Goal: Submit feedback/report problem: Leave review/rating

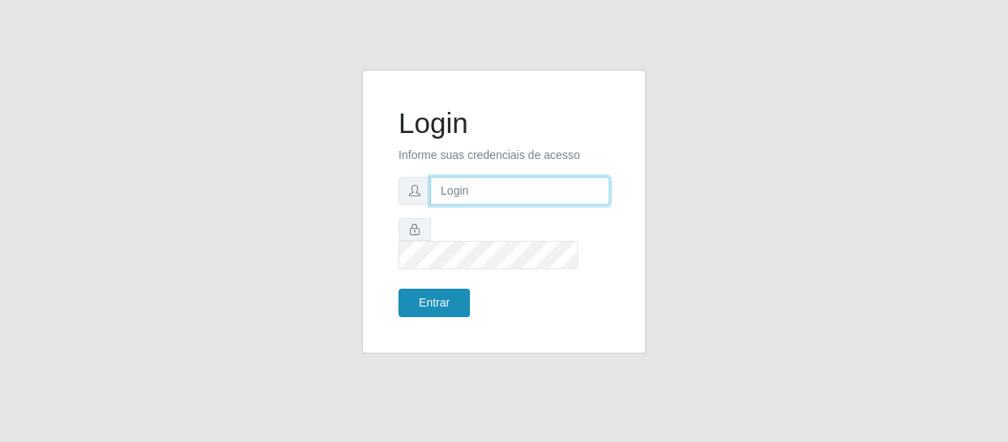
type input "[EMAIL_ADDRESS][DOMAIN_NAME]"
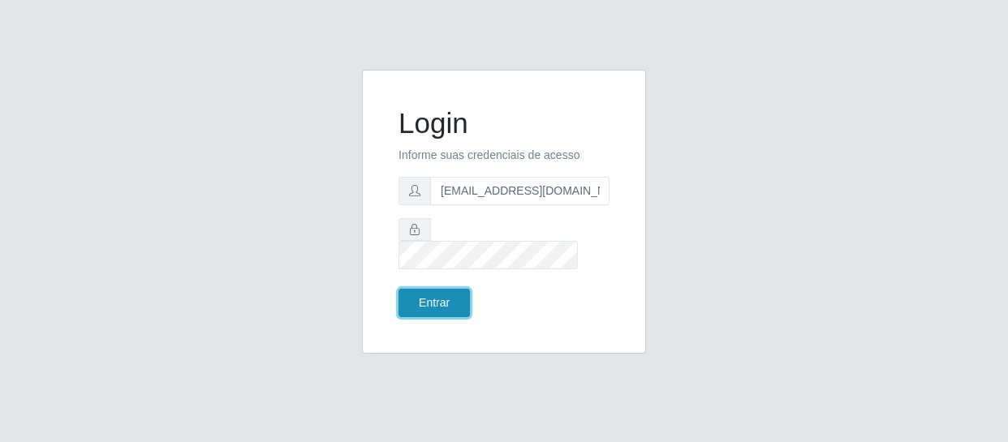
click at [464, 289] on button "Entrar" at bounding box center [434, 303] width 71 height 28
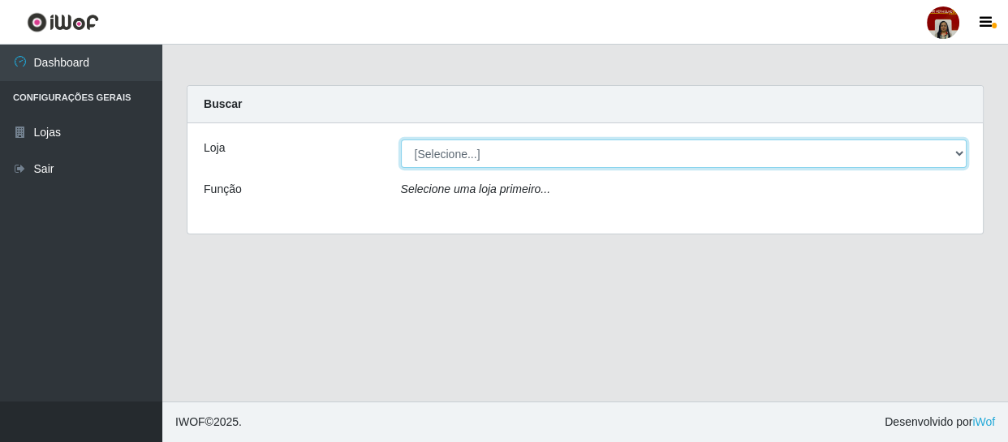
click at [956, 149] on select "[Selecione...] Mar Vermelho - Loja 04" at bounding box center [684, 154] width 567 height 28
select select "251"
click at [401, 140] on select "[Selecione...] Mar Vermelho - Loja 04" at bounding box center [684, 154] width 567 height 28
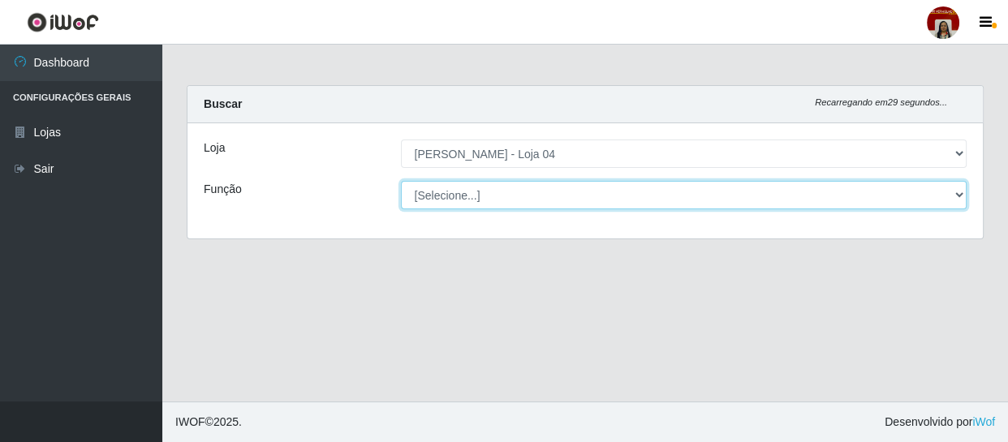
click at [954, 191] on select "[Selecione...] ASG ASG + ASG ++ Auxiliar de Depósito Auxiliar de Depósito + Aux…" at bounding box center [684, 195] width 567 height 28
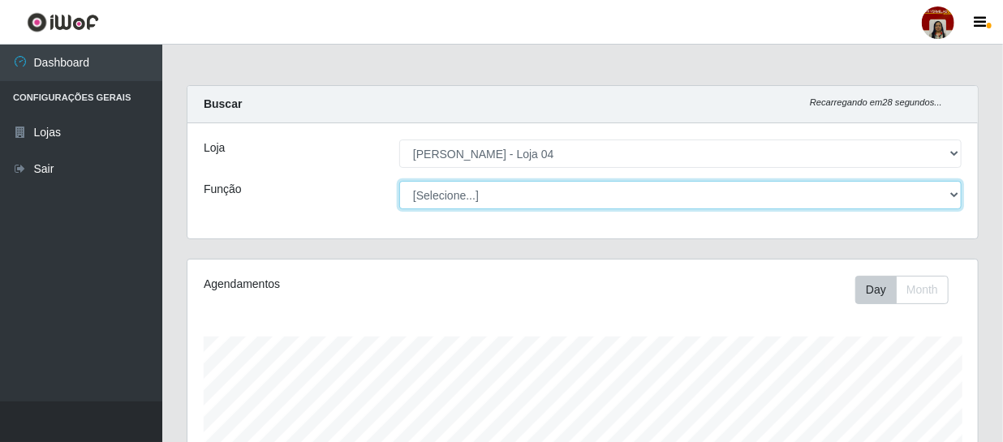
scroll to position [337, 791]
click at [399, 181] on select "[Selecione...] ASG ASG + ASG ++ Auxiliar de Depósito Auxiliar de Depósito + Aux…" at bounding box center [680, 195] width 563 height 28
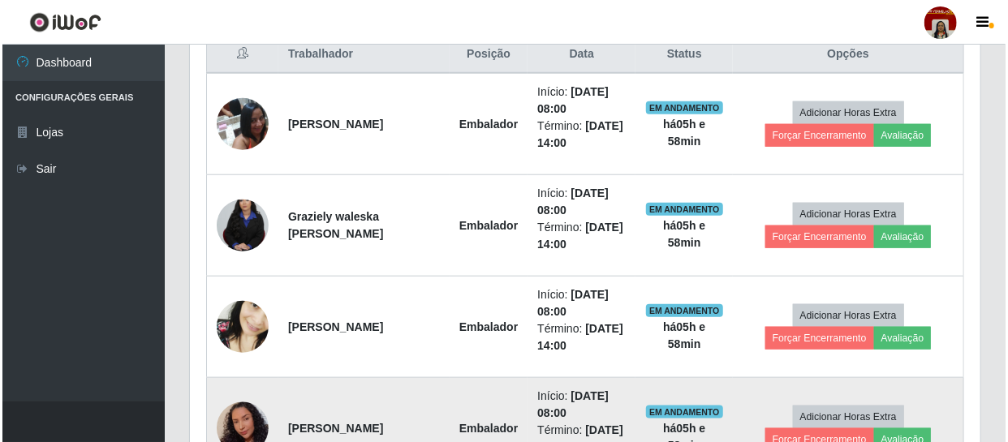
scroll to position [664, 0]
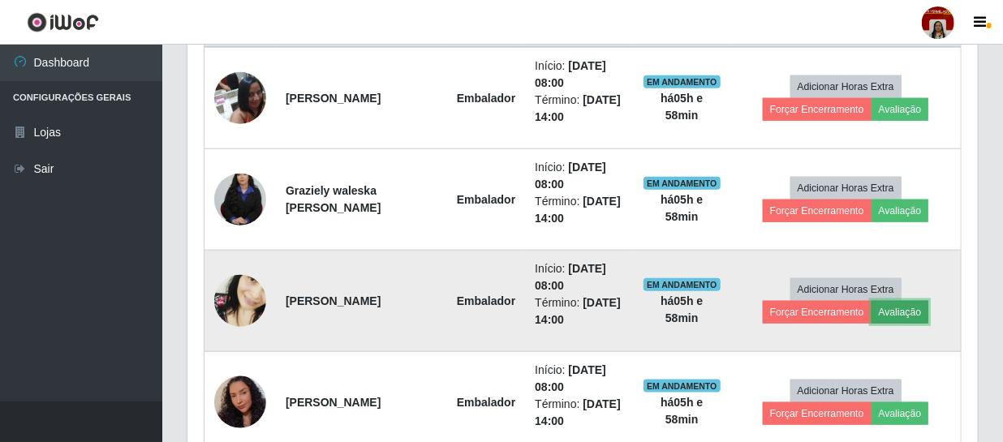
click at [910, 312] on button "Avaliação" at bounding box center [901, 312] width 58 height 23
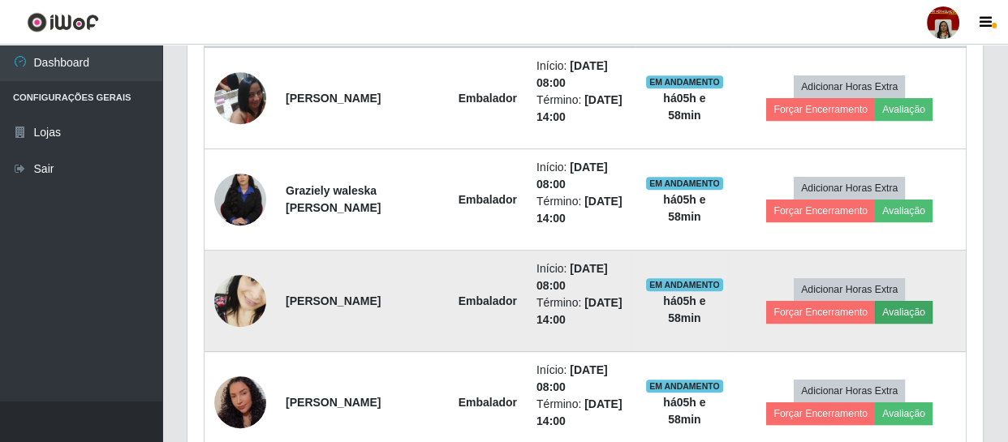
scroll to position [337, 783]
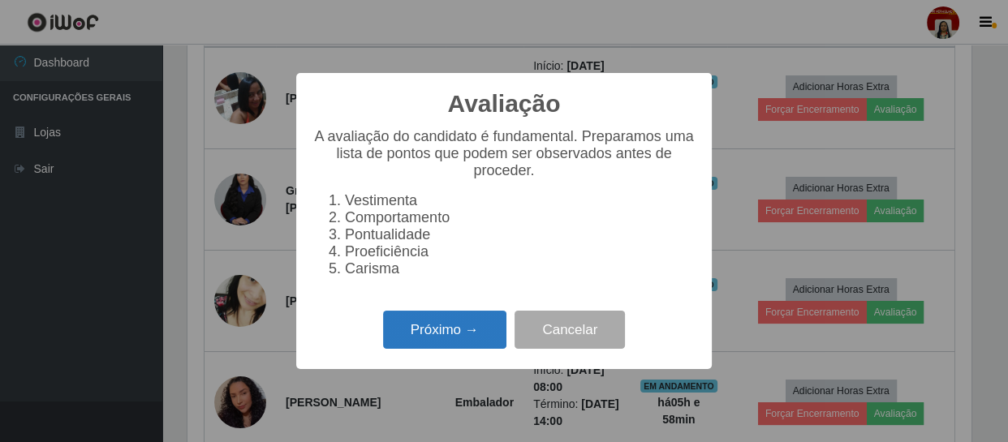
click at [430, 334] on button "Próximo →" at bounding box center [444, 330] width 123 height 38
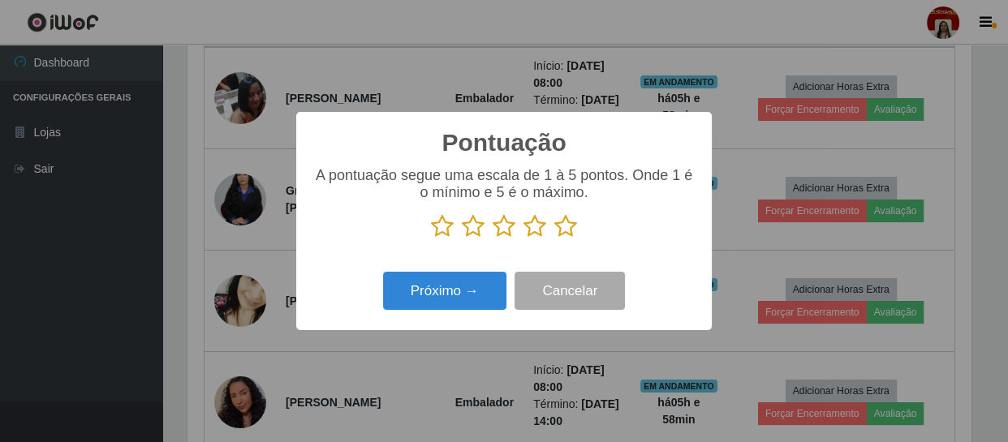
click at [576, 227] on icon at bounding box center [565, 226] width 23 height 24
click at [554, 239] on input "radio" at bounding box center [554, 239] width 0 height 0
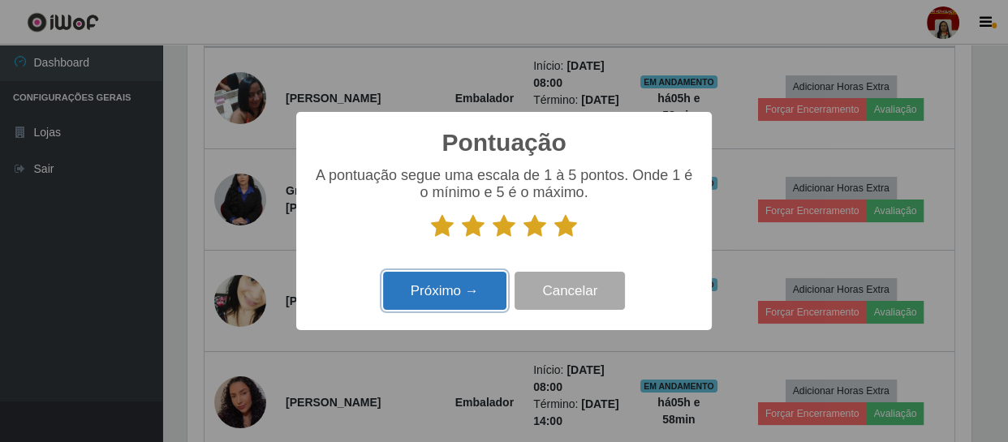
click at [467, 292] on button "Próximo →" at bounding box center [444, 291] width 123 height 38
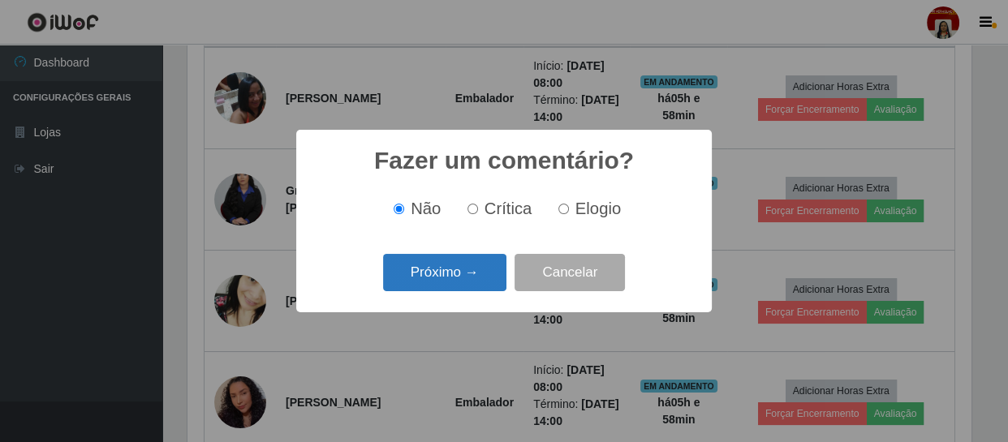
click at [472, 284] on button "Próximo →" at bounding box center [444, 273] width 123 height 38
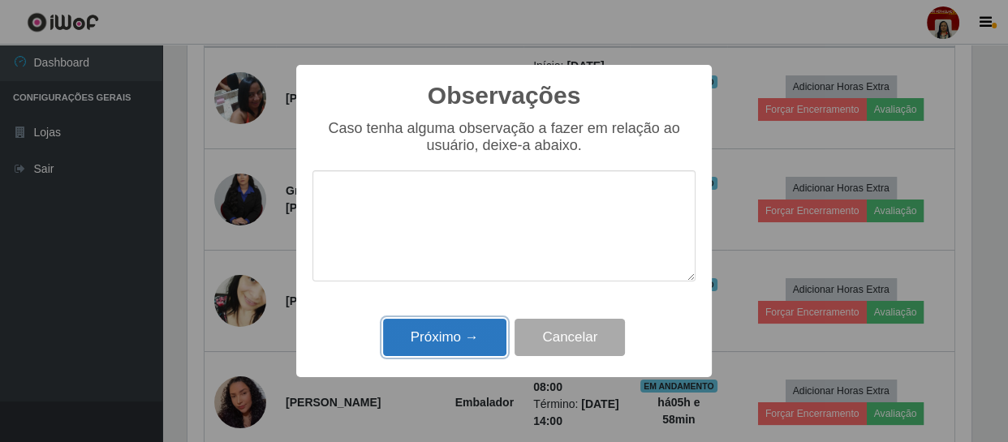
click at [465, 341] on button "Próximo →" at bounding box center [444, 338] width 123 height 38
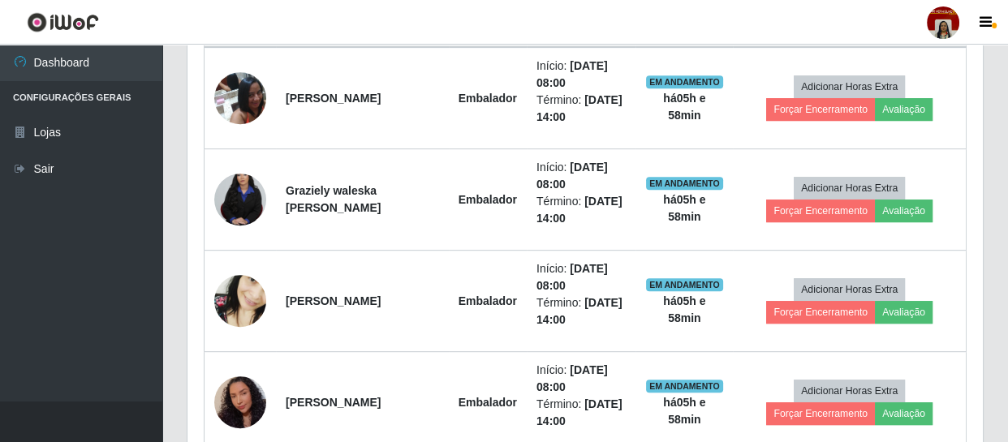
scroll to position [337, 791]
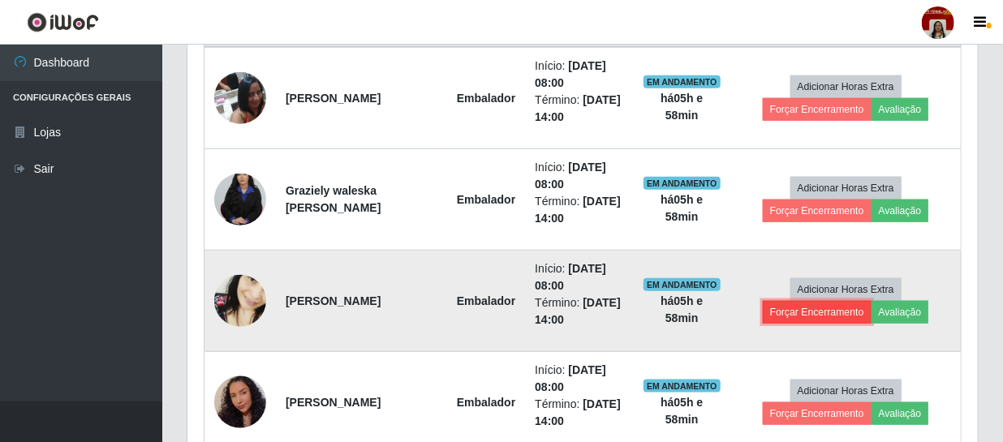
click at [783, 317] on button "Forçar Encerramento" at bounding box center [817, 312] width 109 height 23
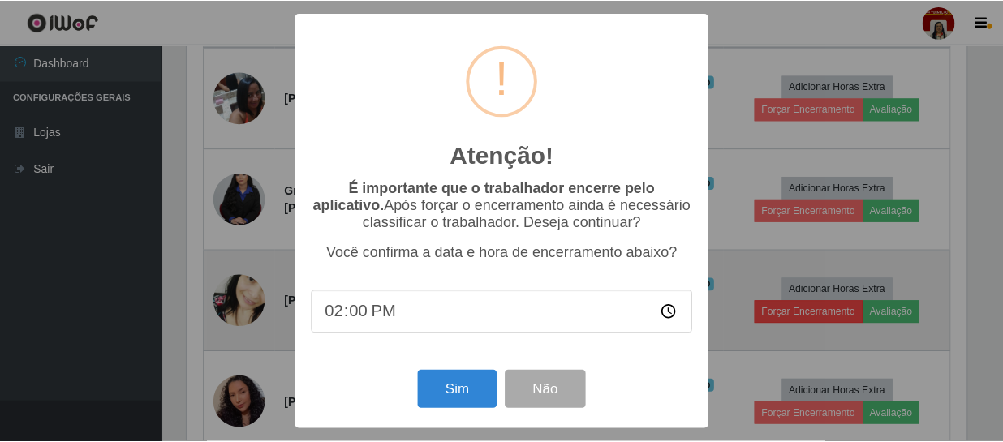
scroll to position [337, 783]
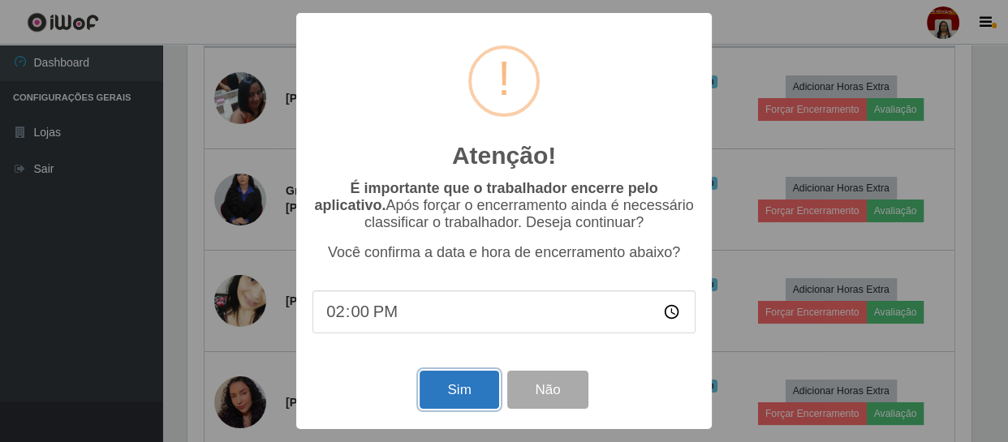
click at [468, 389] on button "Sim" at bounding box center [459, 390] width 79 height 38
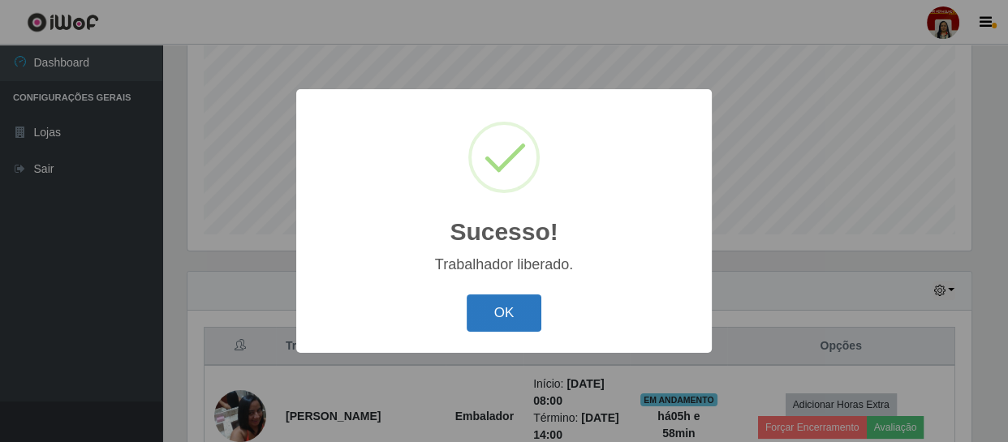
click at [508, 317] on button "OK" at bounding box center [504, 314] width 75 height 38
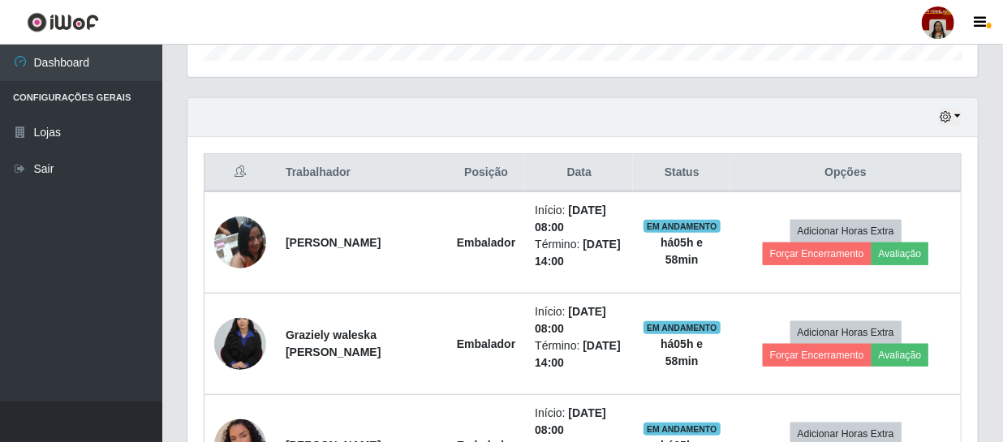
scroll to position [494, 0]
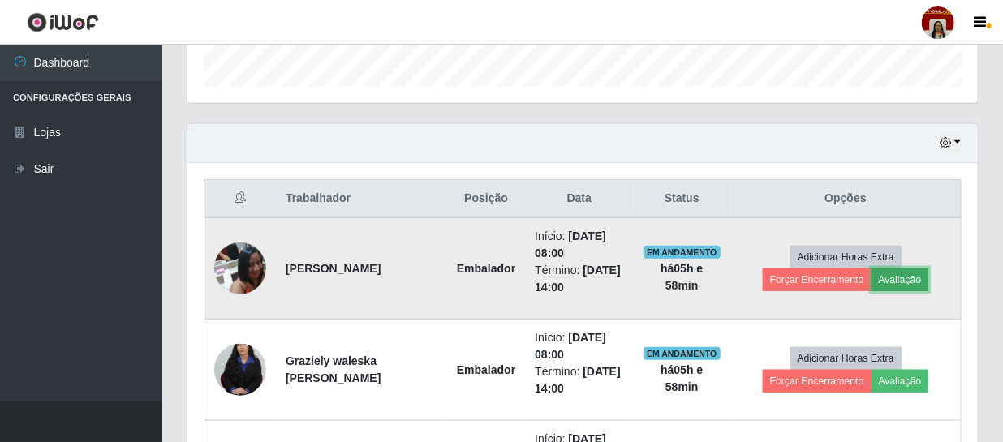
click at [899, 274] on button "Avaliação" at bounding box center [901, 280] width 58 height 23
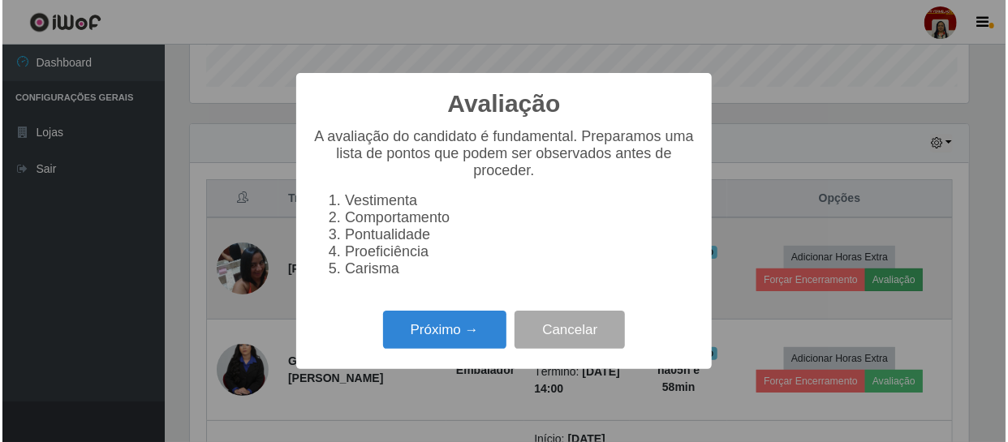
scroll to position [337, 783]
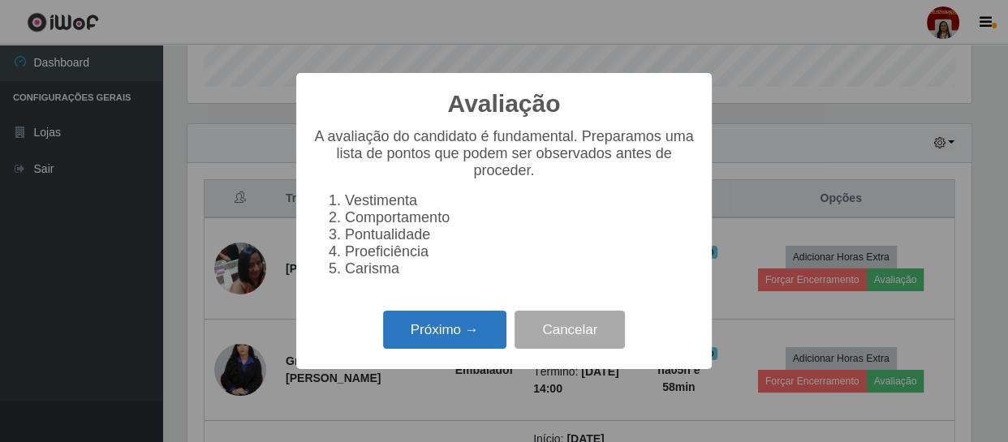
click at [462, 338] on button "Próximo →" at bounding box center [444, 330] width 123 height 38
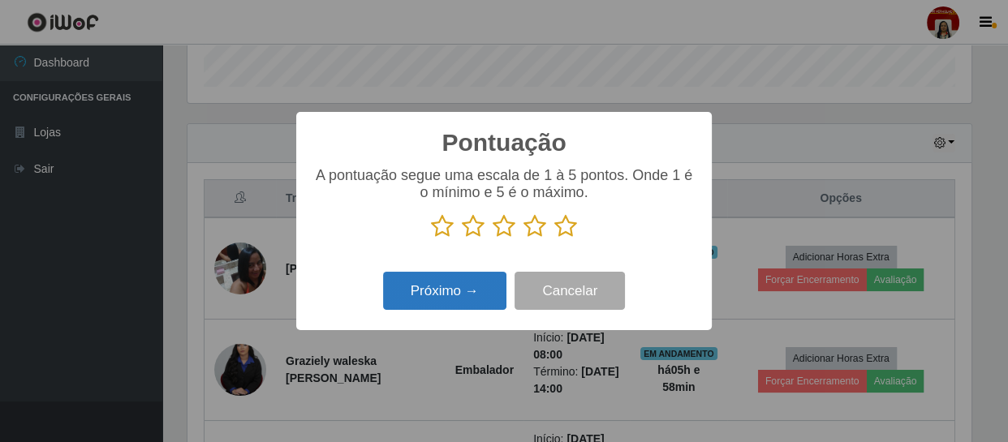
scroll to position [811416, 810968]
click at [561, 231] on icon at bounding box center [565, 226] width 23 height 24
click at [554, 239] on input "radio" at bounding box center [554, 239] width 0 height 0
click at [457, 291] on button "Próximo →" at bounding box center [444, 291] width 123 height 38
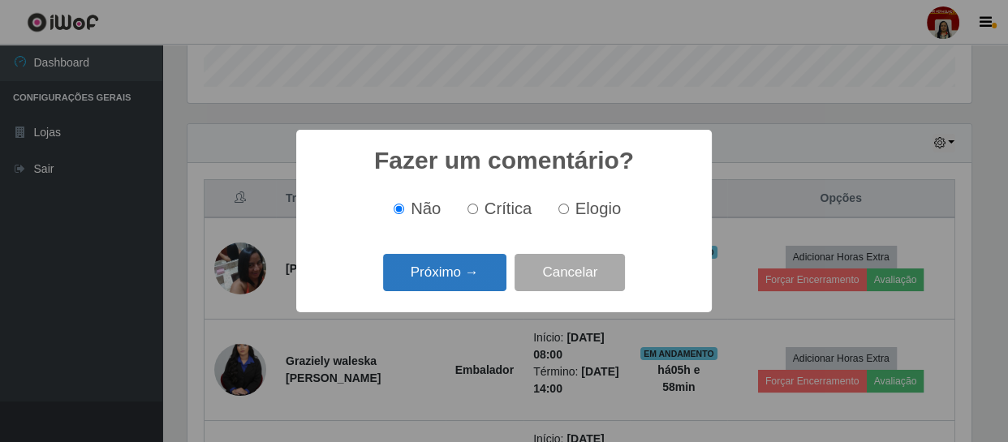
click at [457, 279] on button "Próximo →" at bounding box center [444, 273] width 123 height 38
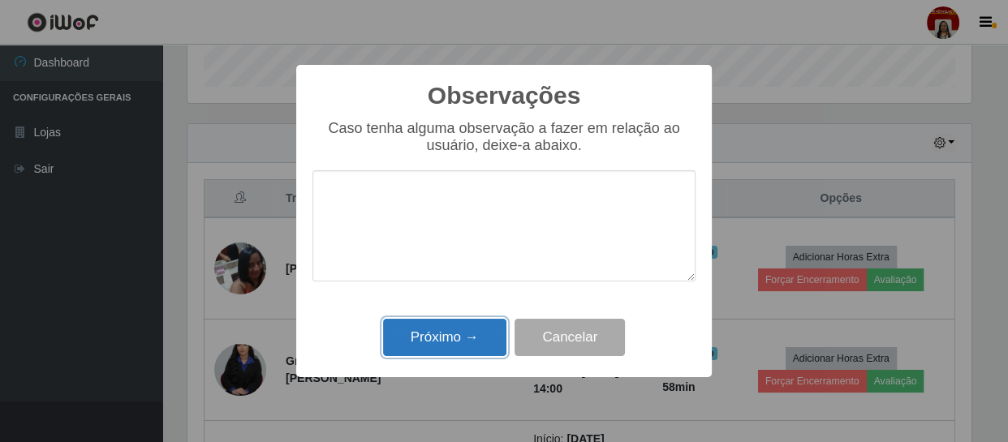
click at [455, 327] on button "Próximo →" at bounding box center [444, 338] width 123 height 38
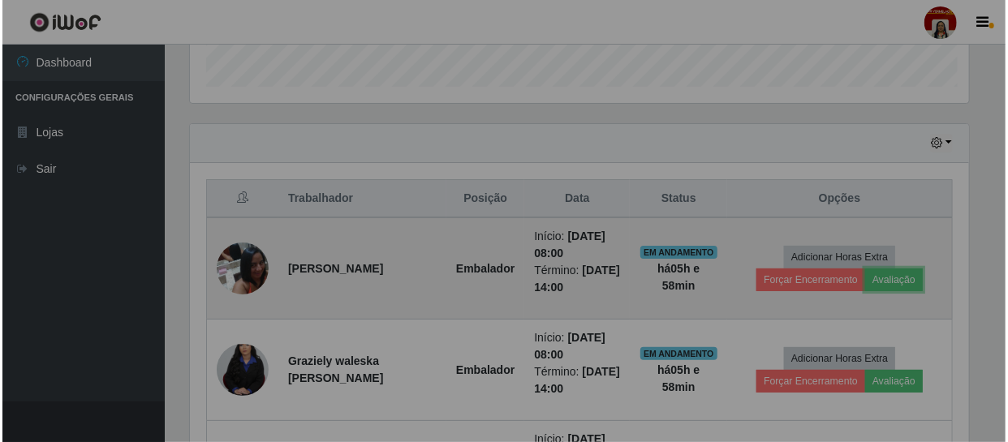
scroll to position [337, 791]
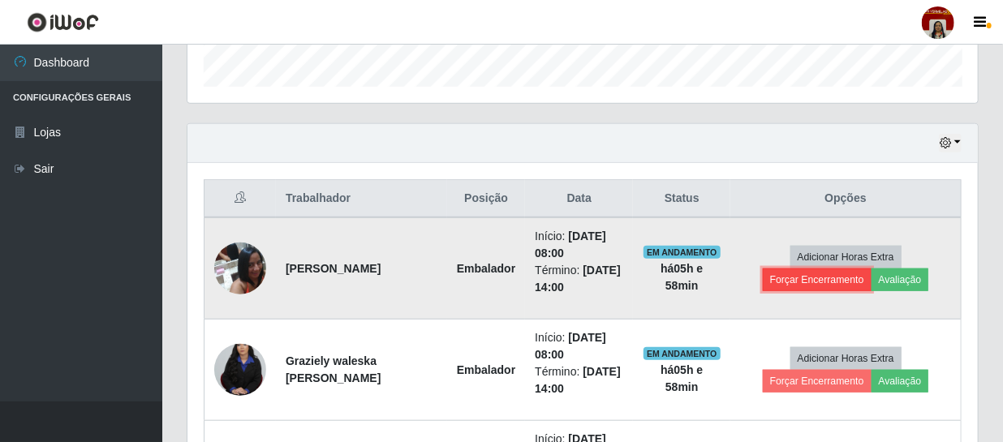
click at [787, 281] on button "Forçar Encerramento" at bounding box center [817, 280] width 109 height 23
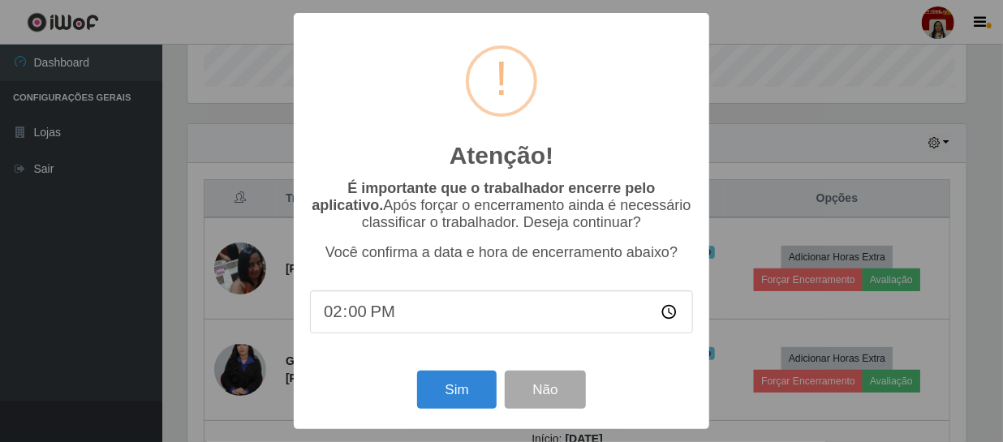
scroll to position [337, 783]
click at [459, 392] on button "Sim" at bounding box center [459, 390] width 79 height 38
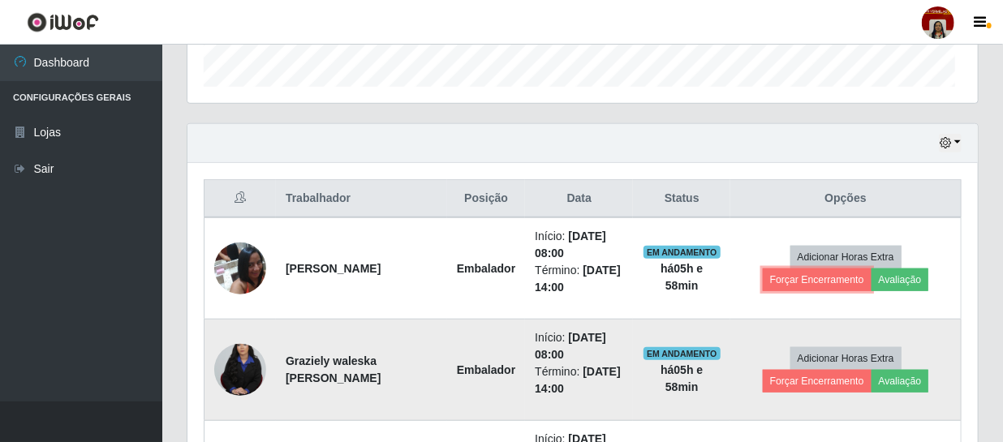
scroll to position [0, 0]
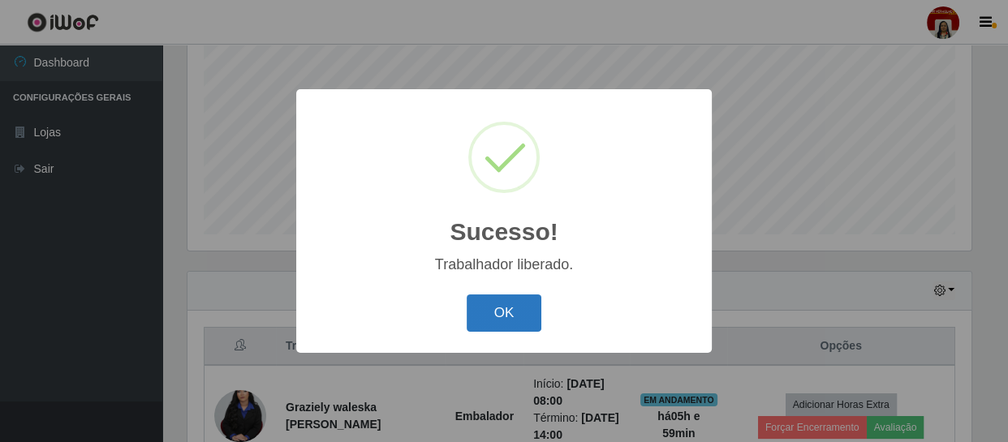
click at [504, 316] on button "OK" at bounding box center [504, 314] width 75 height 38
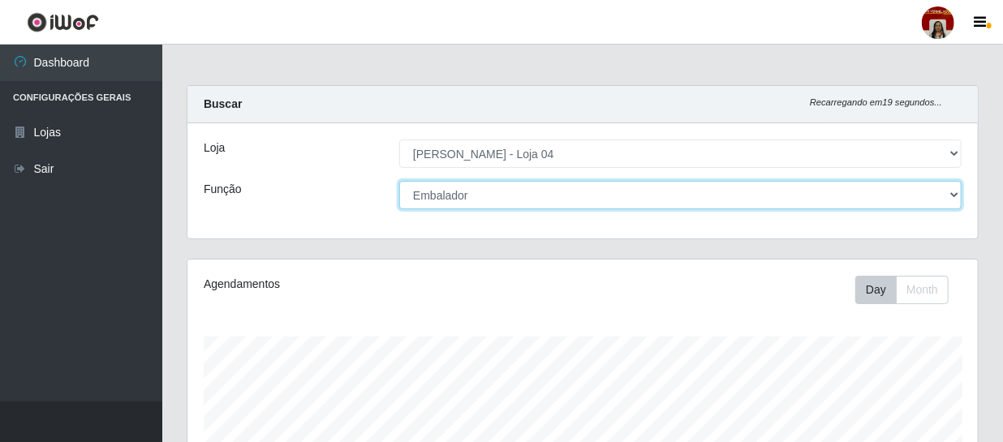
click at [953, 192] on select "[Selecione...] ASG ASG + ASG ++ Auxiliar de Depósito Auxiliar de Depósito + Aux…" at bounding box center [680, 195] width 563 height 28
click at [399, 181] on select "[Selecione...] ASG ASG + ASG ++ Auxiliar de Depósito Auxiliar de Depósito + Aux…" at bounding box center [680, 195] width 563 height 28
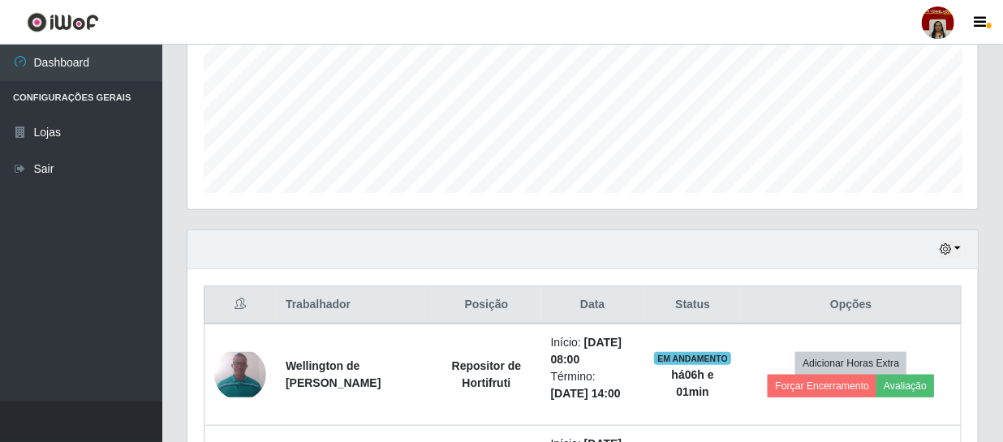
scroll to position [590, 0]
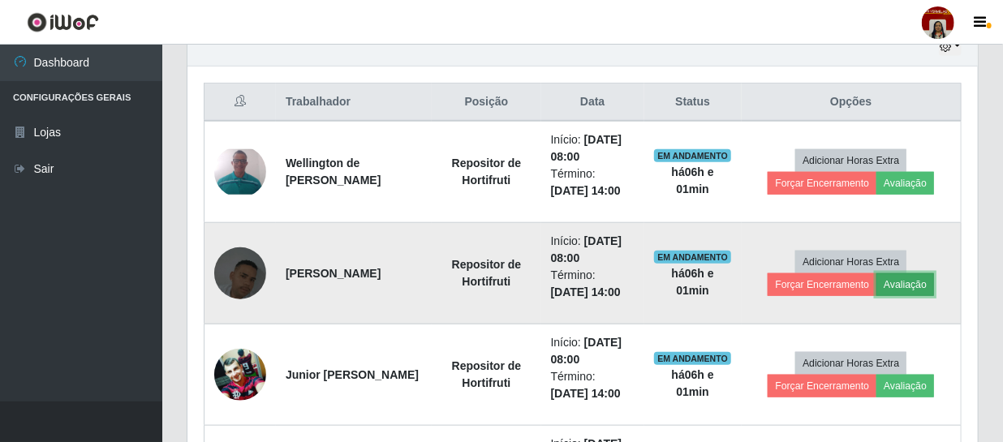
click at [902, 282] on button "Avaliação" at bounding box center [906, 285] width 58 height 23
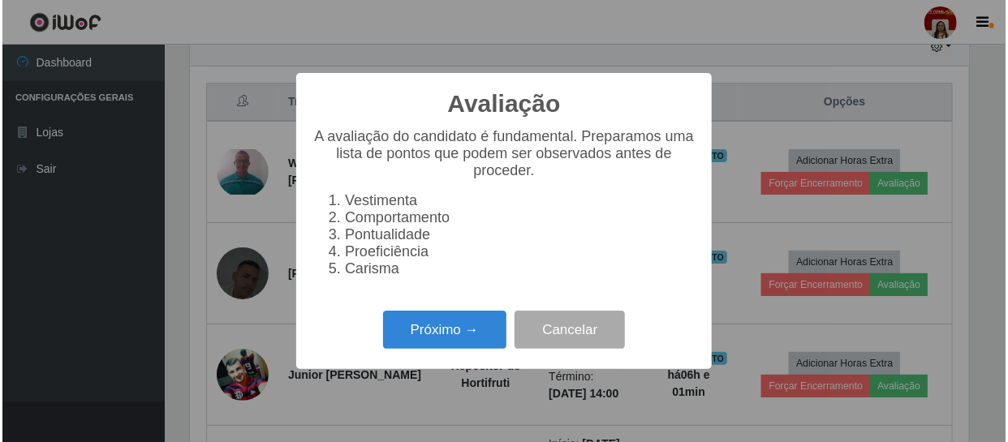
scroll to position [337, 783]
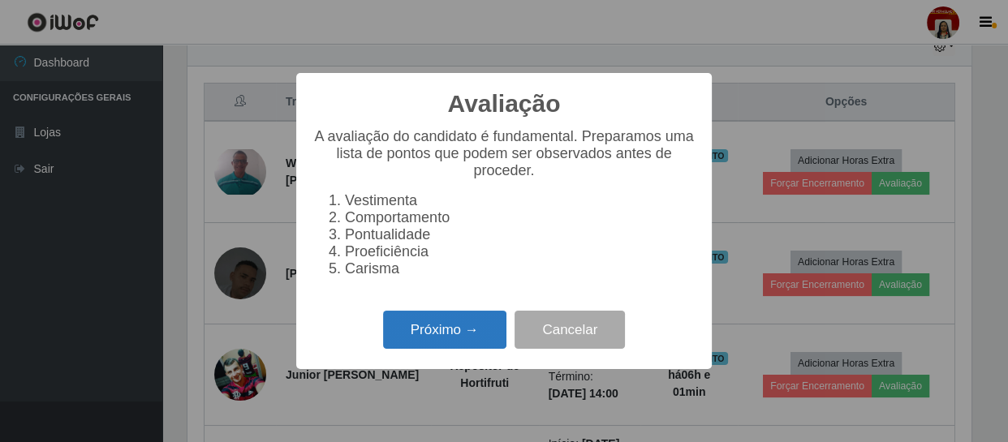
click at [413, 338] on button "Próximo →" at bounding box center [444, 330] width 123 height 38
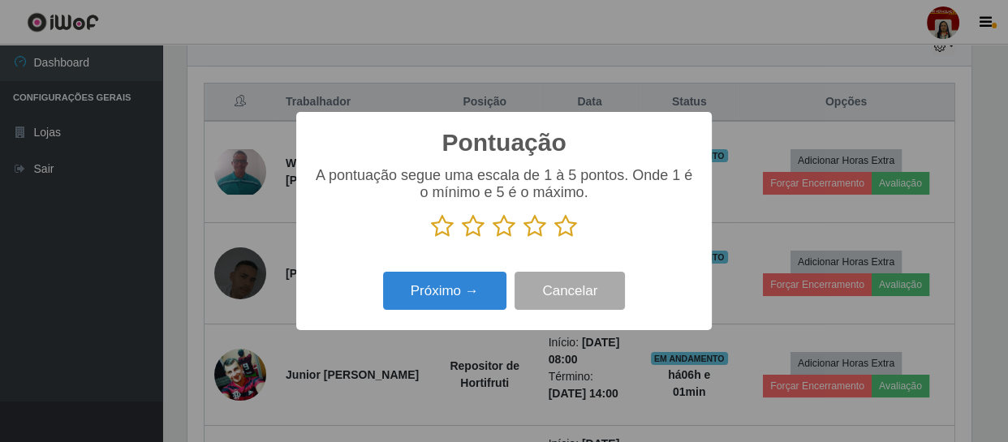
click at [566, 232] on icon at bounding box center [565, 226] width 23 height 24
click at [554, 239] on input "radio" at bounding box center [554, 239] width 0 height 0
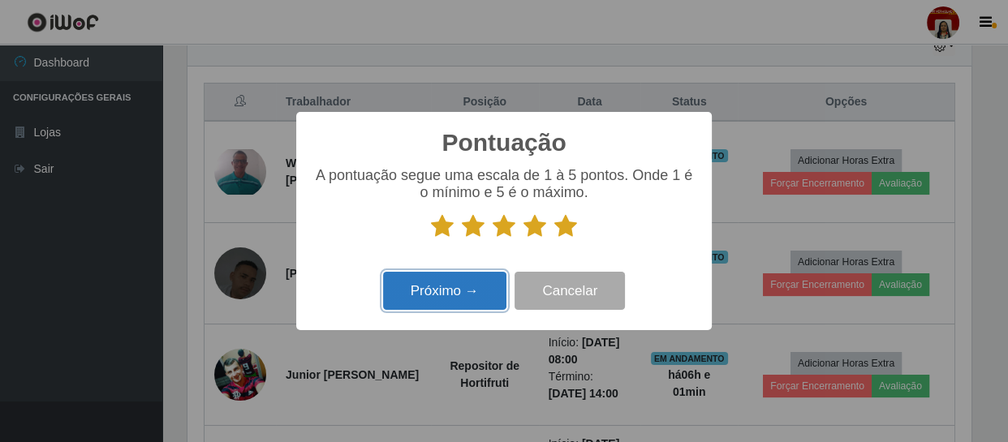
click at [491, 287] on button "Próximo →" at bounding box center [444, 291] width 123 height 38
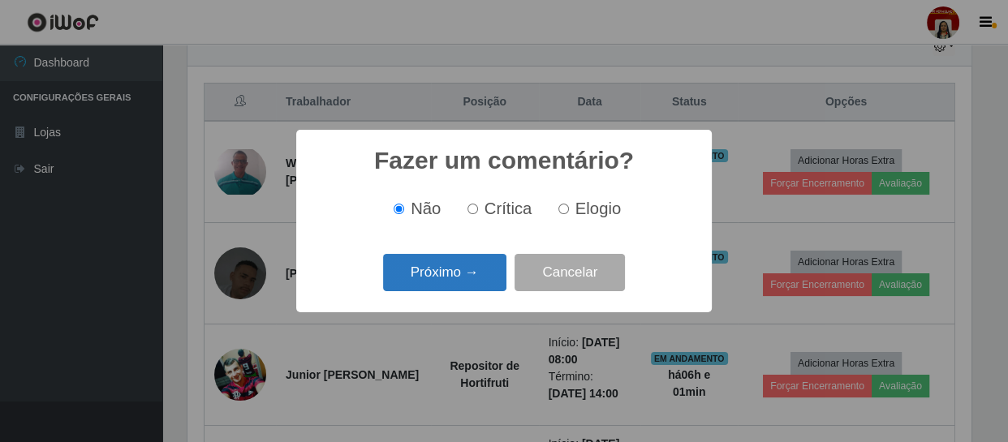
click at [491, 287] on button "Próximo →" at bounding box center [444, 273] width 123 height 38
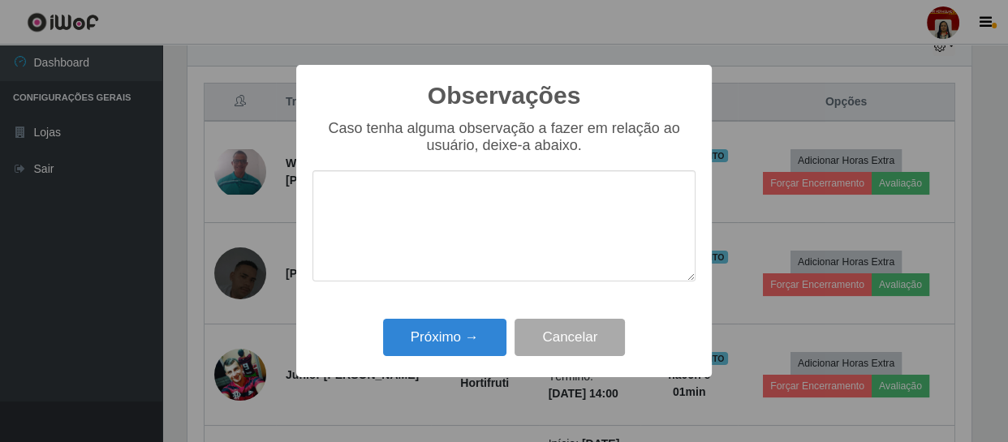
click at [490, 317] on div "Próximo → Cancelar" at bounding box center [504, 337] width 383 height 46
click at [490, 332] on button "Próximo →" at bounding box center [444, 338] width 123 height 38
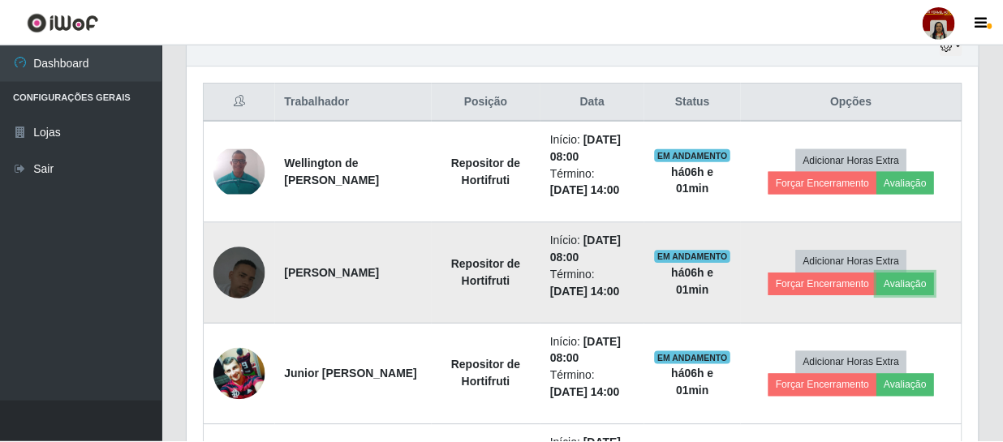
scroll to position [337, 791]
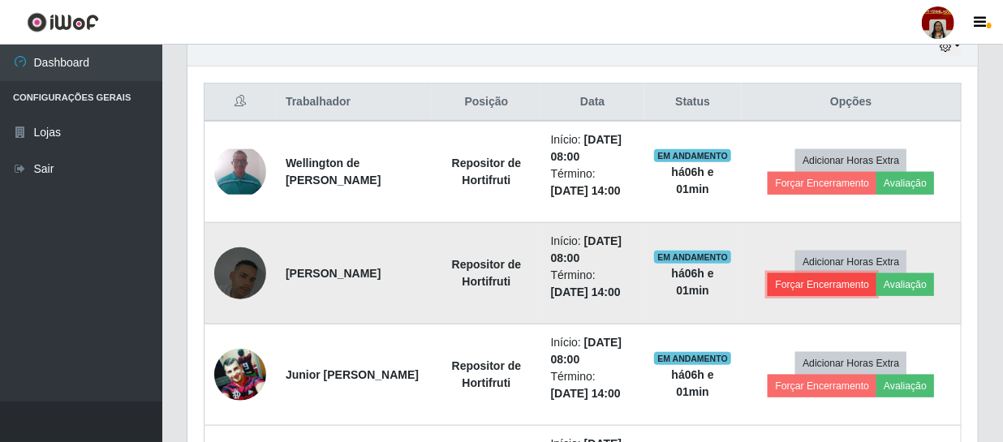
click at [779, 281] on button "Forçar Encerramento" at bounding box center [822, 285] width 109 height 23
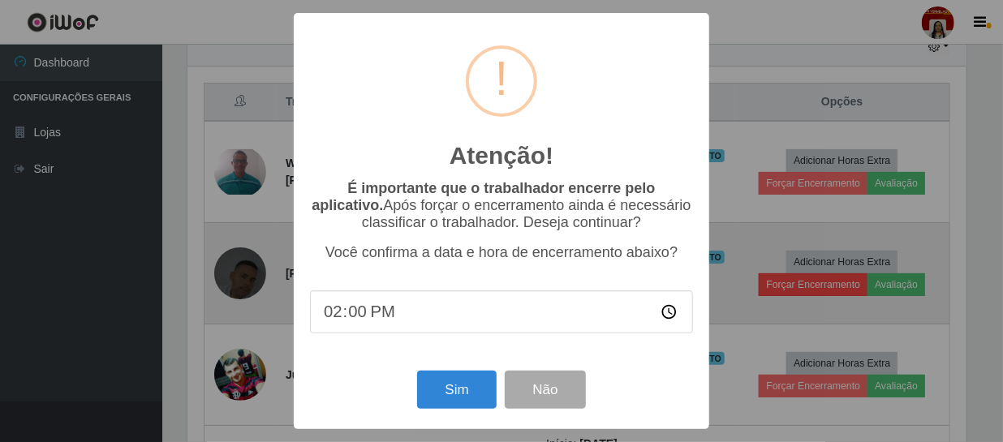
scroll to position [337, 783]
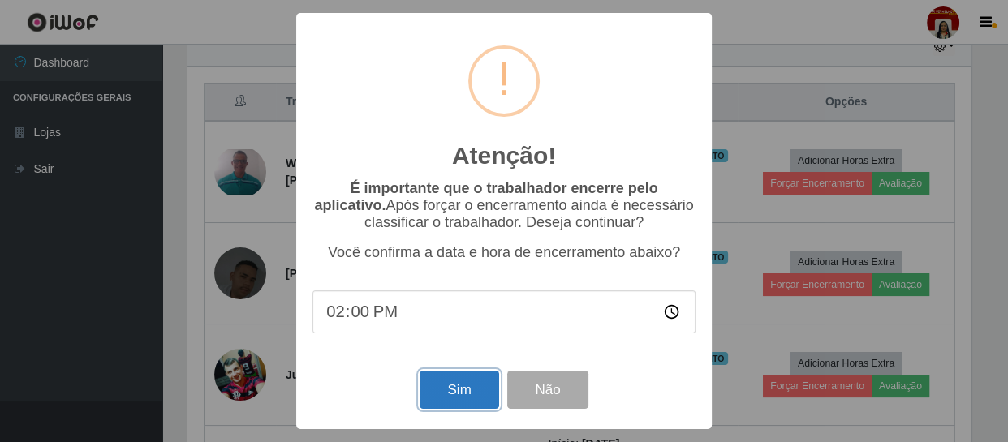
click at [482, 392] on button "Sim" at bounding box center [459, 390] width 79 height 38
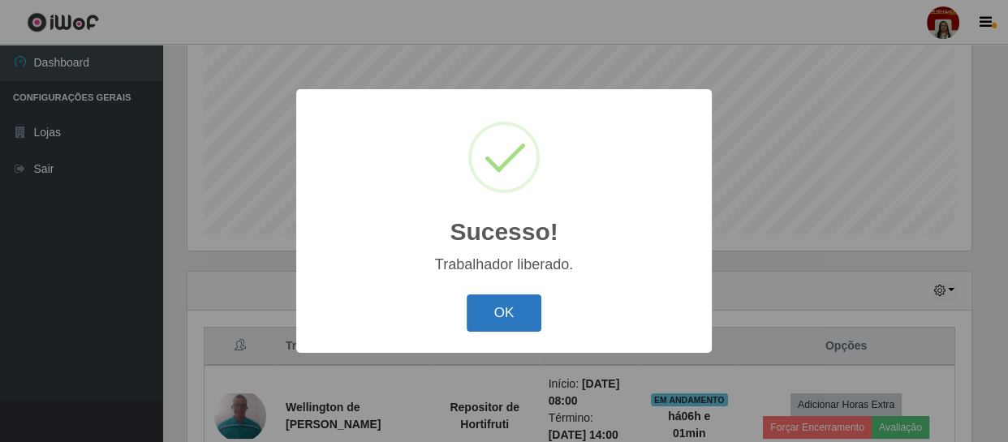
click at [528, 325] on button "OK" at bounding box center [504, 314] width 75 height 38
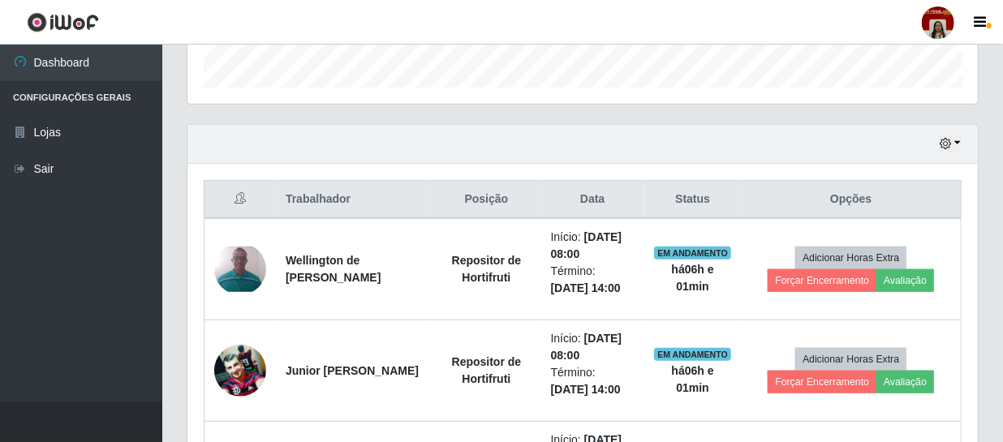
scroll to position [494, 0]
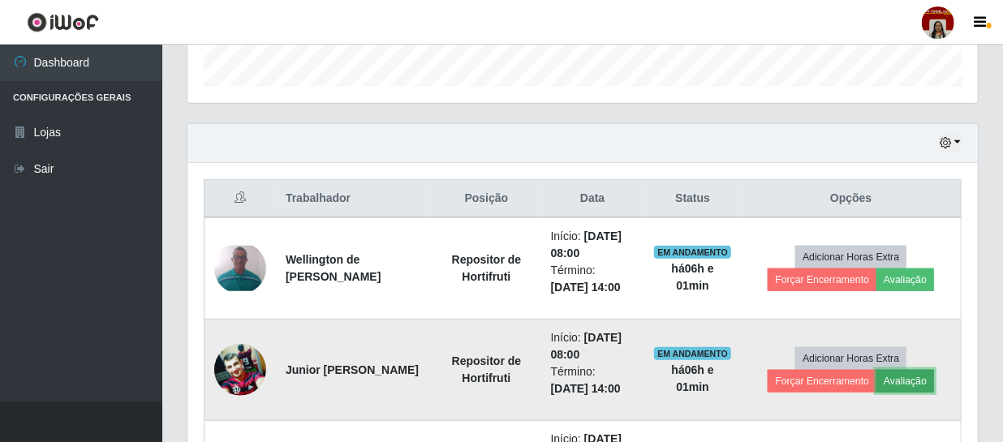
click at [895, 377] on button "Avaliação" at bounding box center [906, 381] width 58 height 23
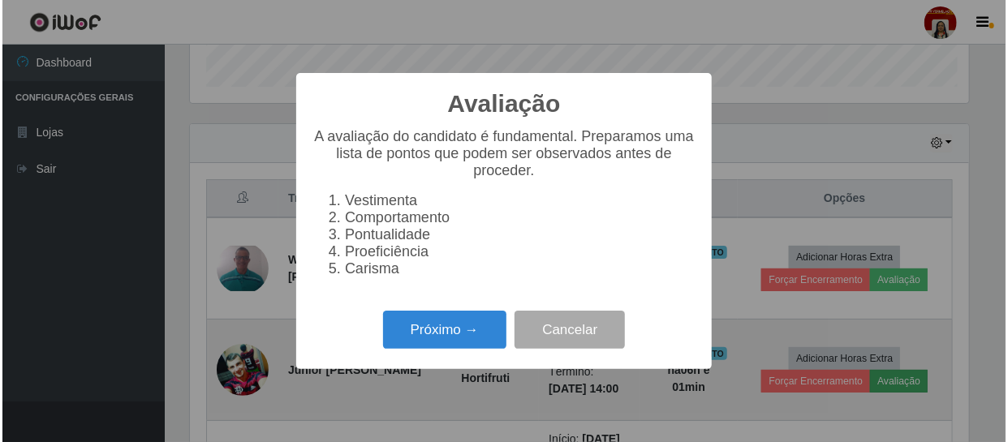
scroll to position [337, 783]
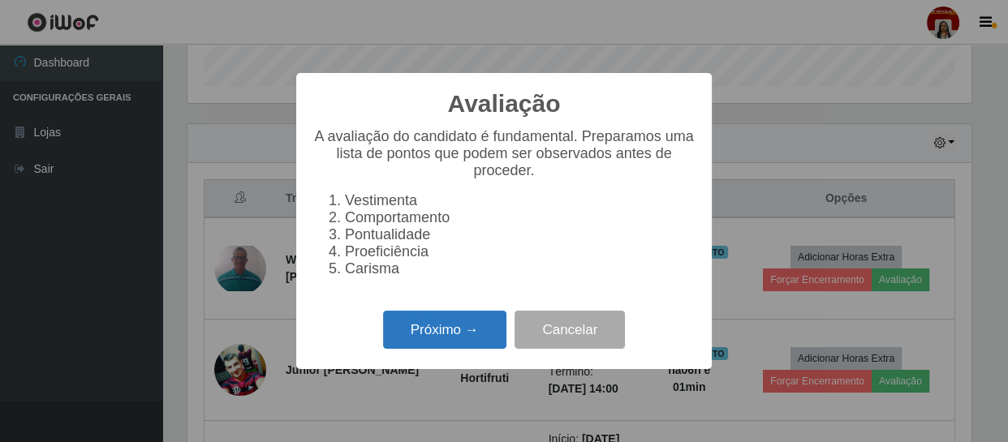
click at [409, 326] on button "Próximo →" at bounding box center [444, 330] width 123 height 38
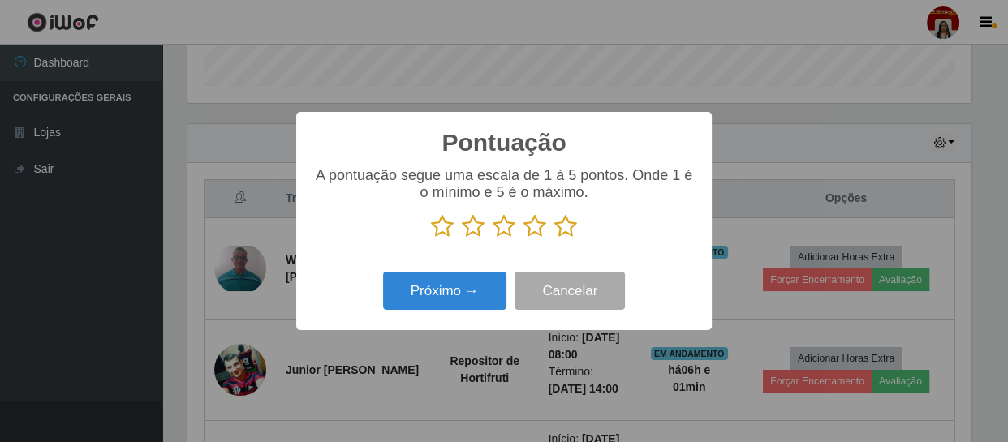
click at [563, 222] on icon at bounding box center [565, 226] width 23 height 24
click at [554, 239] on input "radio" at bounding box center [554, 239] width 0 height 0
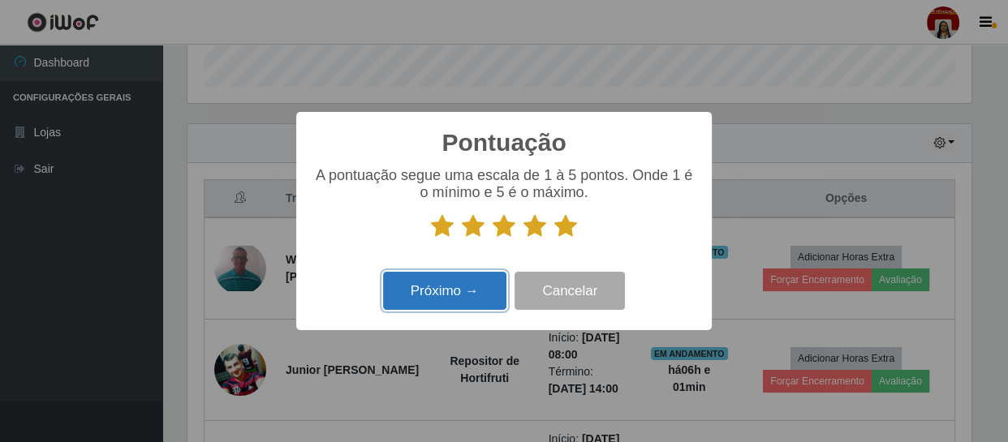
click at [493, 297] on button "Próximo →" at bounding box center [444, 291] width 123 height 38
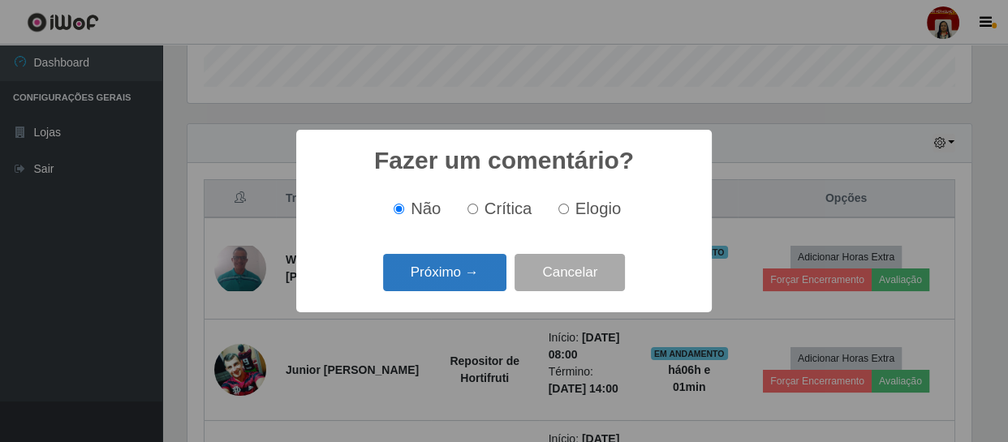
click at [490, 275] on button "Próximo →" at bounding box center [444, 273] width 123 height 38
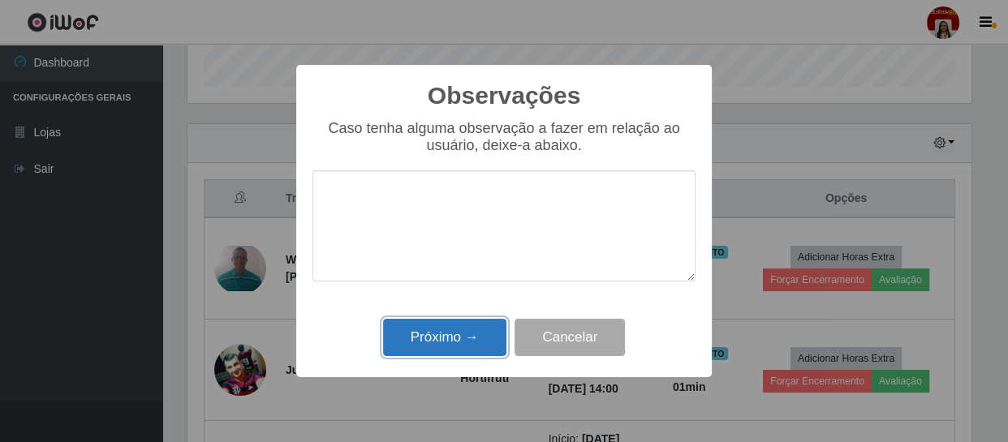
click at [497, 336] on button "Próximo →" at bounding box center [444, 338] width 123 height 38
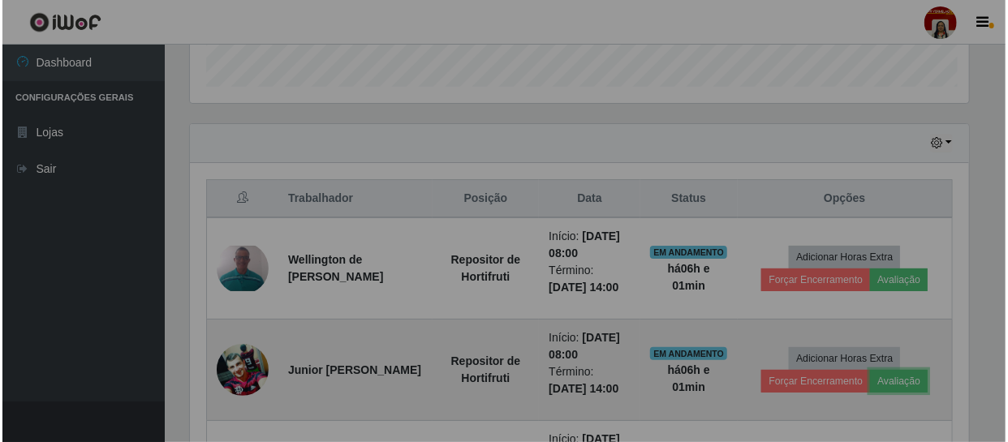
scroll to position [337, 791]
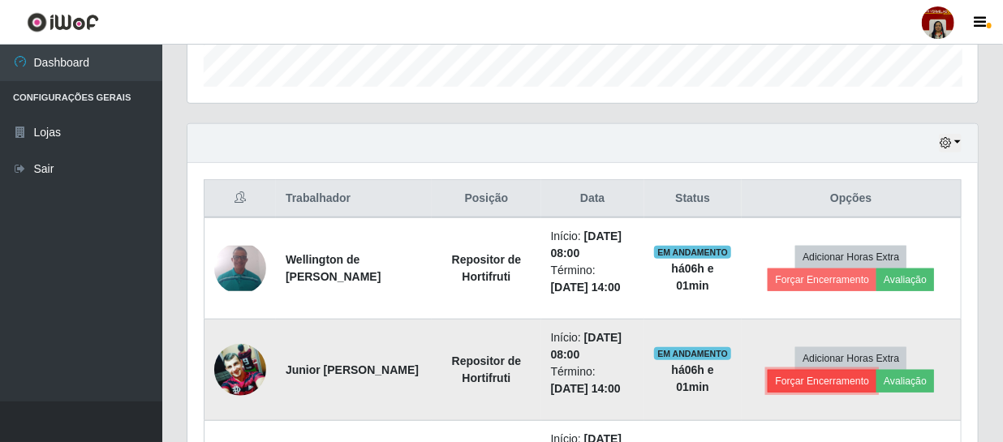
click at [813, 384] on button "Forçar Encerramento" at bounding box center [822, 381] width 109 height 23
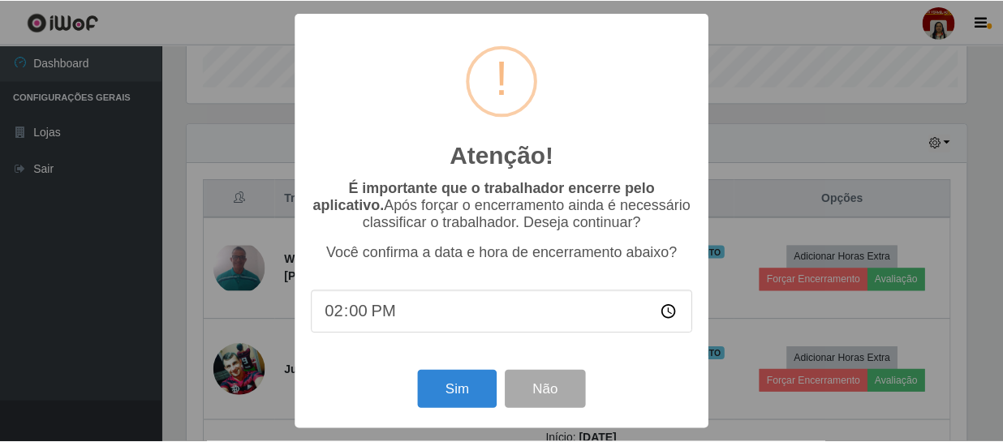
scroll to position [337, 783]
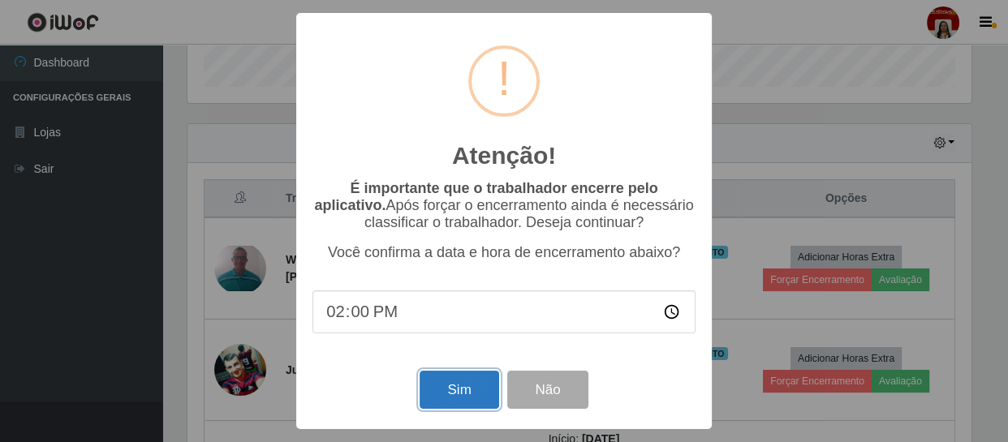
click at [446, 393] on button "Sim" at bounding box center [459, 390] width 79 height 38
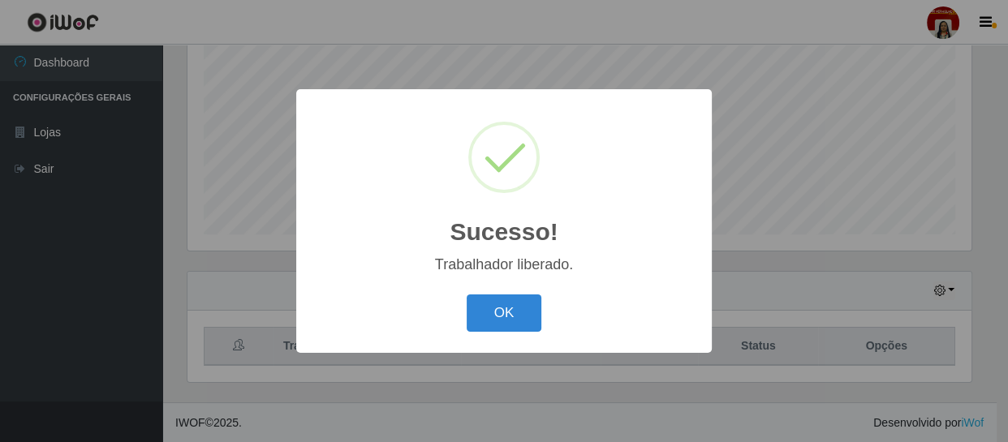
scroll to position [811416, 810968]
click at [532, 313] on button "OK" at bounding box center [504, 314] width 75 height 38
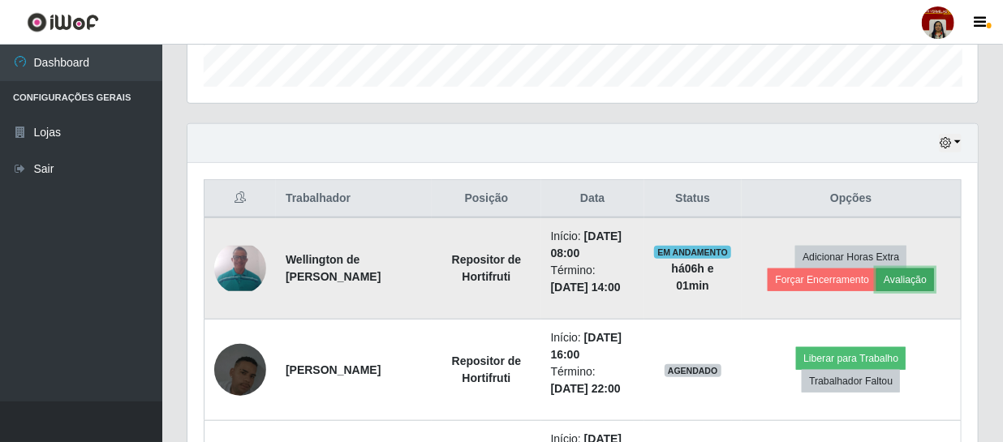
click at [916, 270] on button "Avaliação" at bounding box center [906, 280] width 58 height 23
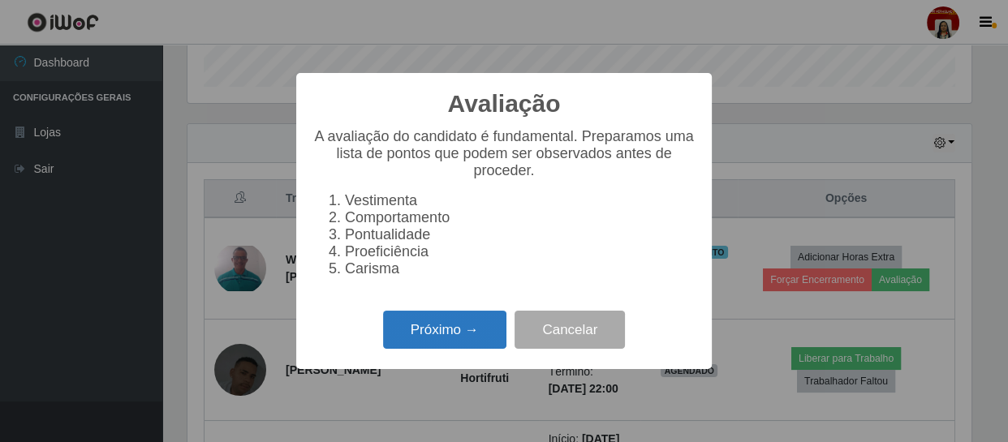
click at [418, 333] on button "Próximo →" at bounding box center [444, 330] width 123 height 38
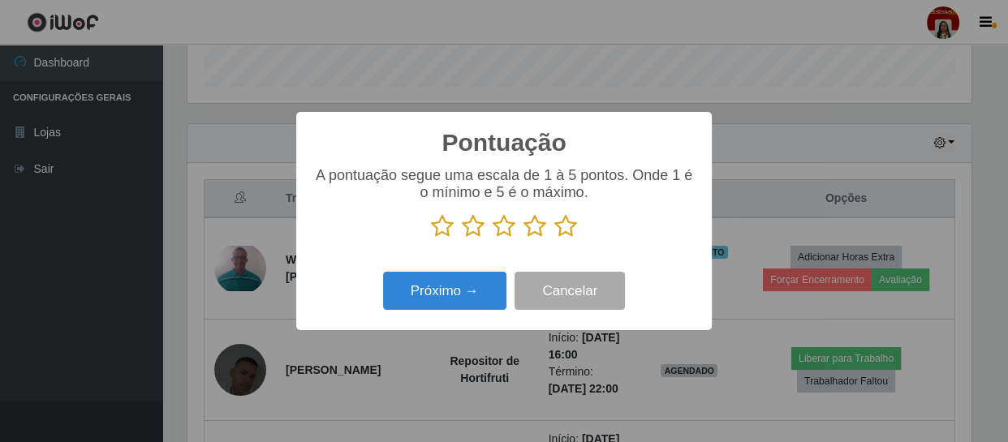
click at [570, 228] on icon at bounding box center [565, 226] width 23 height 24
click at [554, 239] on input "radio" at bounding box center [554, 239] width 0 height 0
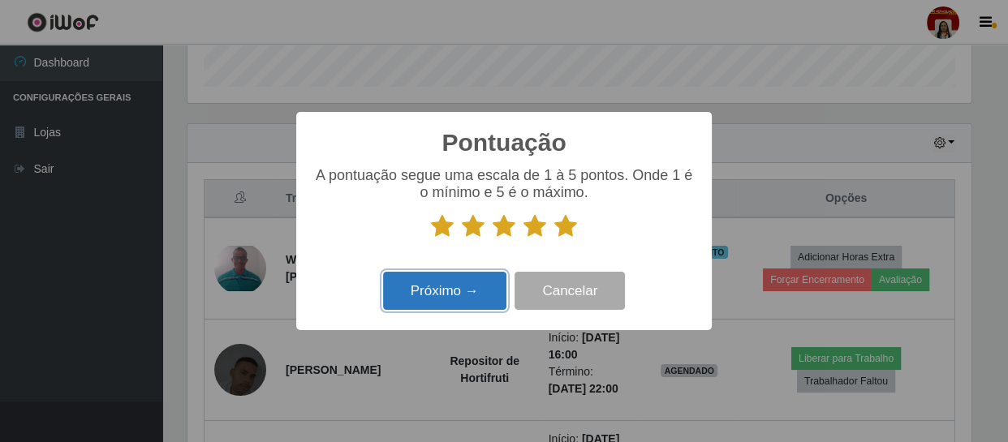
click at [497, 292] on button "Próximo →" at bounding box center [444, 291] width 123 height 38
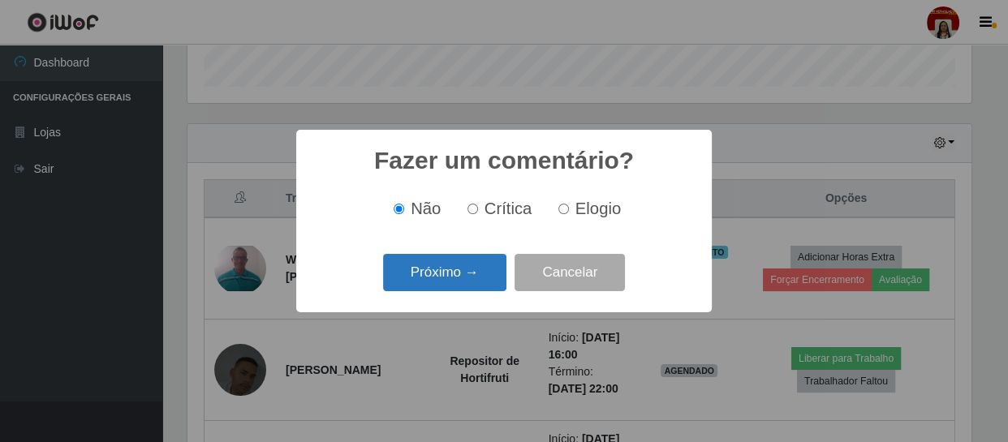
click at [446, 285] on button "Próximo →" at bounding box center [444, 273] width 123 height 38
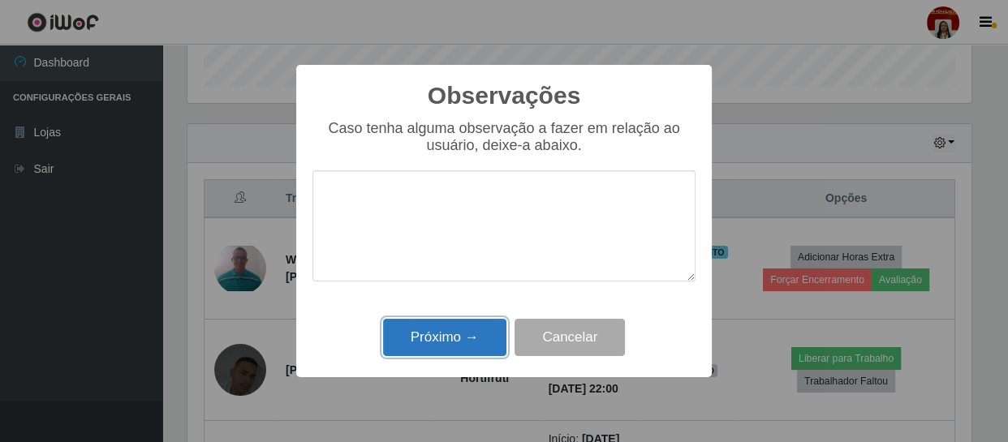
click at [464, 341] on button "Próximo →" at bounding box center [444, 338] width 123 height 38
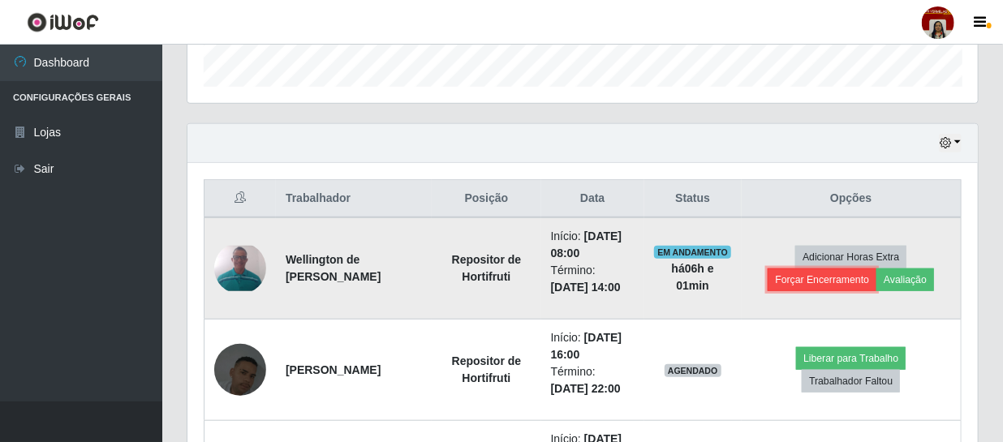
click at [778, 273] on button "Forçar Encerramento" at bounding box center [822, 280] width 109 height 23
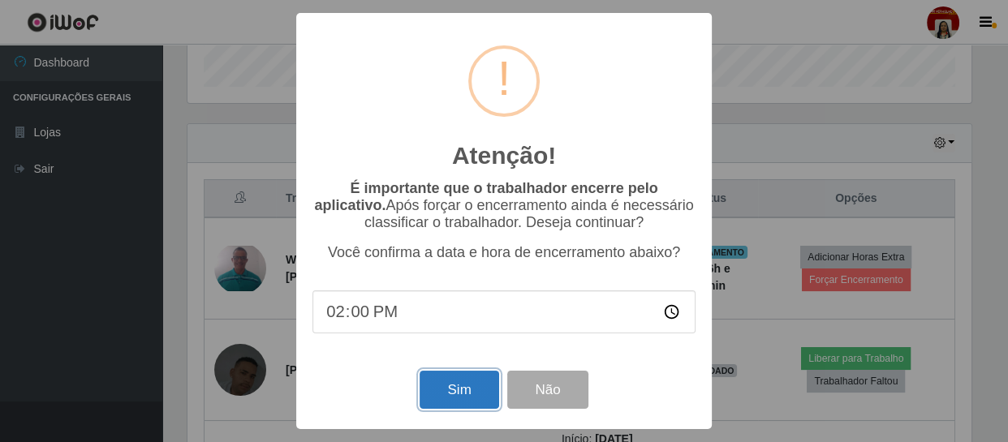
click at [481, 390] on button "Sim" at bounding box center [459, 390] width 79 height 38
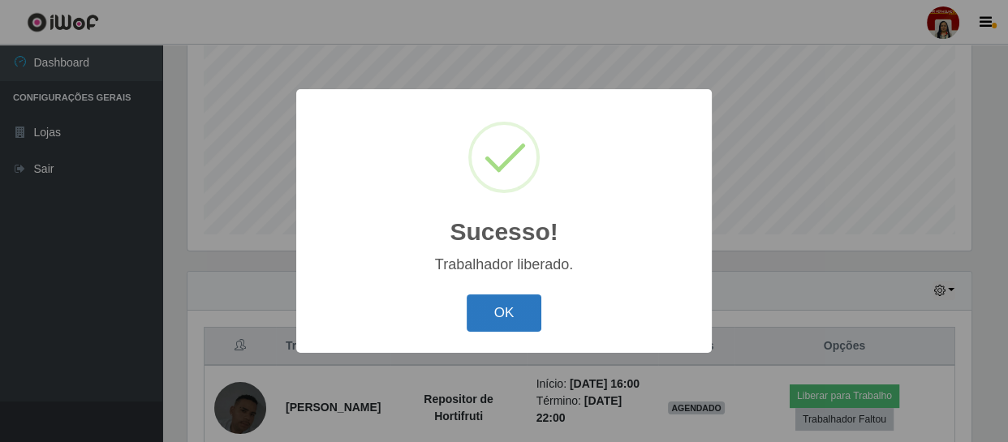
click at [490, 315] on button "OK" at bounding box center [504, 314] width 75 height 38
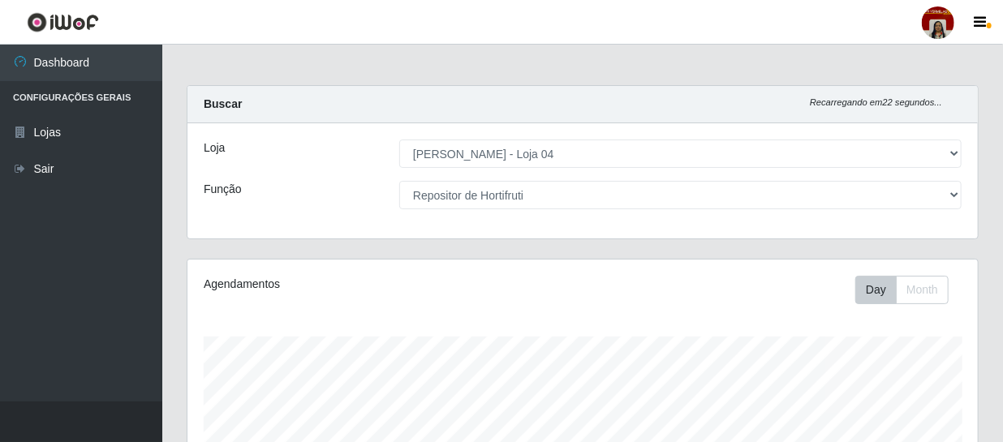
click at [938, 213] on div "Loja [Selecione...] Mar Vermelho - Loja 04 Função [Selecione...] ASG ASG + ASG …" at bounding box center [583, 180] width 791 height 115
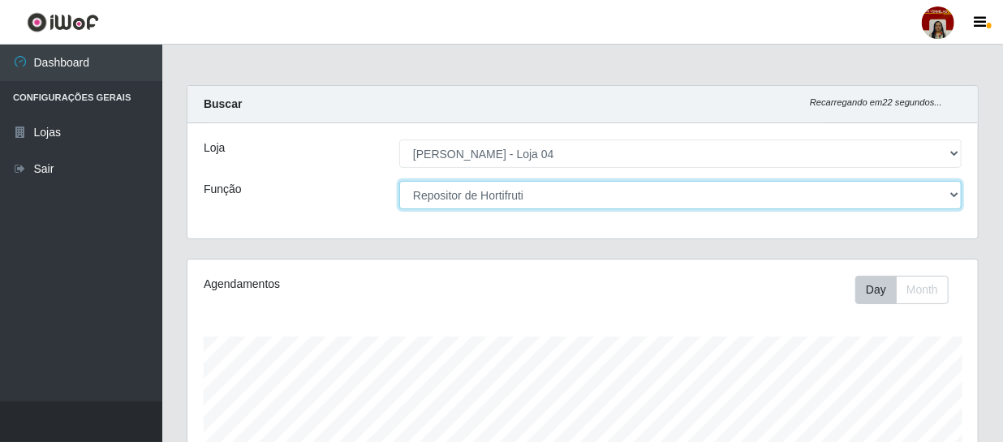
click at [940, 199] on select "[Selecione...] ASG ASG + ASG ++ Auxiliar de Depósito Auxiliar de Depósito + Aux…" at bounding box center [680, 195] width 563 height 28
click at [399, 181] on select "[Selecione...] ASG ASG + ASG ++ Auxiliar de Depósito Auxiliar de Depósito + Aux…" at bounding box center [680, 195] width 563 height 28
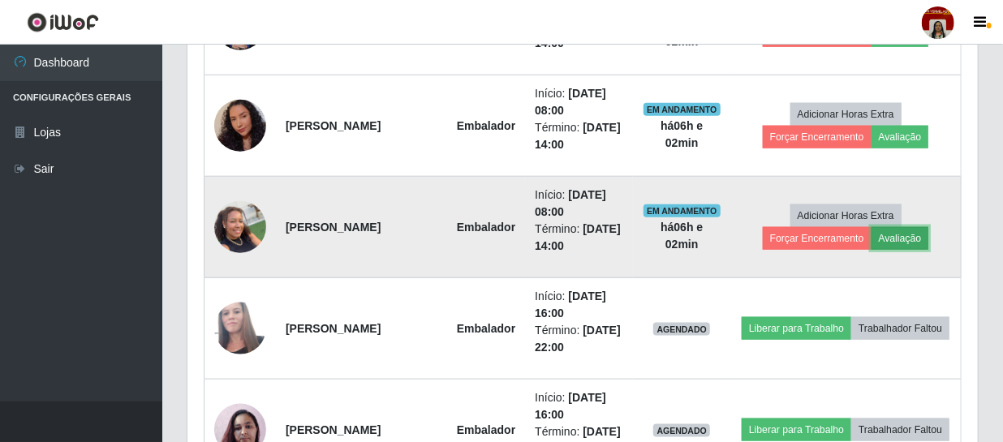
click at [883, 236] on button "Avaliação" at bounding box center [901, 238] width 58 height 23
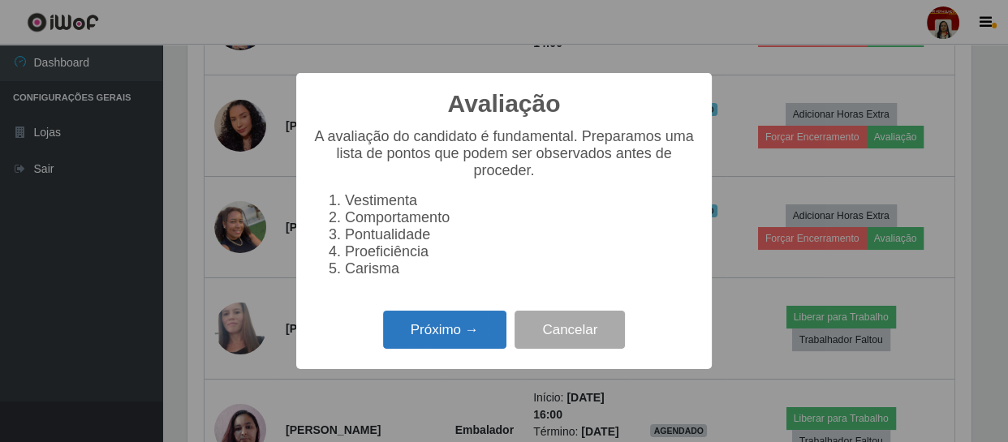
click at [478, 341] on button "Próximo →" at bounding box center [444, 330] width 123 height 38
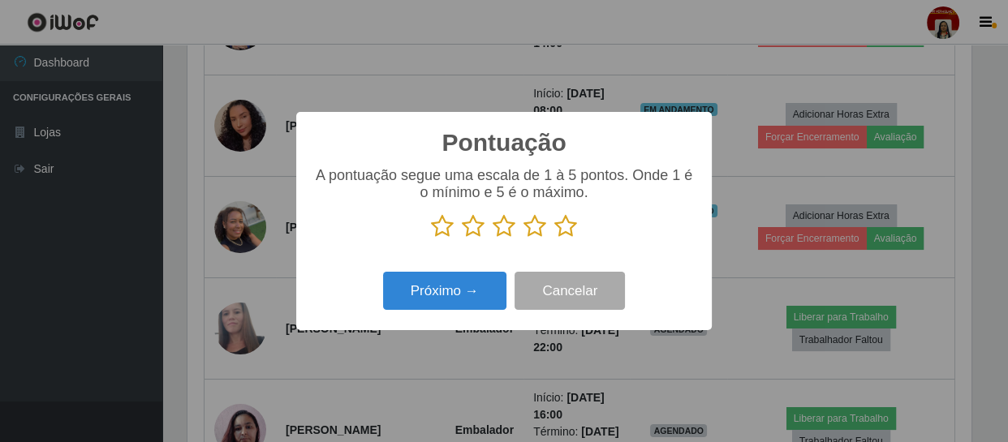
click at [569, 231] on icon at bounding box center [565, 226] width 23 height 24
click at [554, 239] on input "radio" at bounding box center [554, 239] width 0 height 0
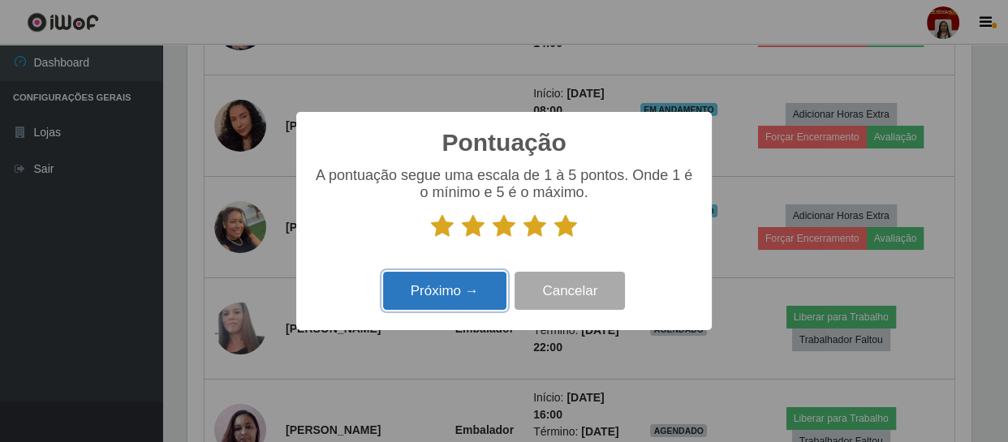
click at [481, 298] on button "Próximo →" at bounding box center [444, 291] width 123 height 38
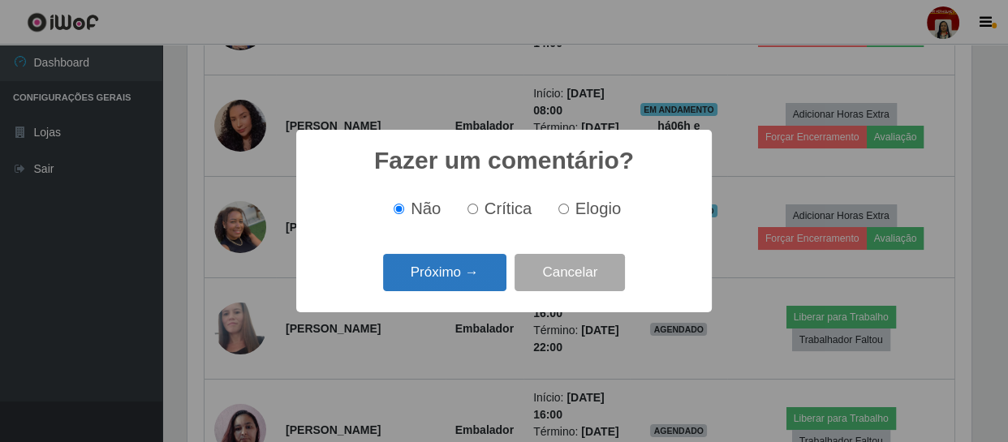
click at [485, 278] on button "Próximo →" at bounding box center [444, 273] width 123 height 38
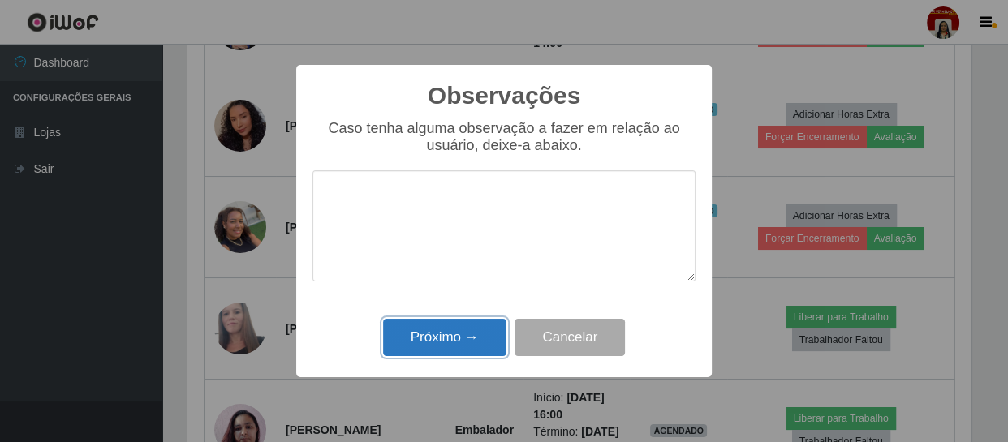
click at [465, 331] on button "Próximo →" at bounding box center [444, 338] width 123 height 38
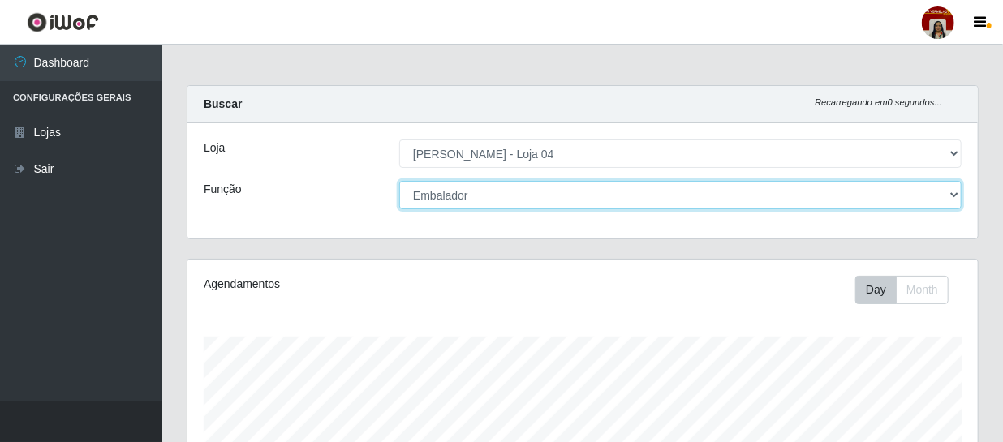
click at [744, 192] on select "[Selecione...] ASG ASG + ASG ++ Auxiliar de Depósito Auxiliar de Depósito + Aux…" at bounding box center [680, 195] width 563 height 28
select select "112"
click at [399, 181] on select "[Selecione...] ASG ASG + ASG ++ Auxiliar de Depósito Auxiliar de Depósito + Aux…" at bounding box center [680, 195] width 563 height 28
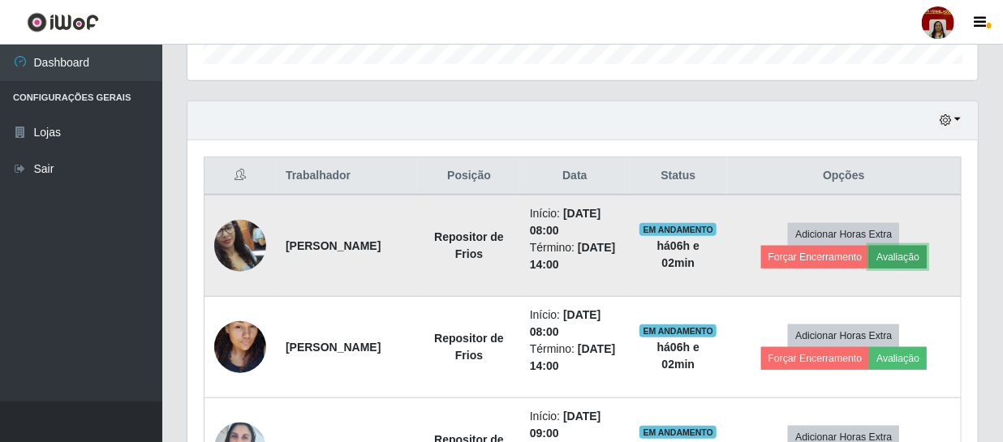
click at [891, 252] on button "Avaliação" at bounding box center [898, 257] width 58 height 23
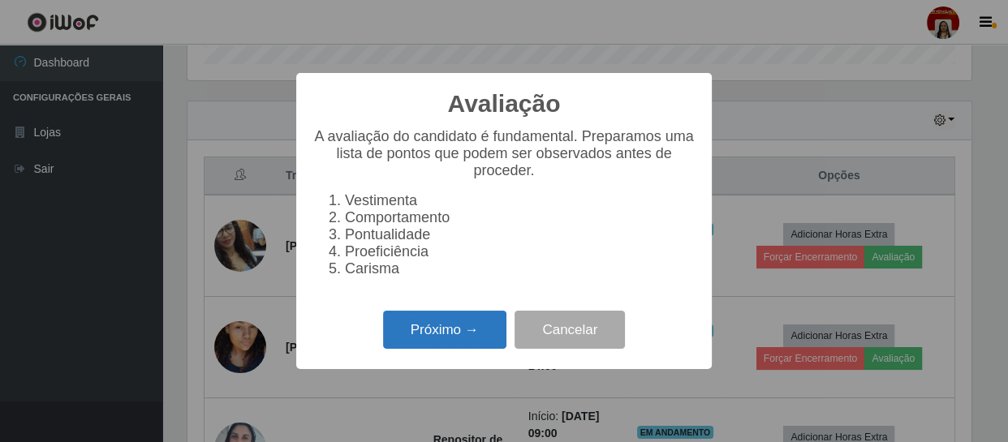
click at [445, 345] on button "Próximo →" at bounding box center [444, 330] width 123 height 38
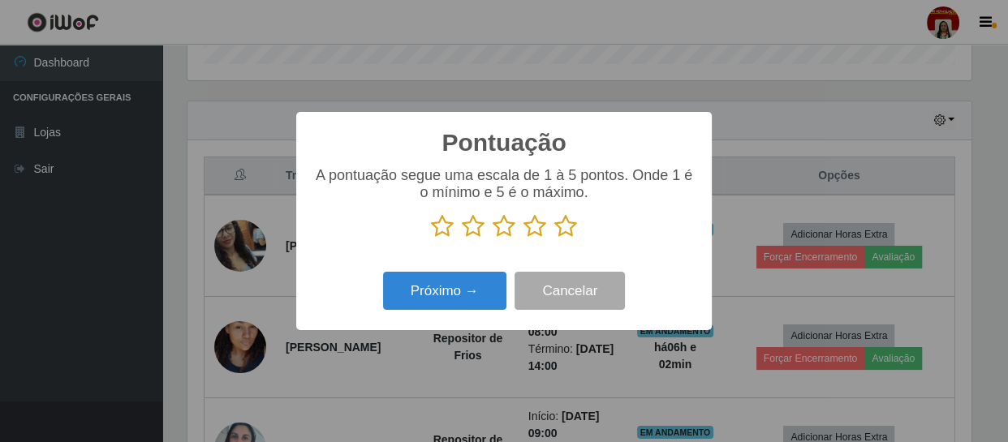
click at [574, 231] on icon at bounding box center [565, 226] width 23 height 24
click at [554, 239] on input "radio" at bounding box center [554, 239] width 0 height 0
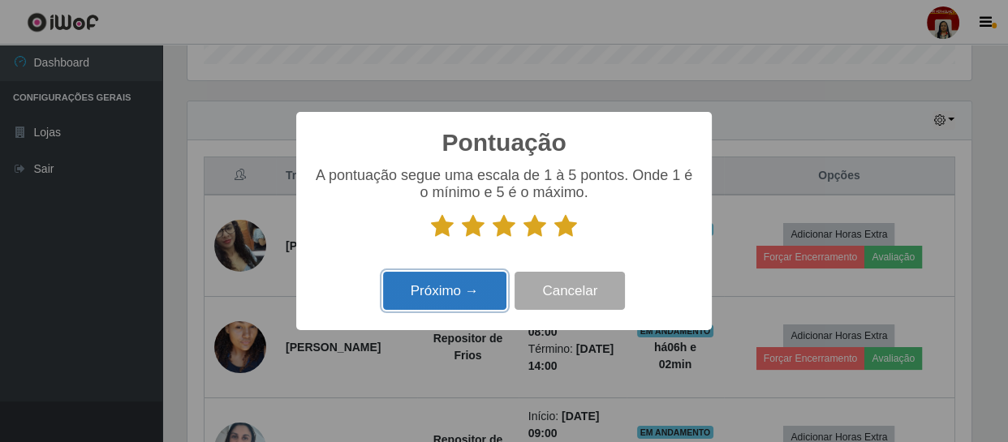
click at [476, 294] on button "Próximo →" at bounding box center [444, 291] width 123 height 38
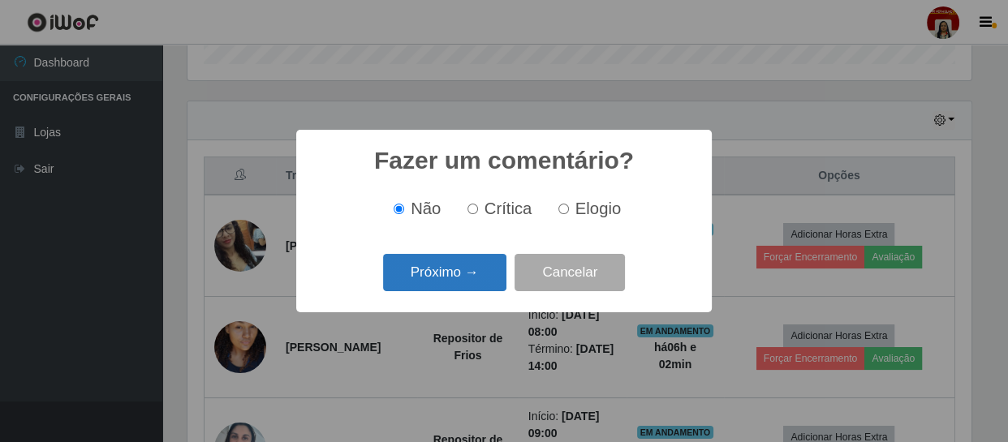
click at [476, 286] on button "Próximo →" at bounding box center [444, 273] width 123 height 38
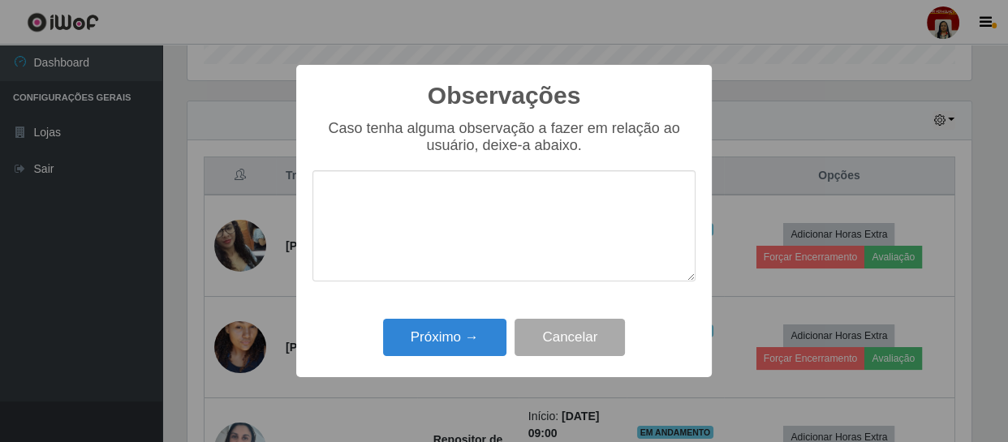
click at [494, 319] on div "Próximo → Cancelar" at bounding box center [504, 337] width 383 height 46
click at [493, 328] on button "Próximo →" at bounding box center [444, 338] width 123 height 38
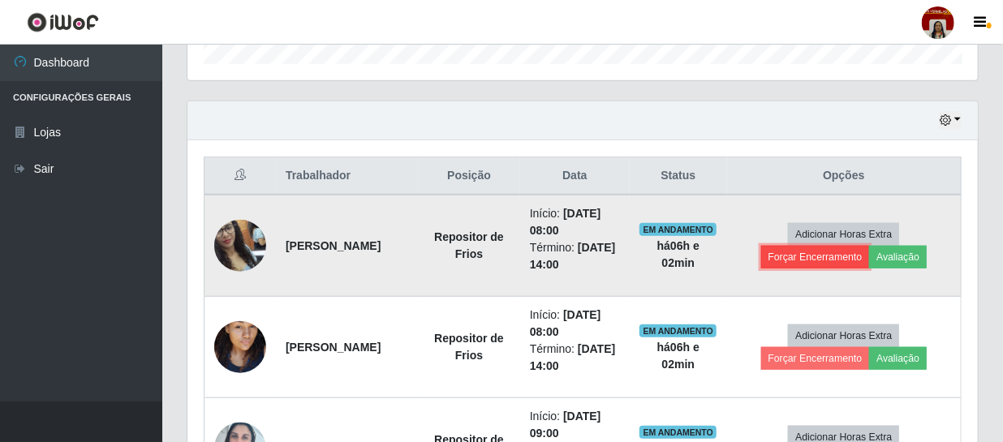
click at [849, 262] on button "Forçar Encerramento" at bounding box center [815, 257] width 109 height 23
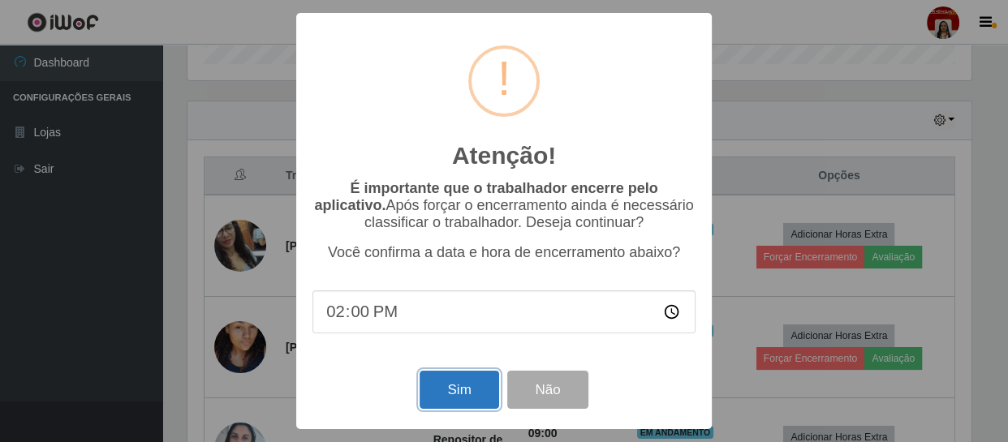
click at [464, 382] on button "Sim" at bounding box center [459, 390] width 79 height 38
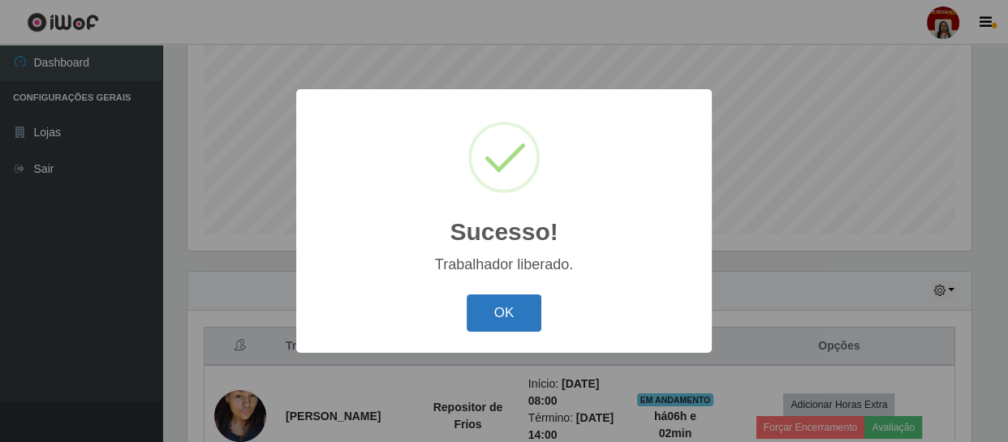
click at [476, 311] on button "OK" at bounding box center [504, 314] width 75 height 38
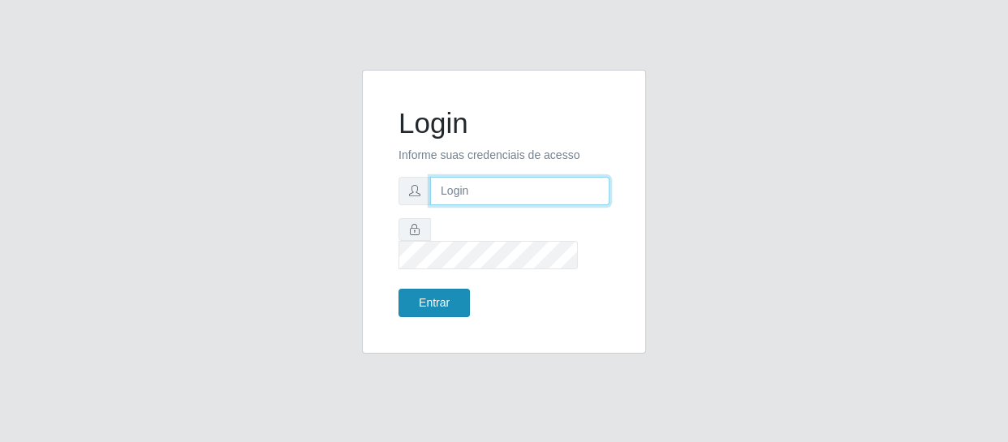
type input "[EMAIL_ADDRESS][DOMAIN_NAME]"
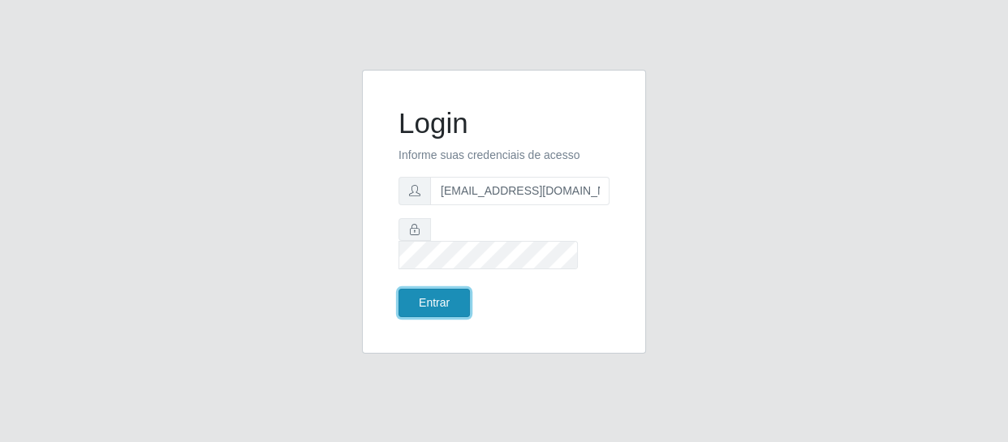
click at [451, 291] on button "Entrar" at bounding box center [434, 303] width 71 height 28
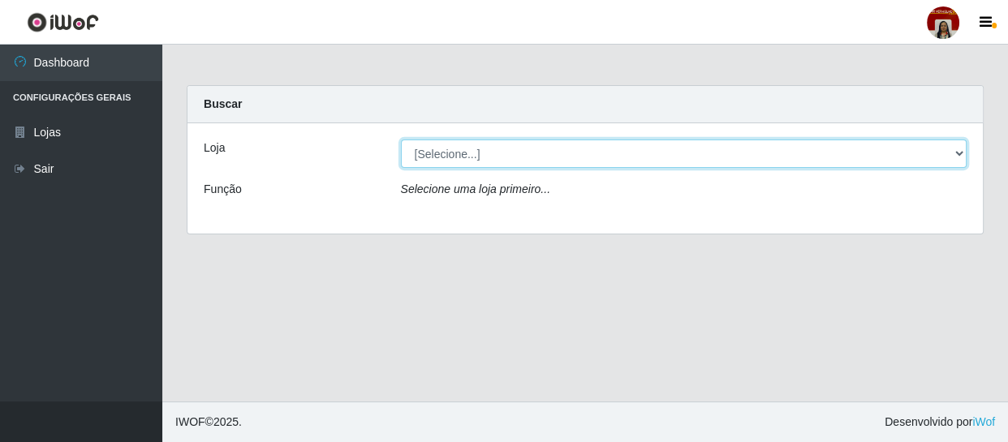
click at [959, 152] on select "[Selecione...] Mar Vermelho - Loja 04" at bounding box center [684, 154] width 567 height 28
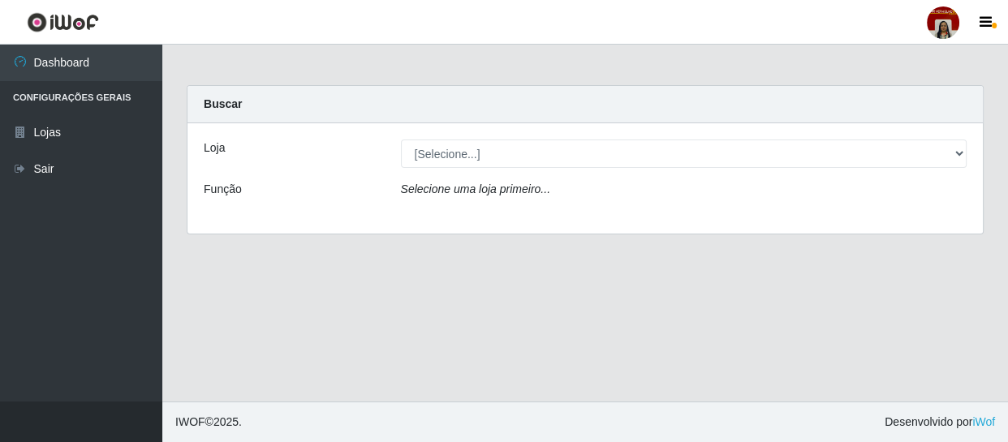
click at [735, 211] on div "Loja [Selecione...] Mar Vermelho - Loja 04 Função Selecione uma loja primeiro..." at bounding box center [586, 178] width 796 height 110
click at [970, 152] on div "[Selecione...] Mar Vermelho - Loja 04" at bounding box center [684, 154] width 591 height 28
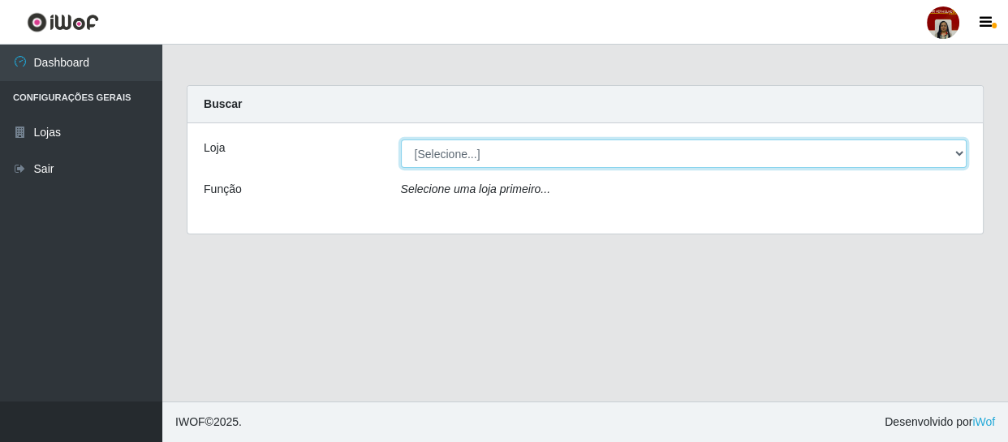
click at [958, 151] on select "[Selecione...] Mar Vermelho - Loja 04" at bounding box center [684, 154] width 567 height 28
select select "251"
click at [401, 140] on select "[Selecione...] Mar Vermelho - Loja 04" at bounding box center [684, 154] width 567 height 28
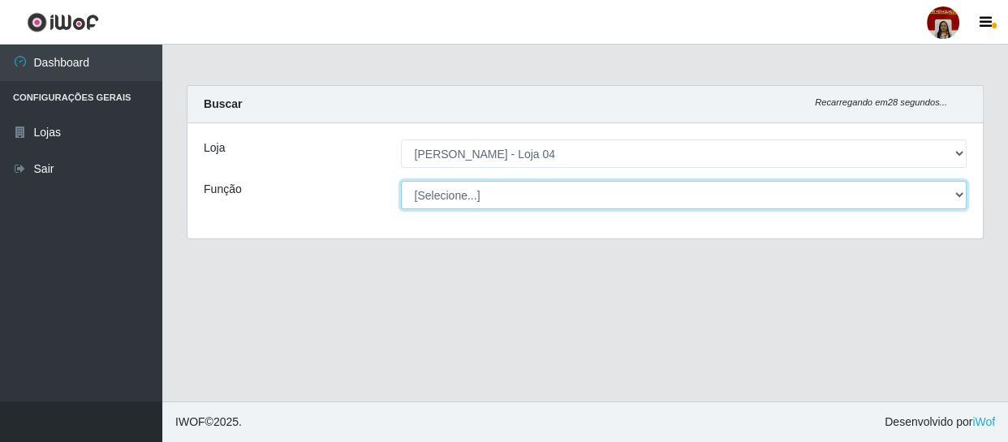
click at [958, 192] on select "[Selecione...] ASG ASG + ASG ++ Auxiliar de Depósito Auxiliar de Depósito + Aux…" at bounding box center [684, 195] width 567 height 28
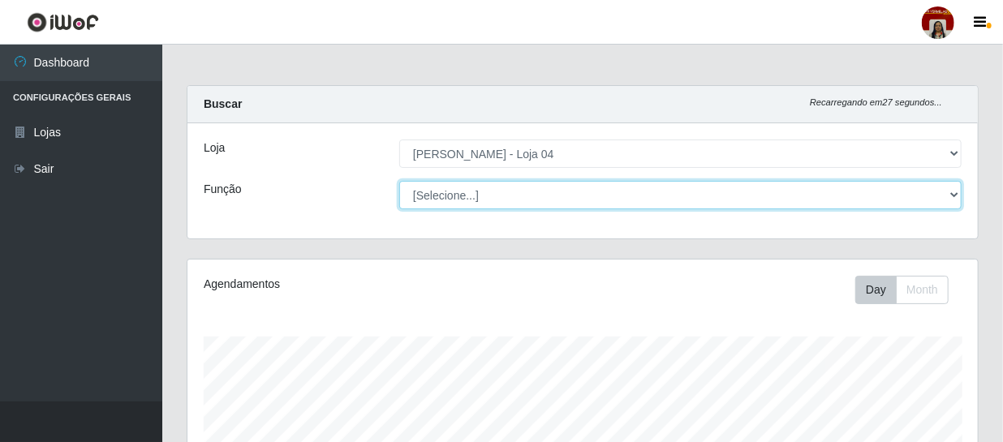
scroll to position [337, 791]
click at [399, 181] on select "[Selecione...] ASG ASG + ASG ++ Auxiliar de Depósito Auxiliar de Depósito + Aux…" at bounding box center [680, 195] width 563 height 28
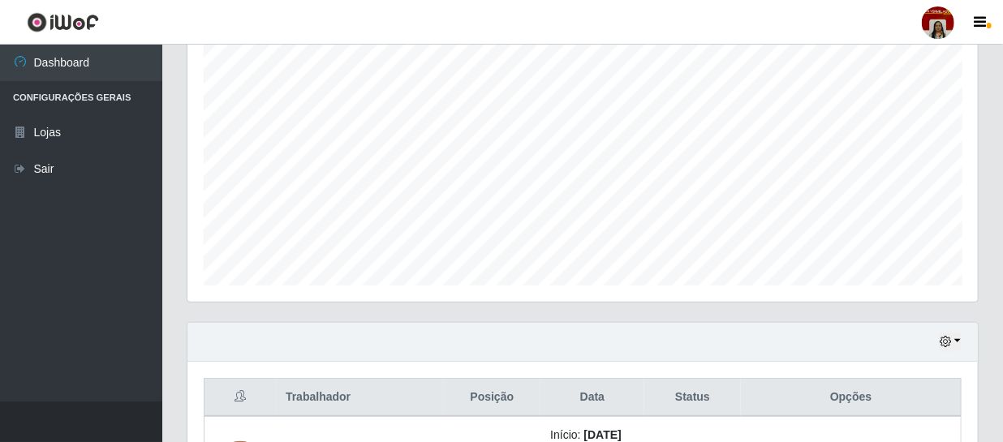
scroll to position [73, 0]
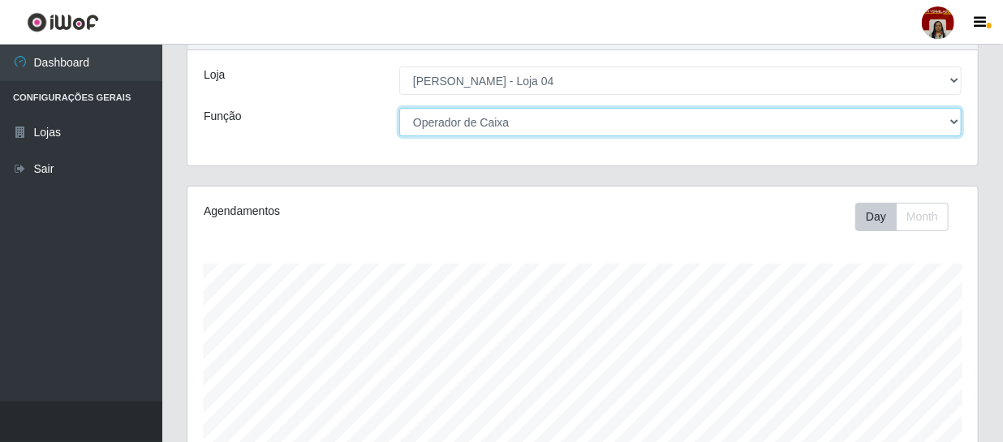
click at [955, 120] on select "[Selecione...] ASG ASG + ASG ++ Auxiliar de Depósito Auxiliar de Depósito + Aux…" at bounding box center [680, 122] width 563 height 28
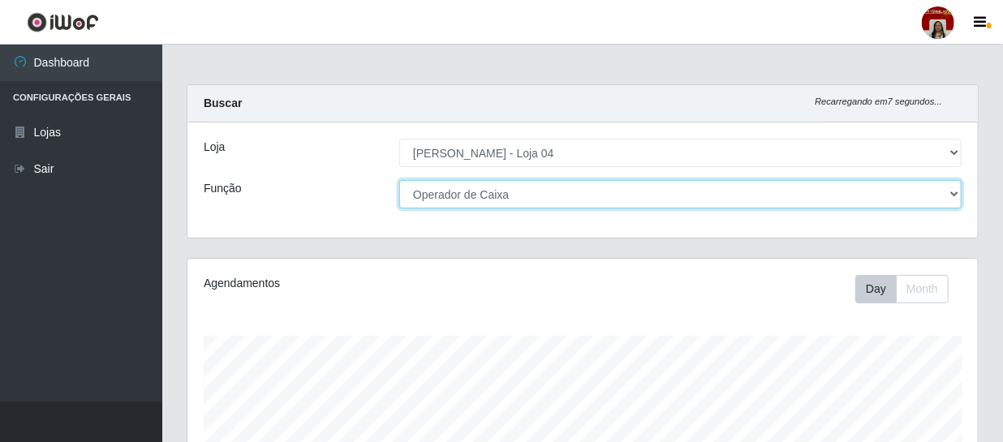
scroll to position [0, 0]
click at [955, 192] on select "[Selecione...] ASG ASG + ASG ++ Auxiliar de Depósito Auxiliar de Depósito + Aux…" at bounding box center [680, 195] width 563 height 28
select select "1"
click at [399, 181] on select "[Selecione...] ASG ASG + ASG ++ Auxiliar de Depósito Auxiliar de Depósito + Aux…" at bounding box center [680, 195] width 563 height 28
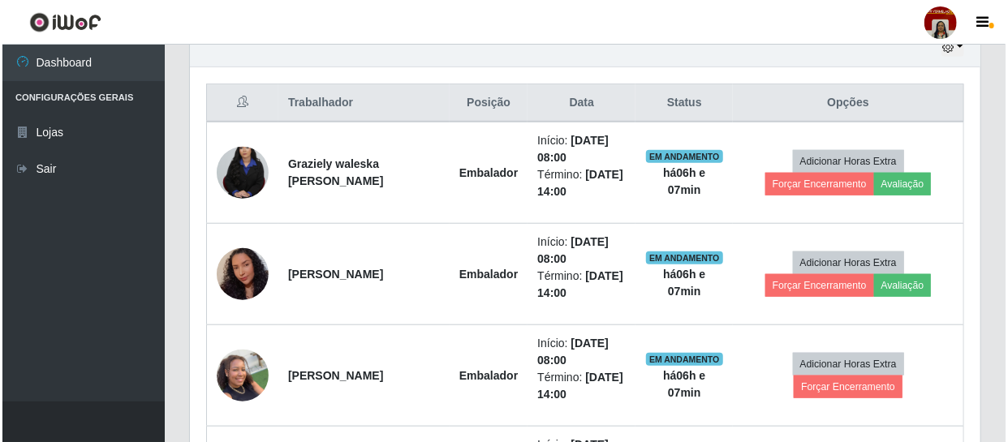
scroll to position [590, 0]
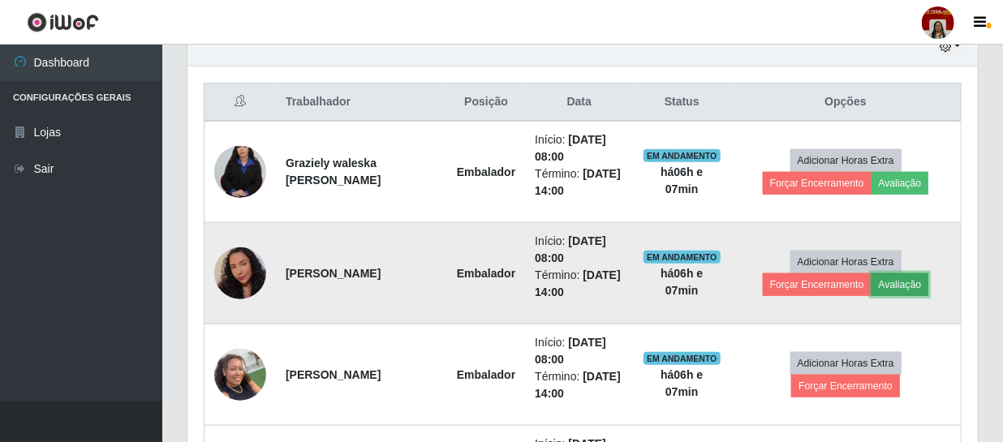
click at [914, 280] on button "Avaliação" at bounding box center [901, 285] width 58 height 23
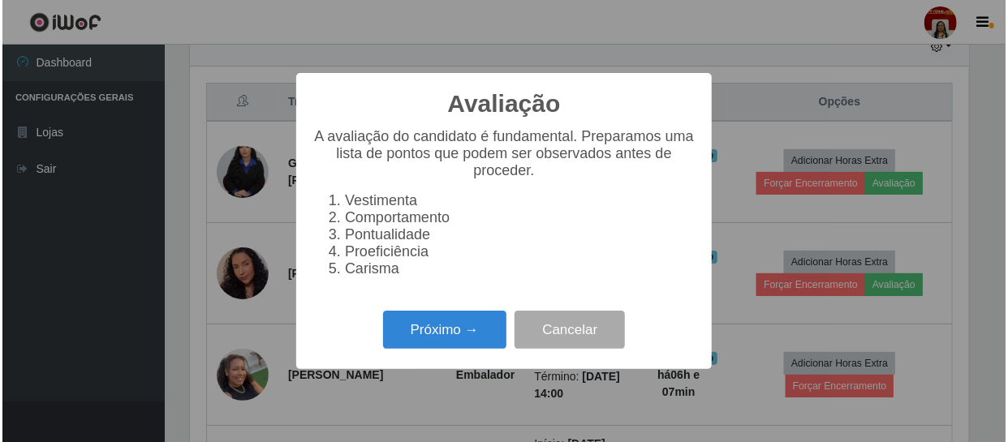
scroll to position [337, 783]
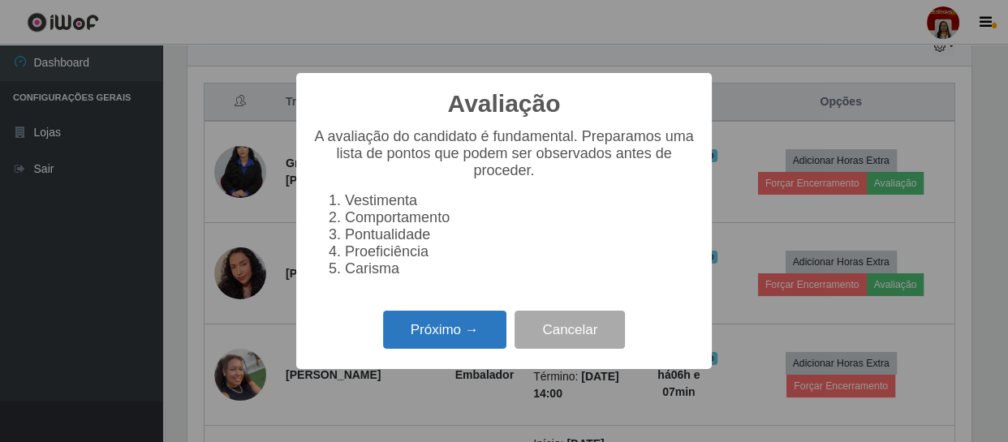
click at [442, 336] on button "Próximo →" at bounding box center [444, 330] width 123 height 38
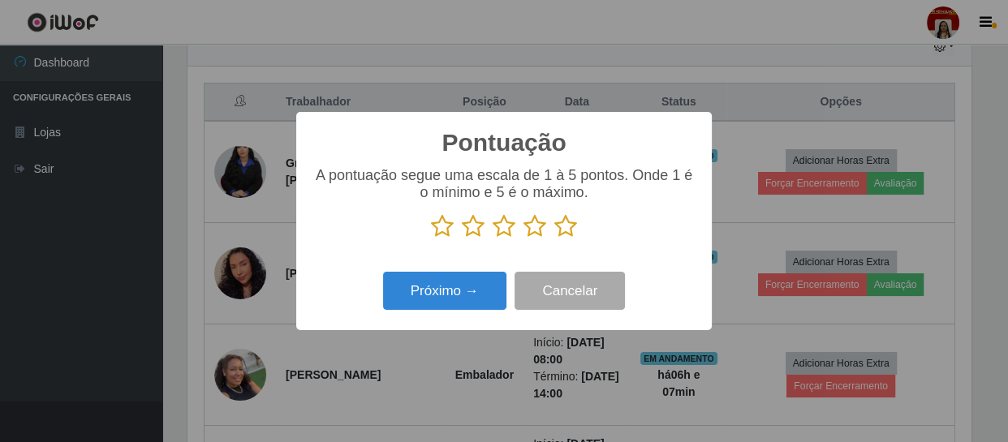
click at [566, 228] on icon at bounding box center [565, 226] width 23 height 24
click at [554, 239] on input "radio" at bounding box center [554, 239] width 0 height 0
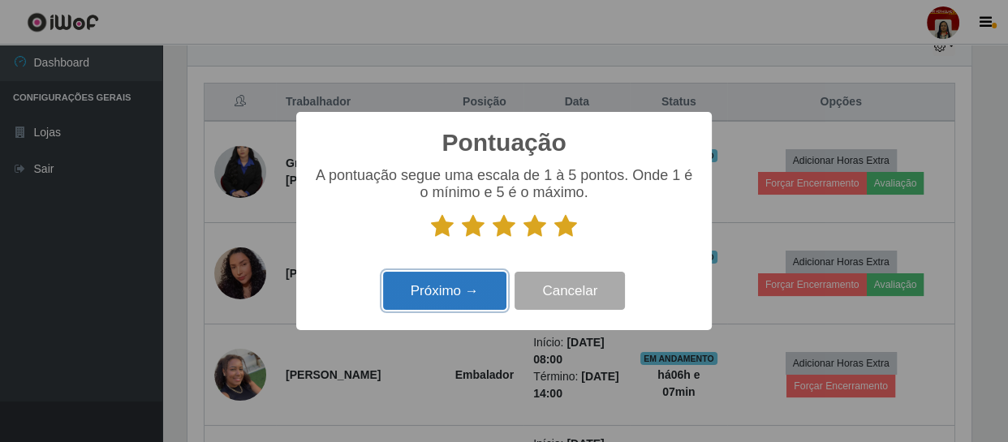
click at [470, 298] on button "Próximo →" at bounding box center [444, 291] width 123 height 38
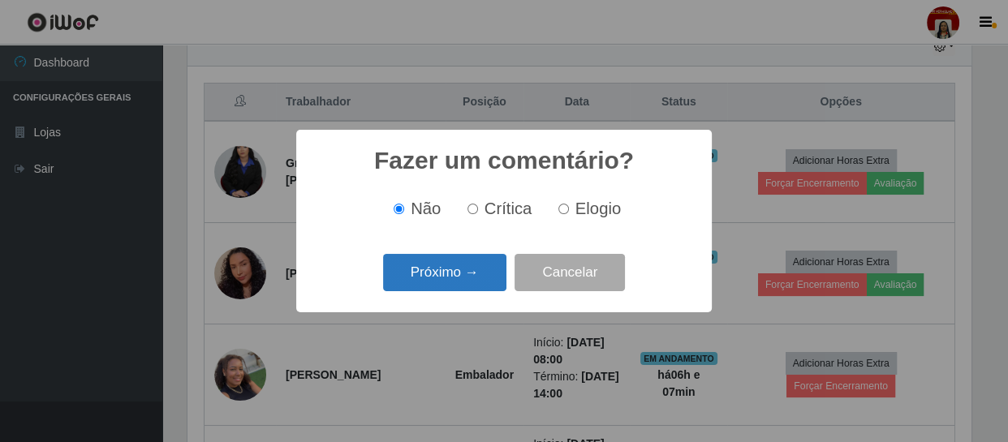
click at [476, 278] on button "Próximo →" at bounding box center [444, 273] width 123 height 38
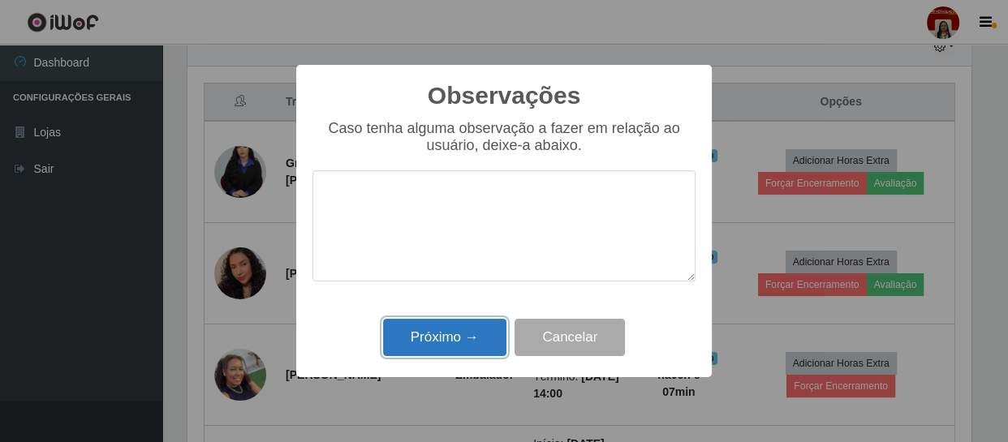
click at [452, 339] on button "Próximo →" at bounding box center [444, 338] width 123 height 38
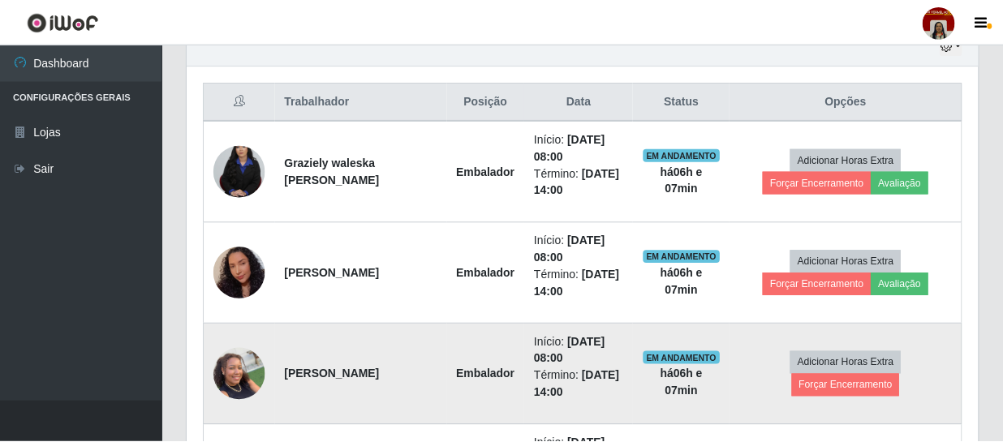
scroll to position [337, 791]
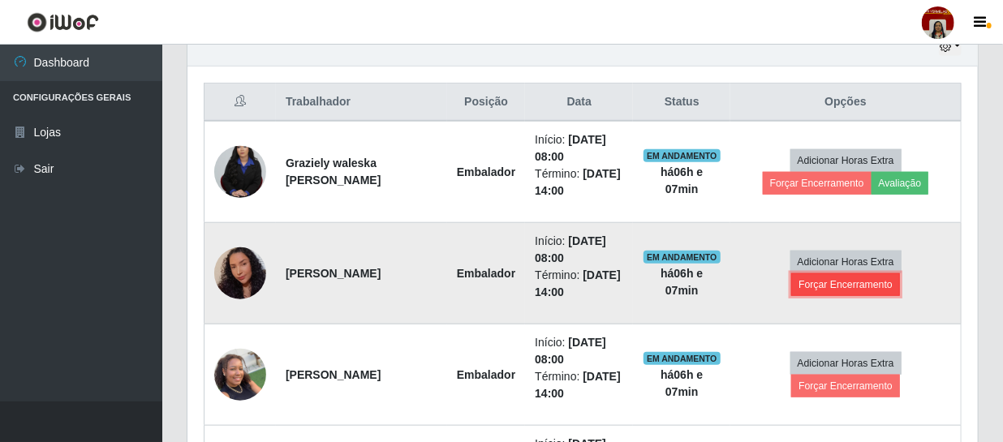
click at [809, 282] on button "Forçar Encerramento" at bounding box center [845, 285] width 109 height 23
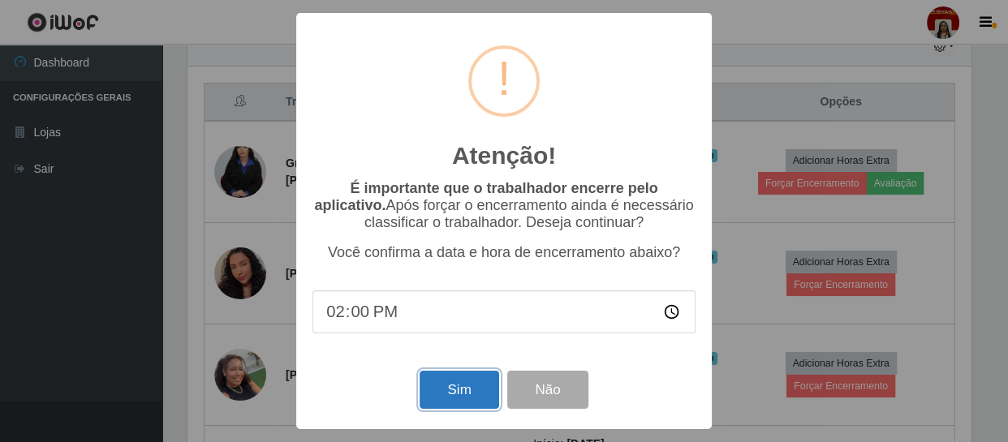
click at [451, 386] on button "Sim" at bounding box center [459, 390] width 79 height 38
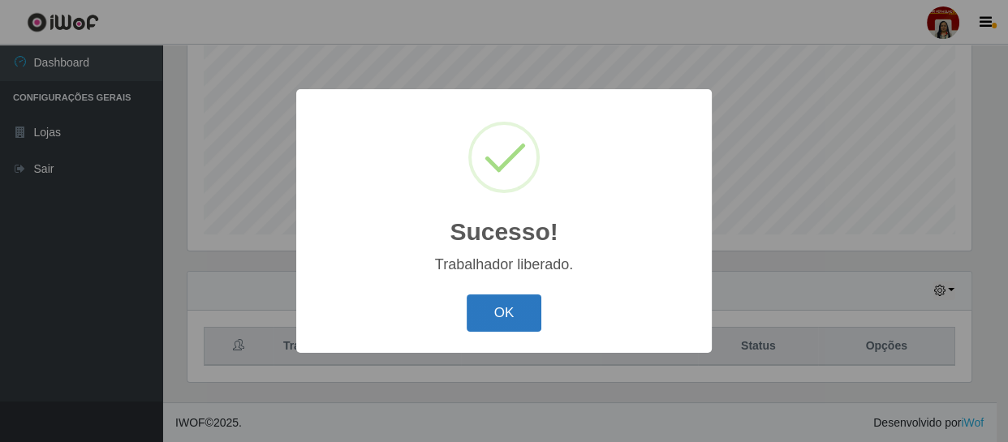
click at [517, 315] on button "OK" at bounding box center [504, 314] width 75 height 38
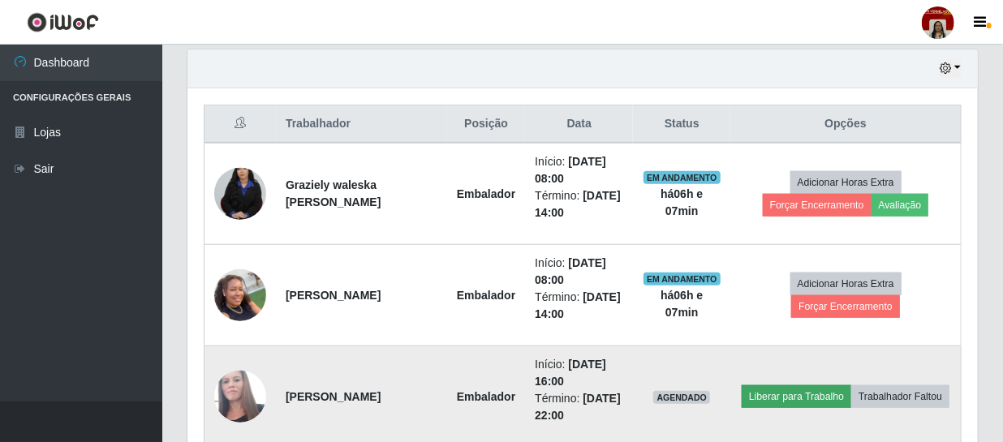
scroll to position [567, 0]
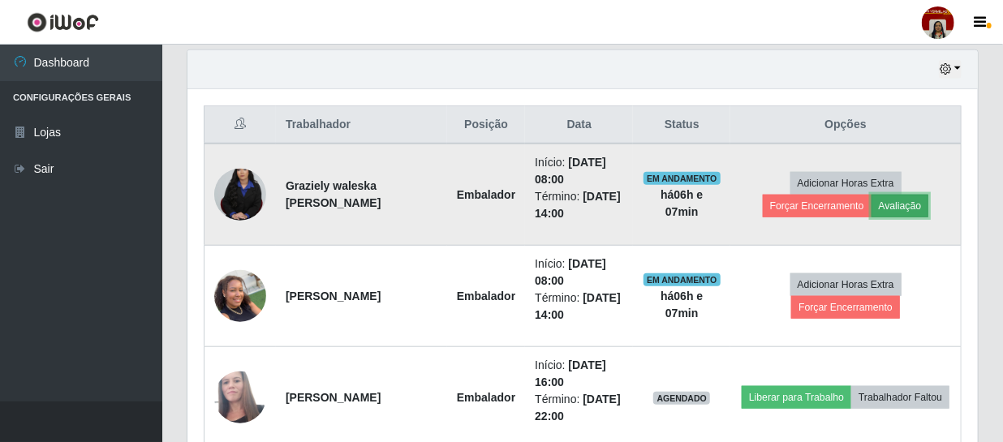
click at [900, 202] on button "Avaliação" at bounding box center [901, 206] width 58 height 23
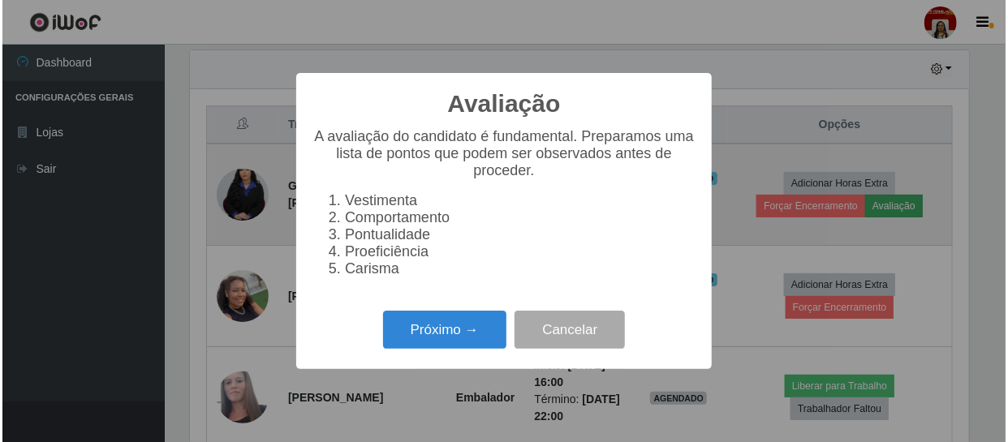
scroll to position [337, 783]
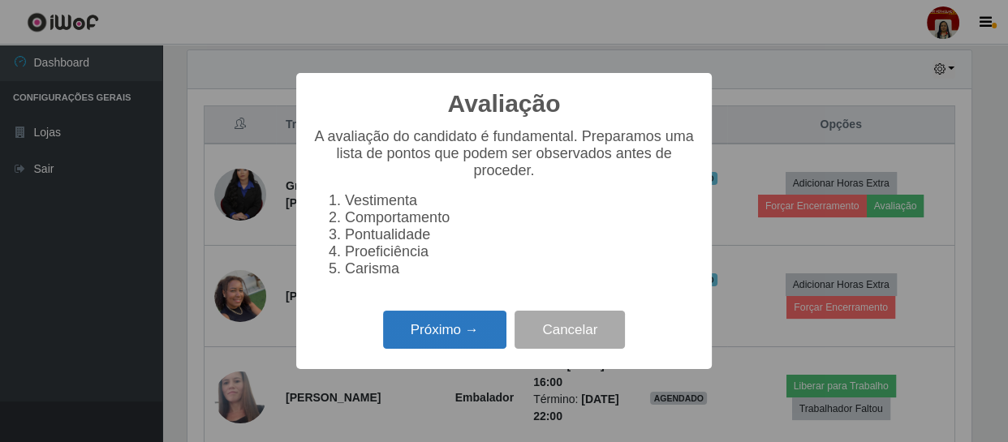
click at [463, 341] on button "Próximo →" at bounding box center [444, 330] width 123 height 38
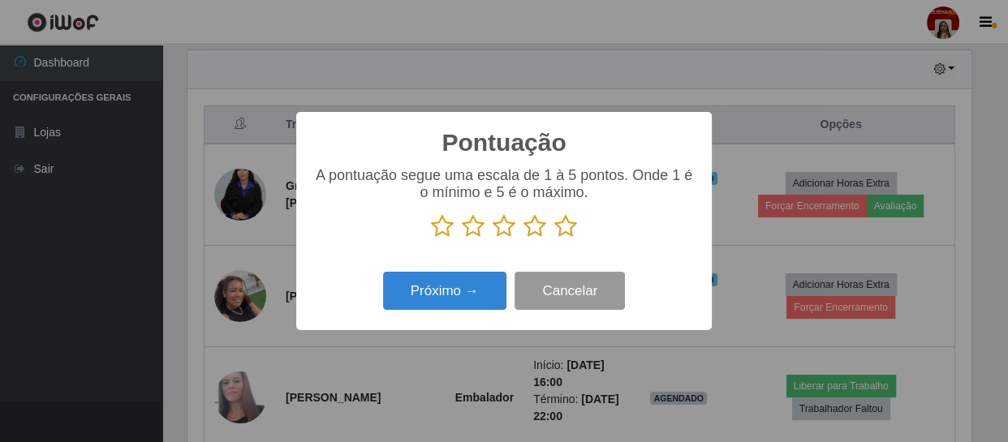
scroll to position [811416, 810968]
click at [566, 236] on icon at bounding box center [565, 226] width 23 height 24
click at [554, 239] on input "radio" at bounding box center [554, 239] width 0 height 0
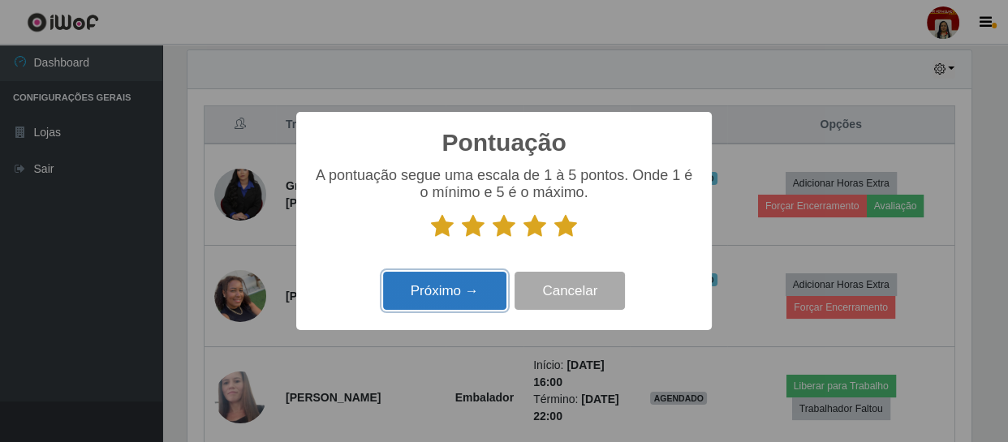
click at [470, 300] on button "Próximo →" at bounding box center [444, 291] width 123 height 38
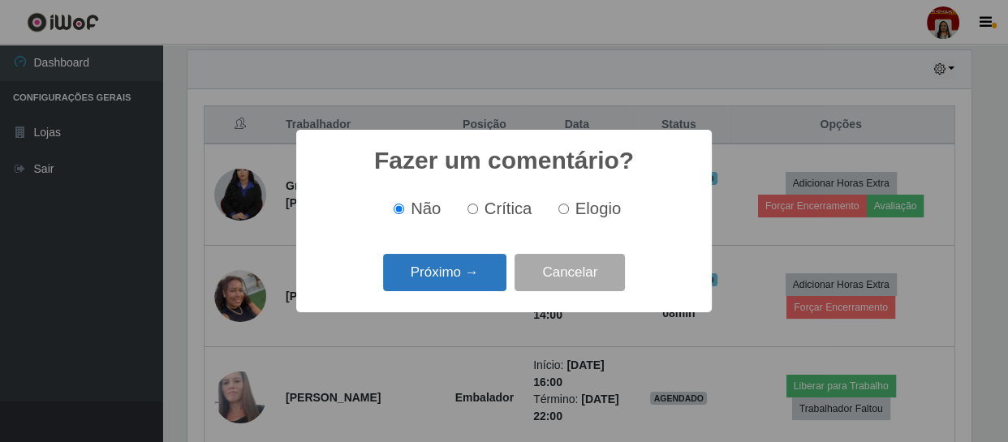
click at [473, 272] on button "Próximo →" at bounding box center [444, 273] width 123 height 38
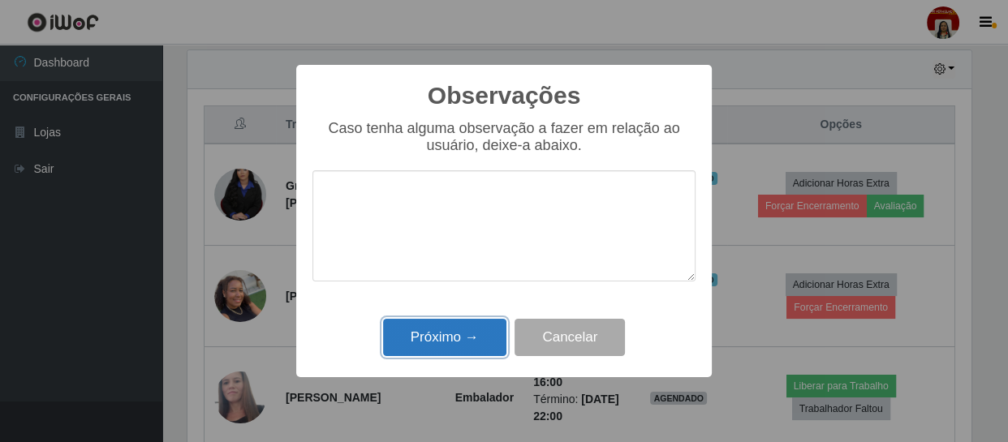
click at [476, 332] on button "Próximo →" at bounding box center [444, 338] width 123 height 38
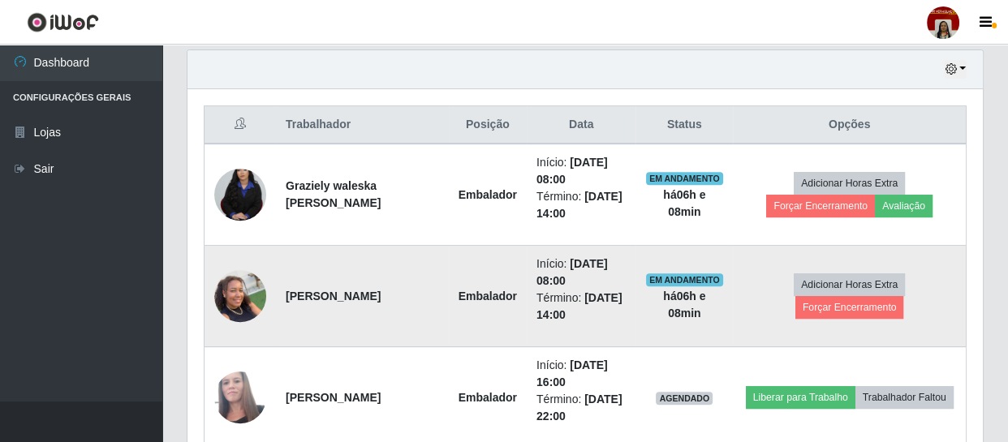
scroll to position [0, 0]
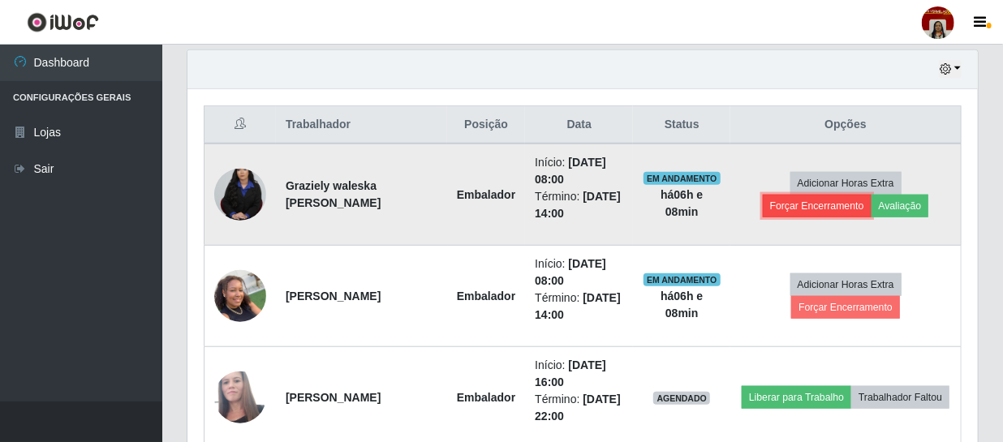
click at [849, 206] on button "Forçar Encerramento" at bounding box center [817, 206] width 109 height 23
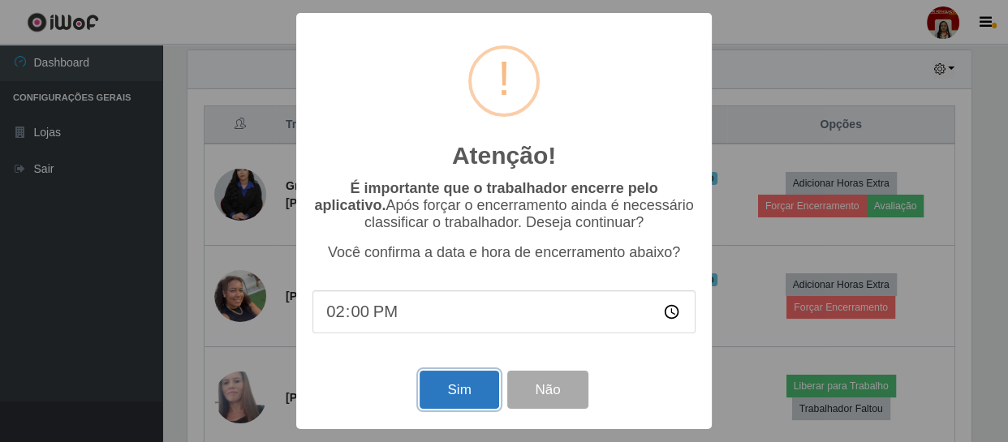
click at [438, 395] on button "Sim" at bounding box center [459, 390] width 79 height 38
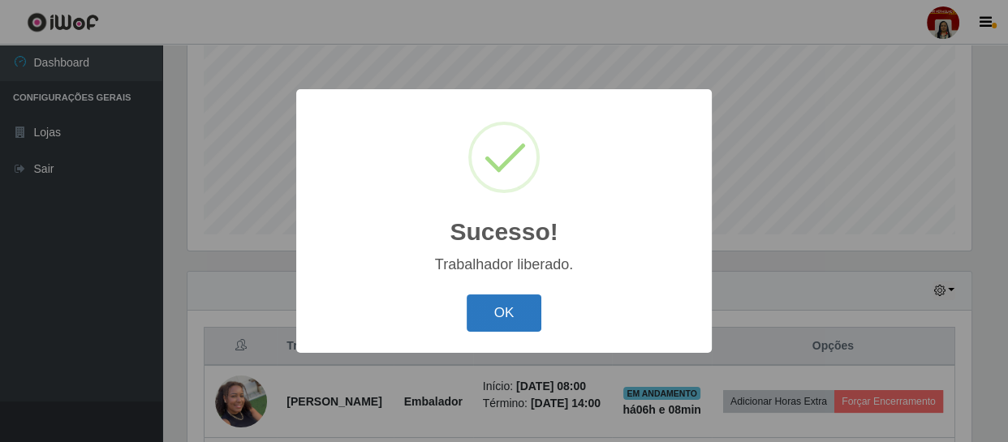
click at [506, 303] on button "OK" at bounding box center [504, 314] width 75 height 38
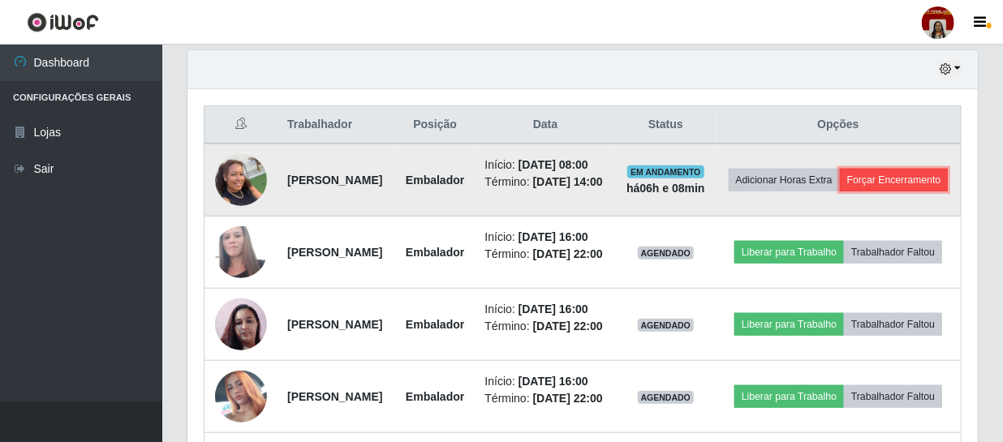
click at [878, 192] on button "Forçar Encerramento" at bounding box center [894, 180] width 109 height 23
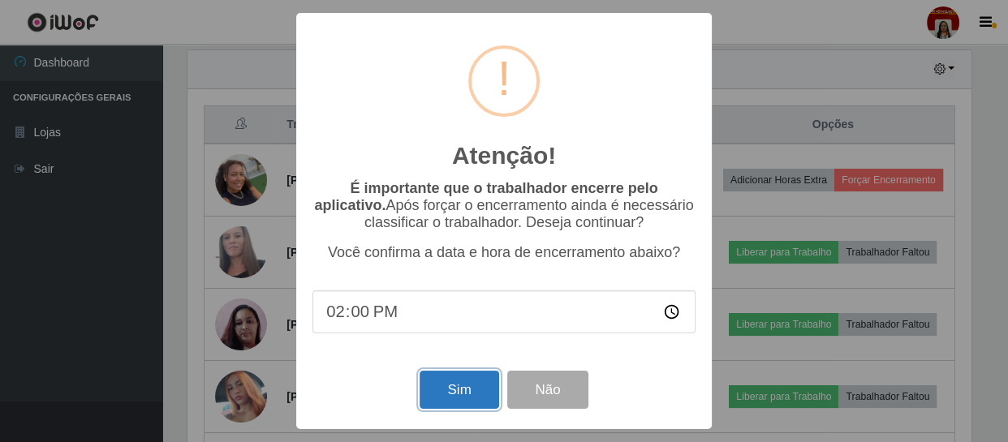
click at [468, 387] on button "Sim" at bounding box center [459, 390] width 79 height 38
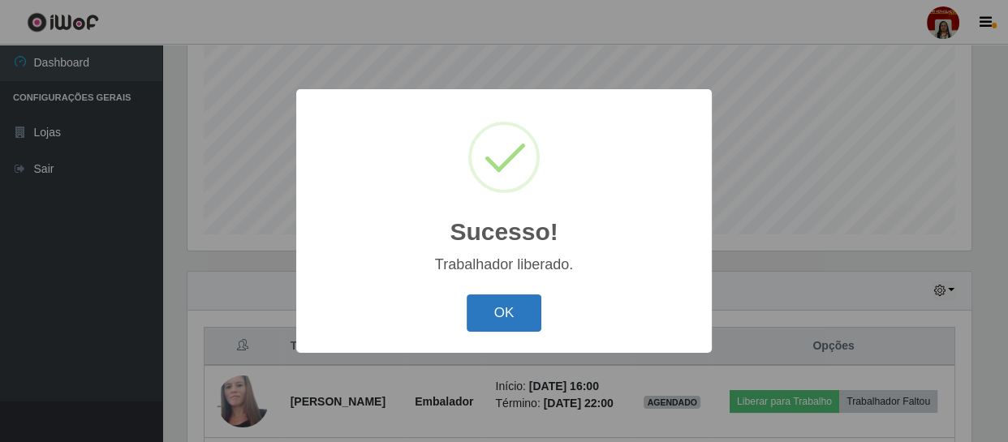
click at [494, 312] on button "OK" at bounding box center [504, 314] width 75 height 38
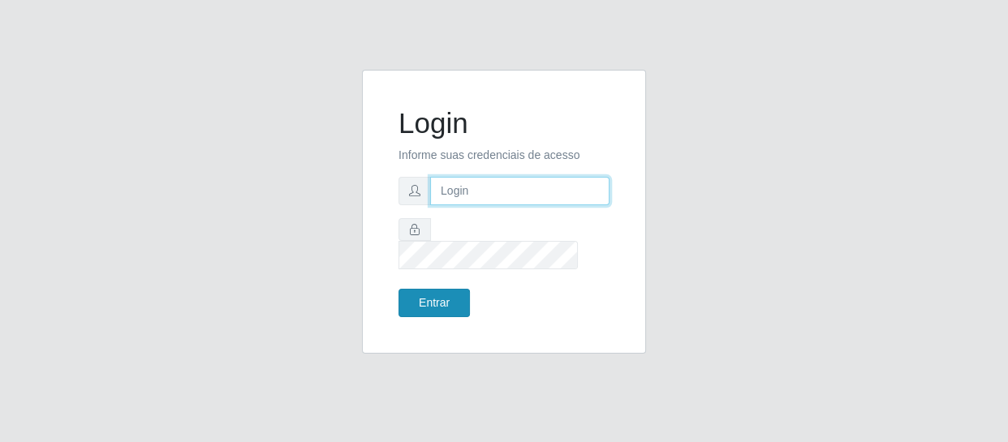
type input "[EMAIL_ADDRESS][DOMAIN_NAME]"
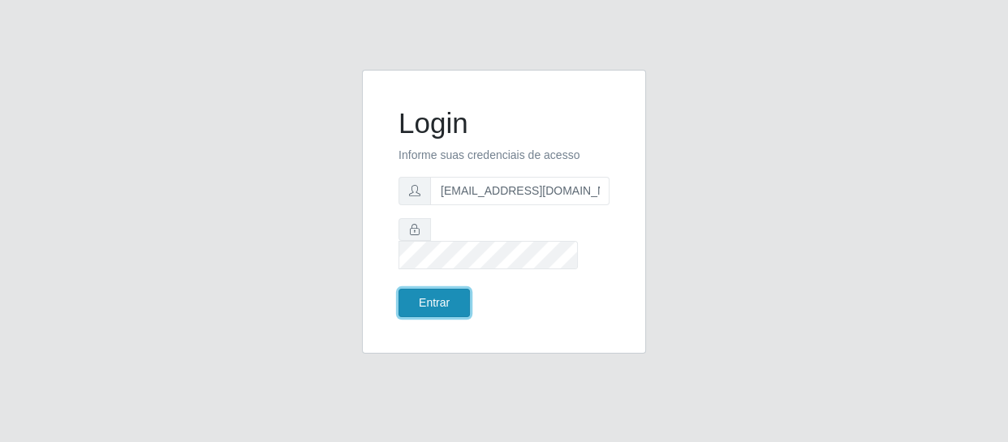
click at [461, 289] on button "Entrar" at bounding box center [434, 303] width 71 height 28
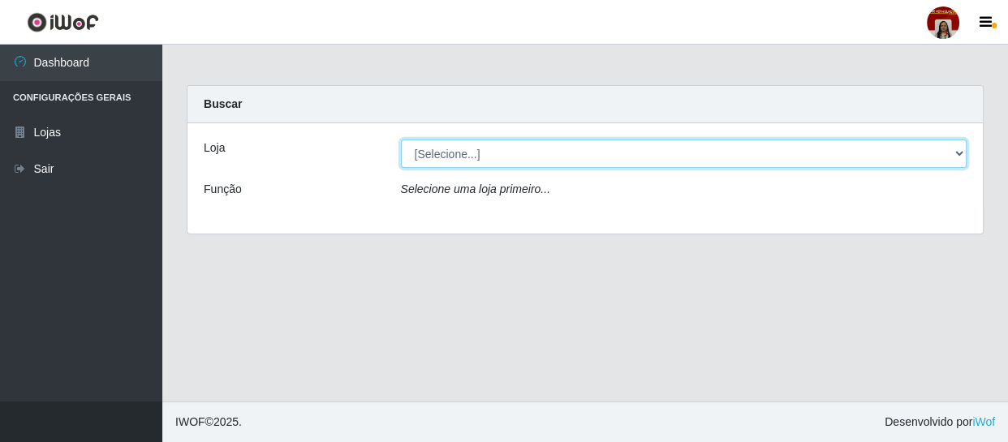
click at [952, 155] on select "[Selecione...] Mar Vermelho - Loja 04" at bounding box center [684, 154] width 567 height 28
select select "251"
click at [401, 140] on select "[Selecione...] Mar Vermelho - Loja 04" at bounding box center [684, 154] width 567 height 28
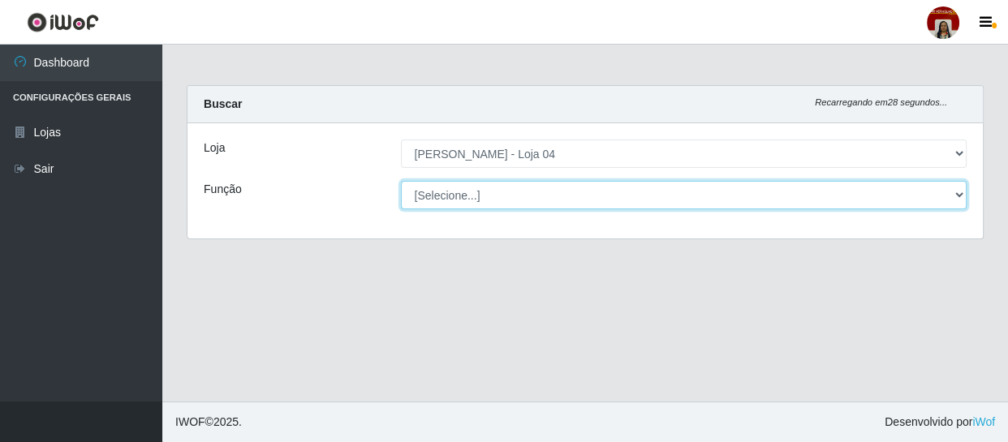
click at [889, 202] on select "[Selecione...] ASG ASG + ASG ++ Auxiliar de Depósito Auxiliar de Depósito + Aux…" at bounding box center [684, 195] width 567 height 28
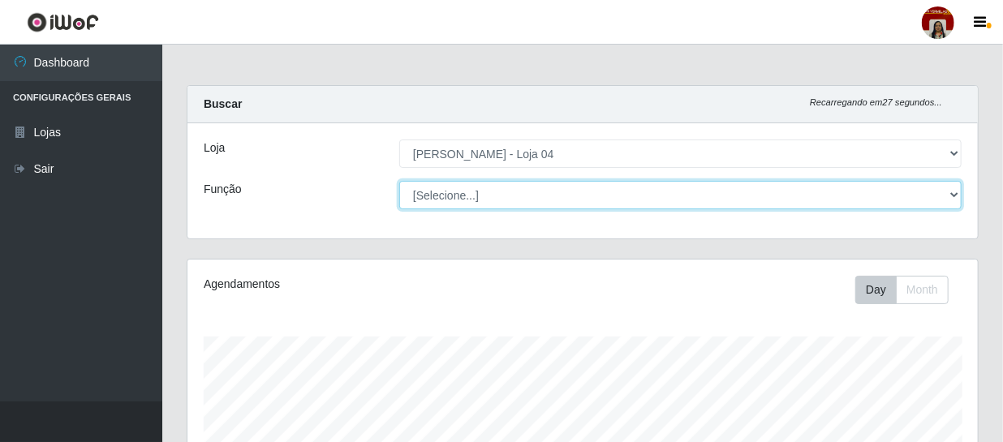
scroll to position [337, 791]
click at [399, 181] on select "[Selecione...] ASG ASG + ASG ++ Auxiliar de Depósito Auxiliar de Depósito + Aux…" at bounding box center [680, 195] width 563 height 28
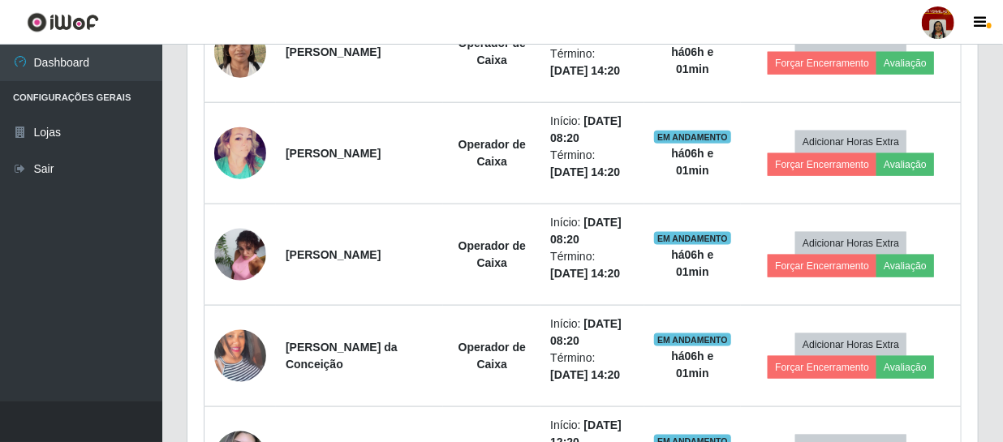
scroll to position [885, 0]
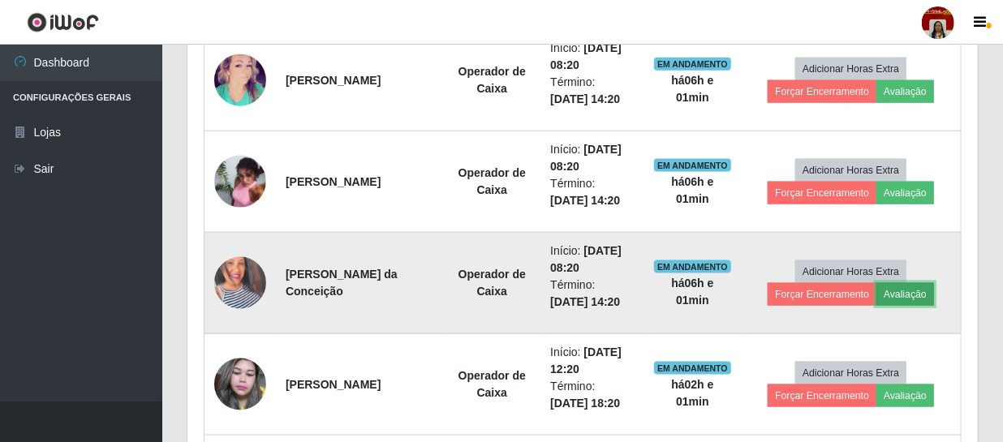
click at [911, 295] on button "Avaliação" at bounding box center [906, 294] width 58 height 23
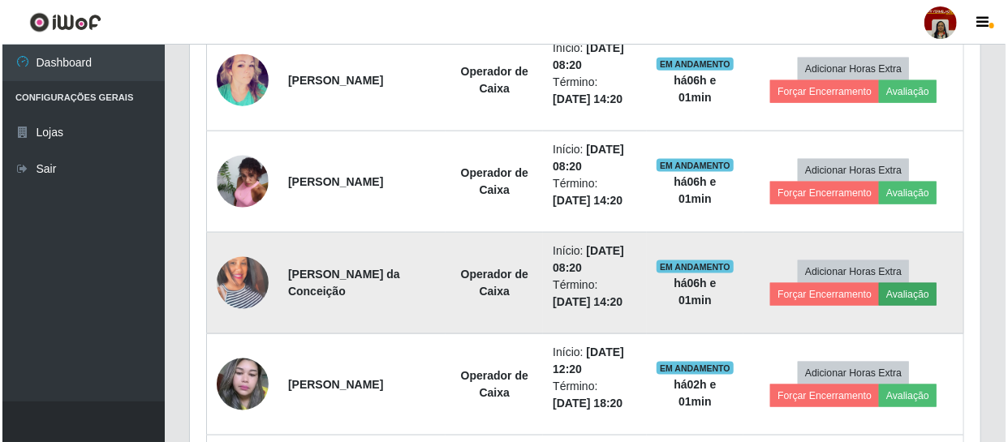
scroll to position [337, 783]
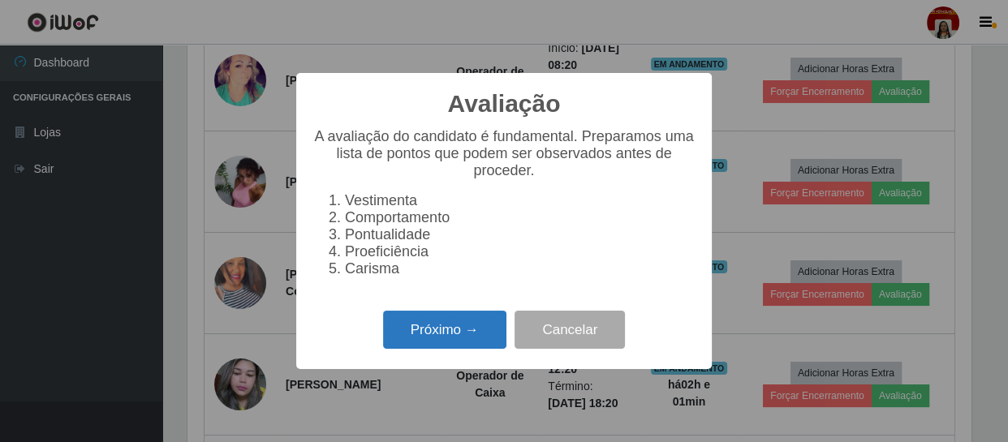
click at [472, 331] on button "Próximo →" at bounding box center [444, 330] width 123 height 38
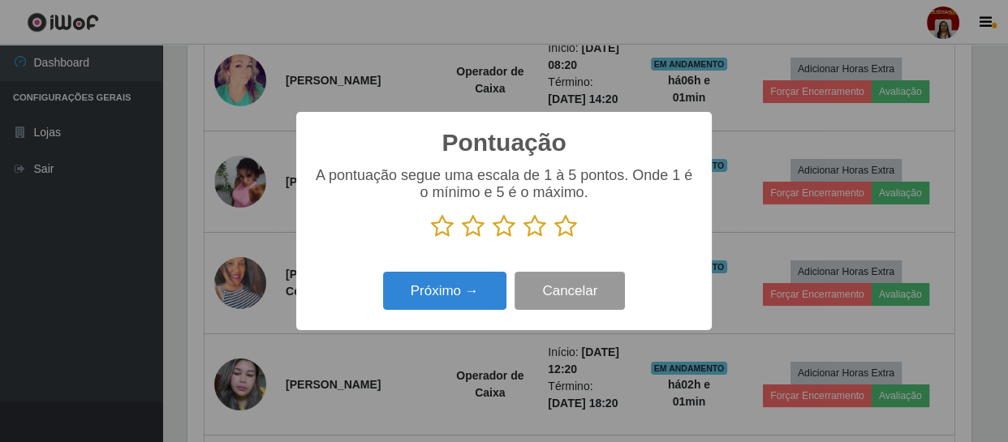
scroll to position [811416, 810968]
click at [568, 229] on icon at bounding box center [565, 226] width 23 height 24
click at [554, 239] on input "radio" at bounding box center [554, 239] width 0 height 0
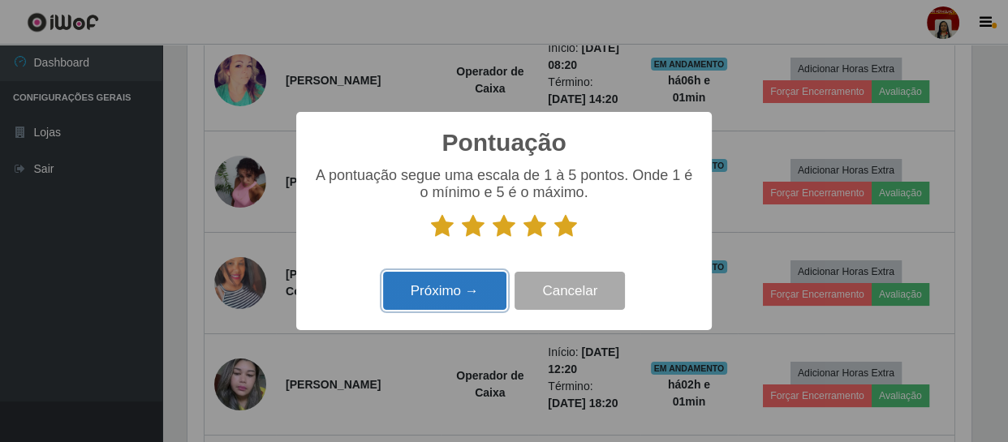
click at [495, 291] on button "Próximo →" at bounding box center [444, 291] width 123 height 38
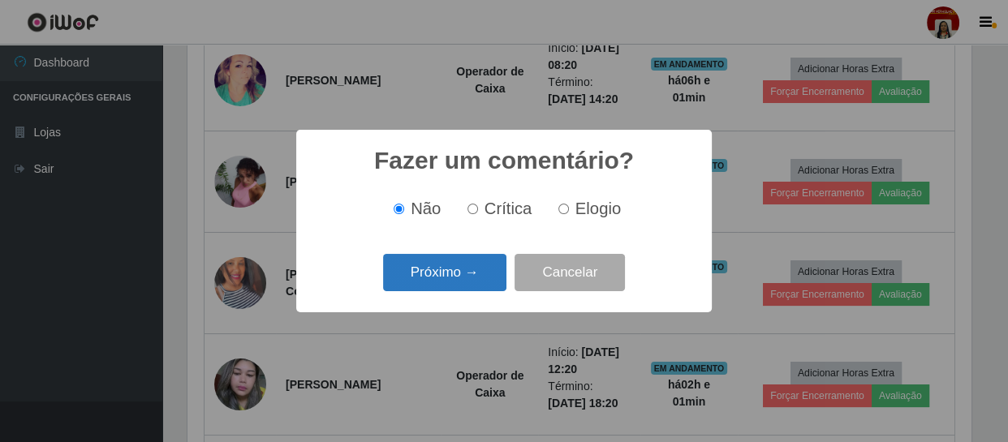
click at [498, 273] on button "Próximo →" at bounding box center [444, 273] width 123 height 38
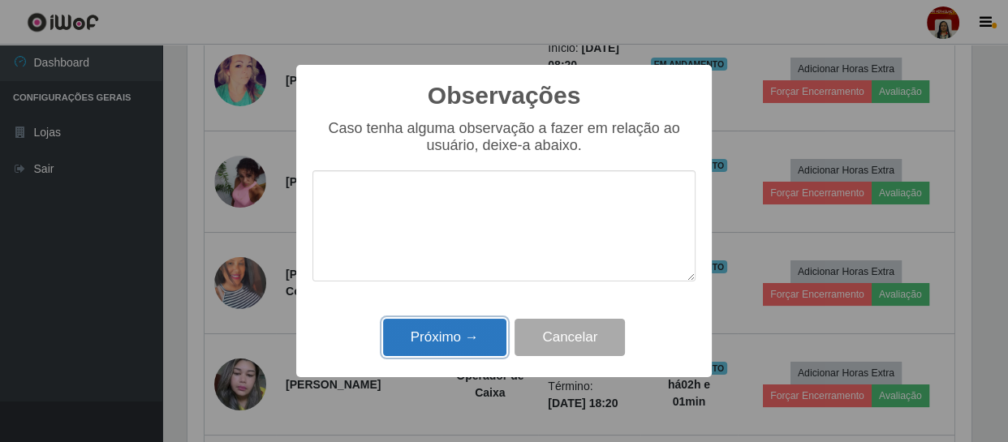
click at [480, 328] on button "Próximo →" at bounding box center [444, 338] width 123 height 38
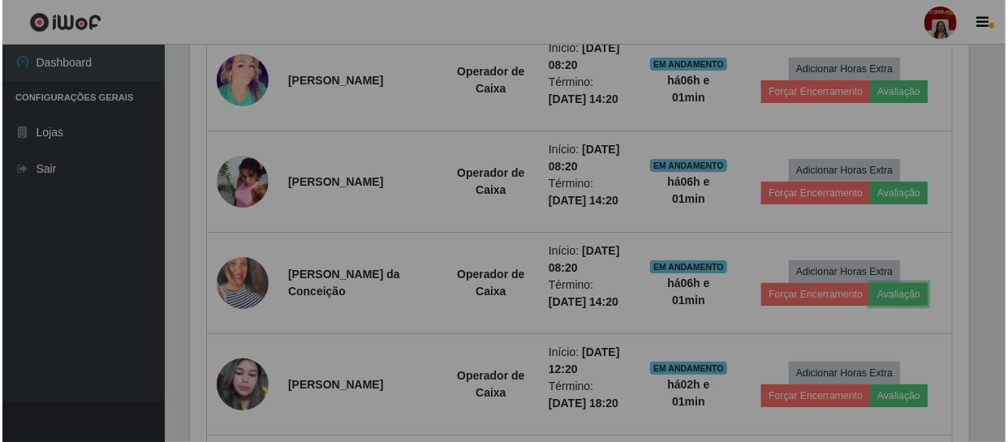
scroll to position [337, 791]
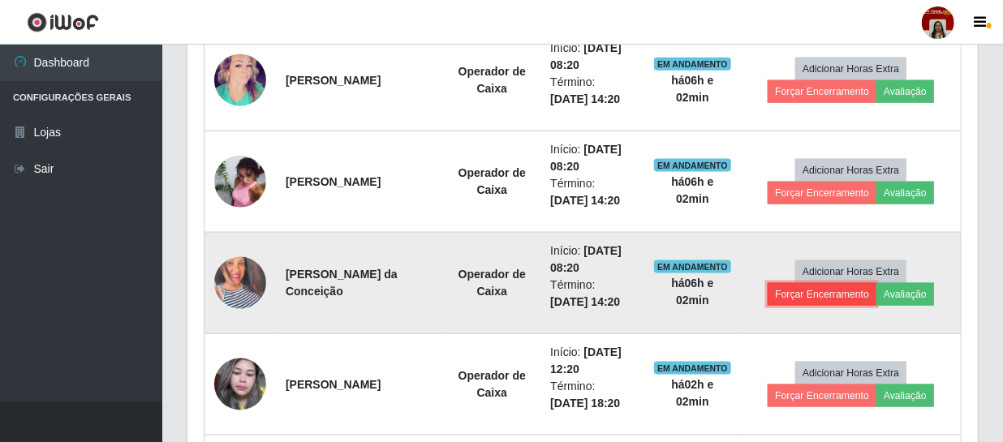
click at [800, 296] on button "Forçar Encerramento" at bounding box center [822, 294] width 109 height 23
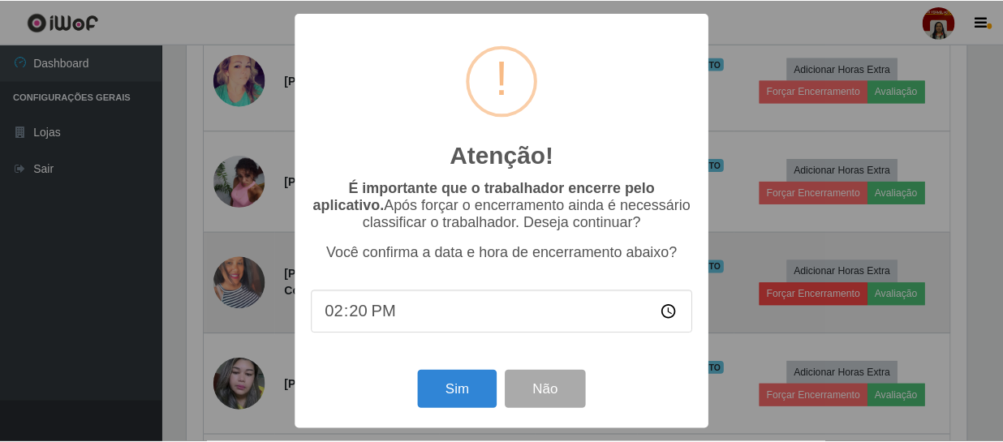
scroll to position [337, 783]
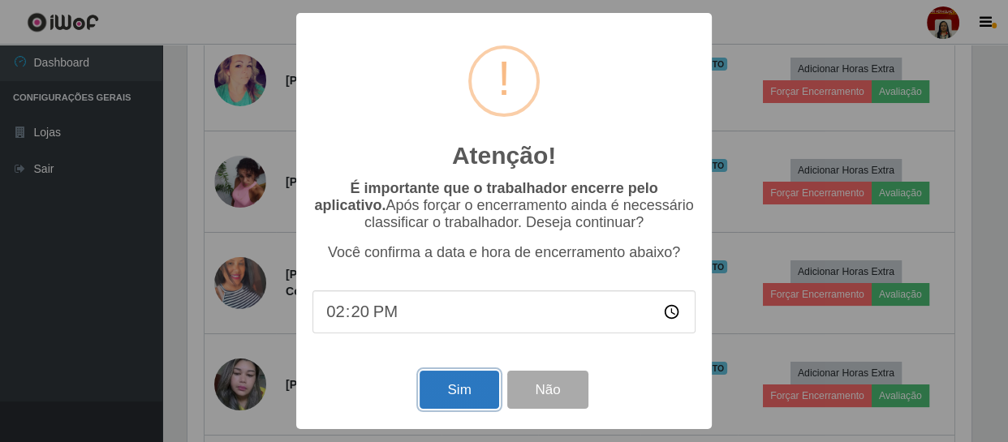
click at [454, 389] on button "Sim" at bounding box center [459, 390] width 79 height 38
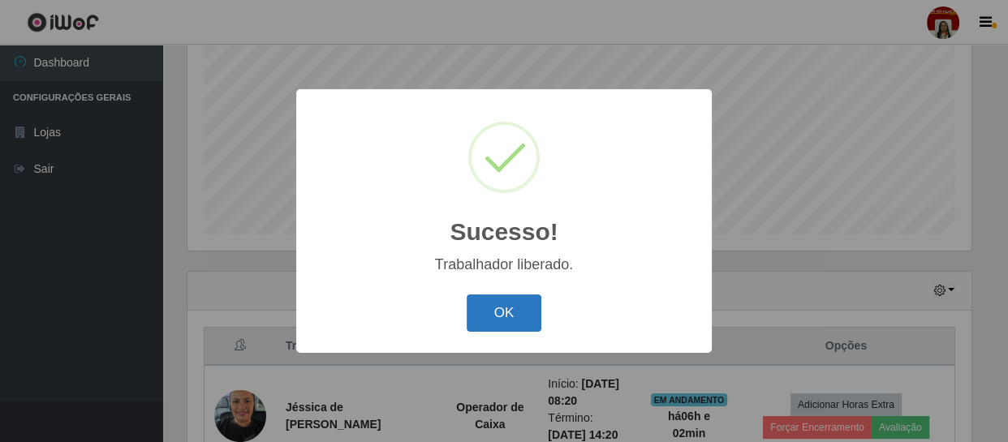
click at [516, 295] on button "OK" at bounding box center [504, 314] width 75 height 38
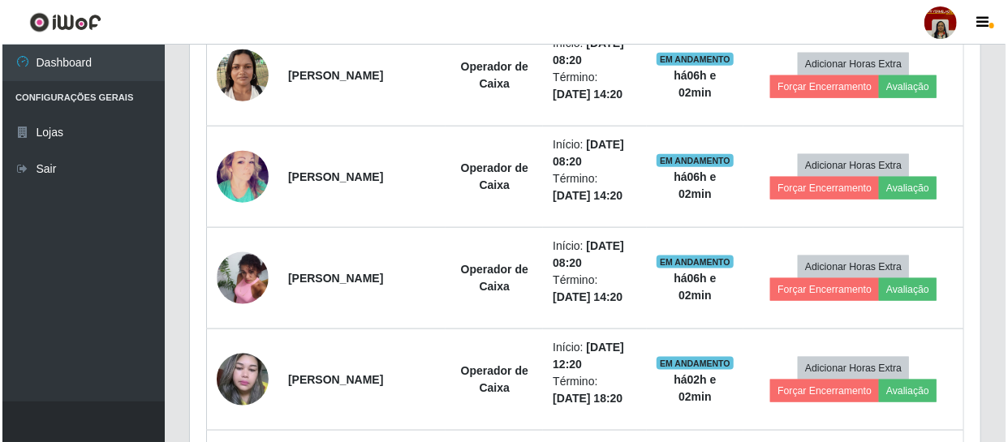
scroll to position [862, 0]
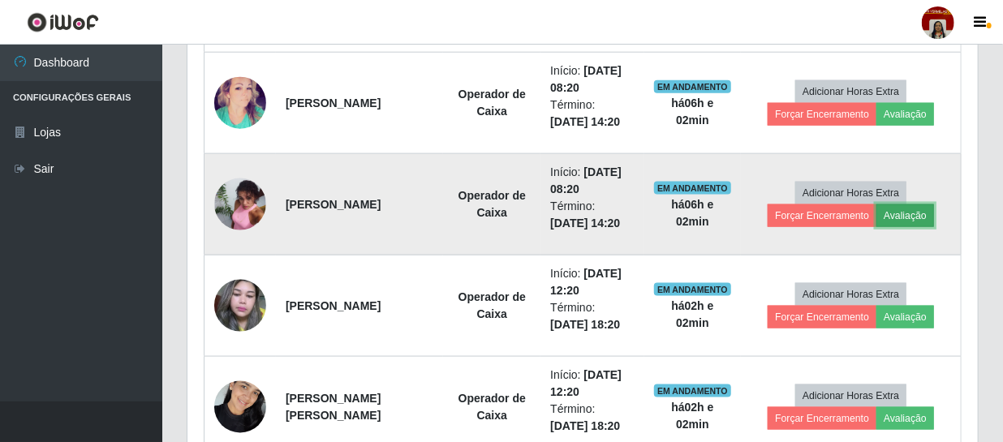
click at [899, 210] on button "Avaliação" at bounding box center [906, 216] width 58 height 23
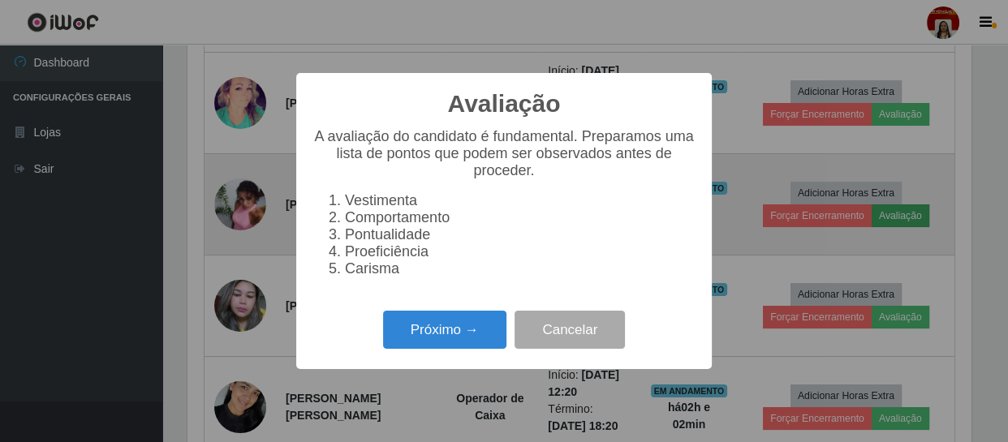
scroll to position [337, 783]
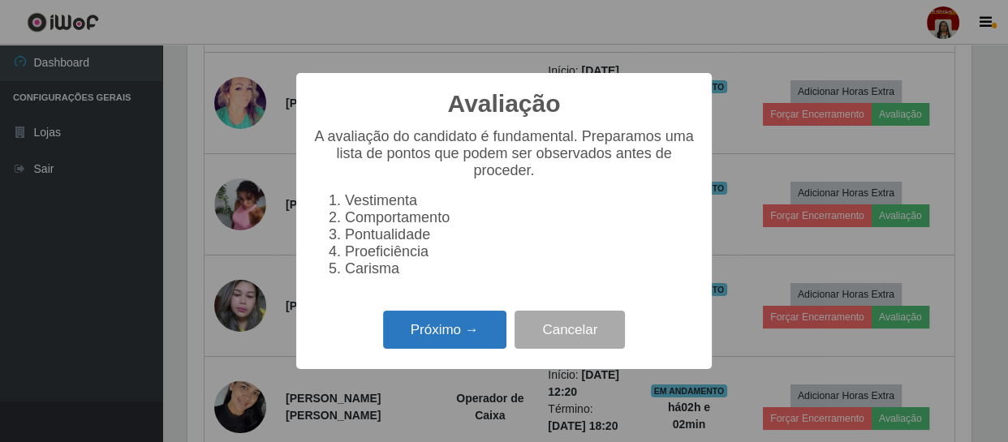
click at [404, 330] on button "Próximo →" at bounding box center [444, 330] width 123 height 38
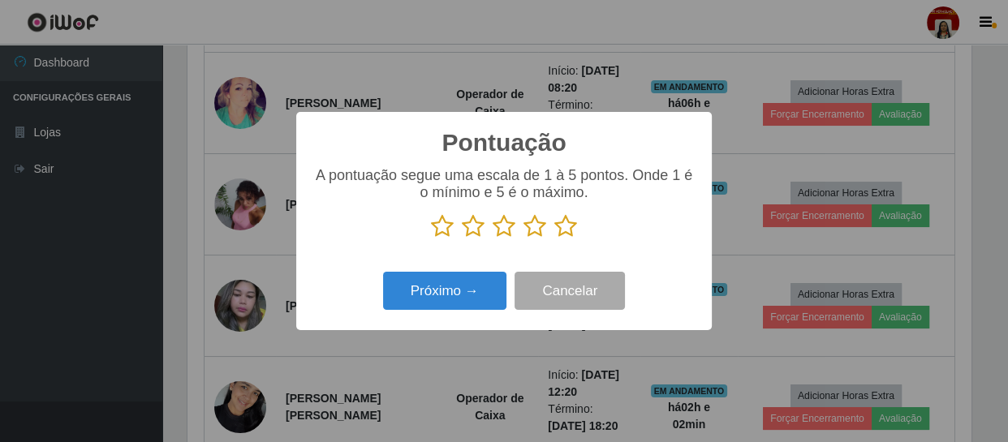
scroll to position [811416, 810968]
click at [563, 228] on icon at bounding box center [565, 226] width 23 height 24
click at [554, 239] on input "radio" at bounding box center [554, 239] width 0 height 0
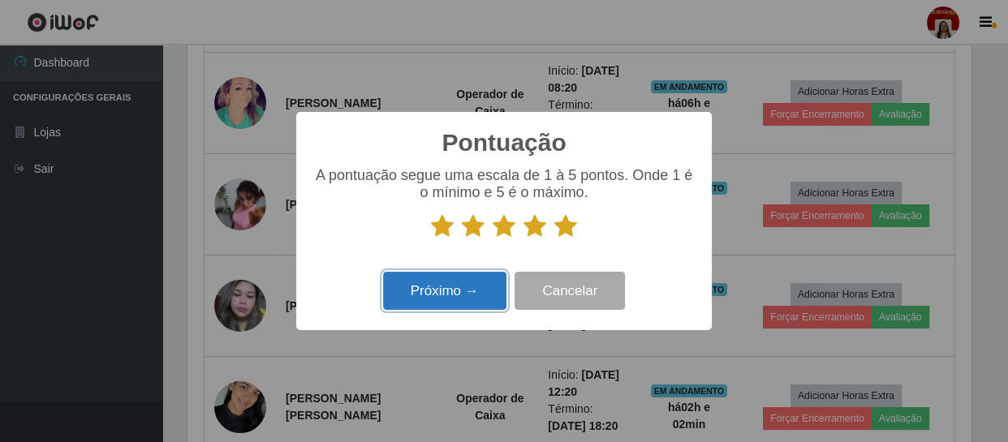
click at [488, 287] on button "Próximo →" at bounding box center [444, 291] width 123 height 38
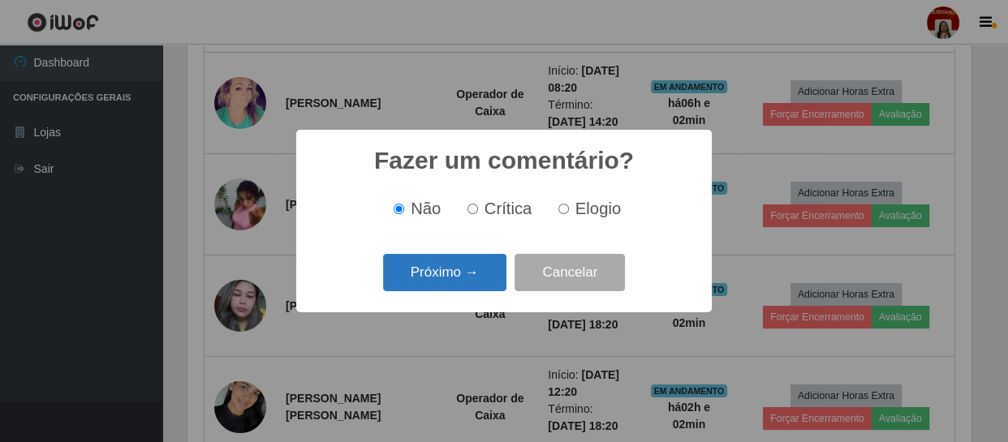
click at [474, 278] on button "Próximo →" at bounding box center [444, 273] width 123 height 38
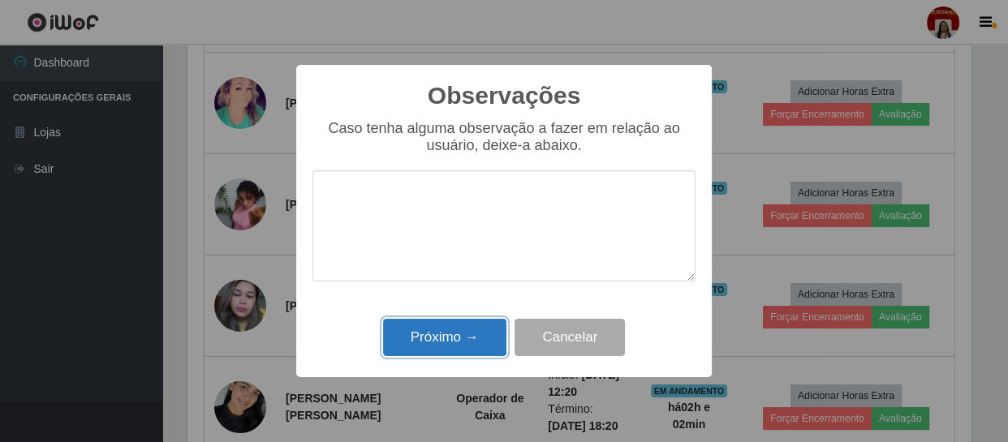
click at [487, 341] on button "Próximo →" at bounding box center [444, 338] width 123 height 38
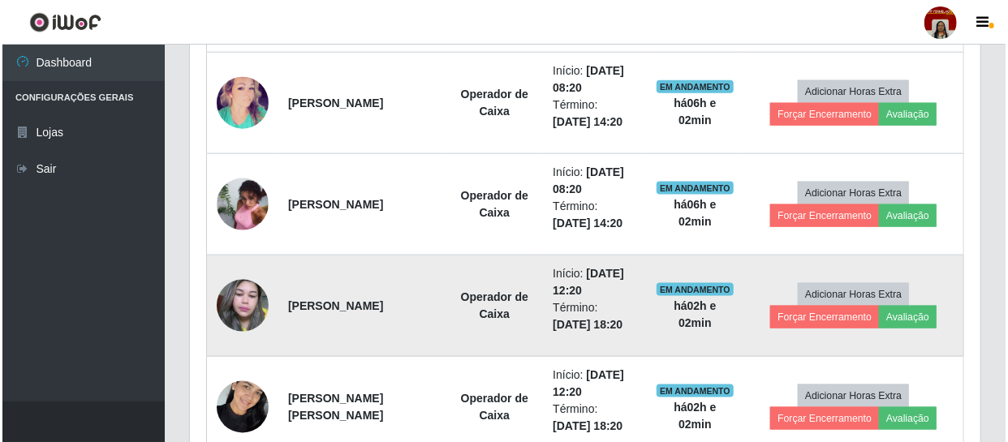
scroll to position [337, 791]
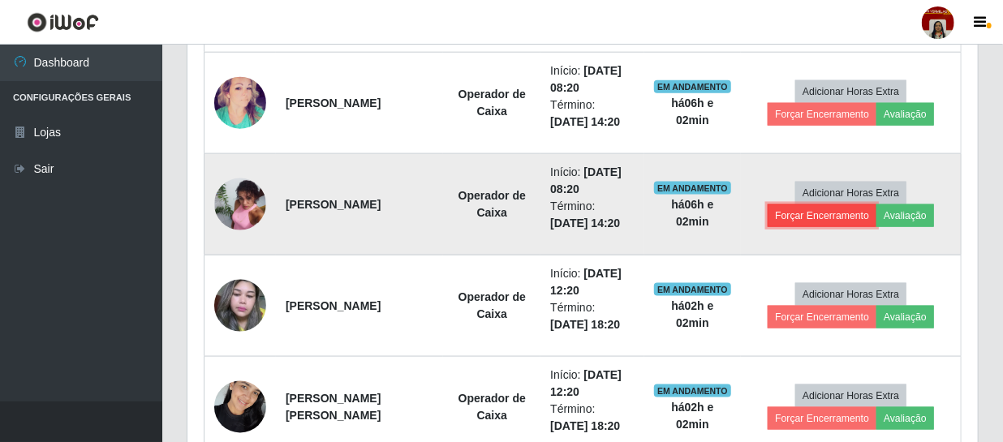
click at [850, 211] on button "Forçar Encerramento" at bounding box center [822, 216] width 109 height 23
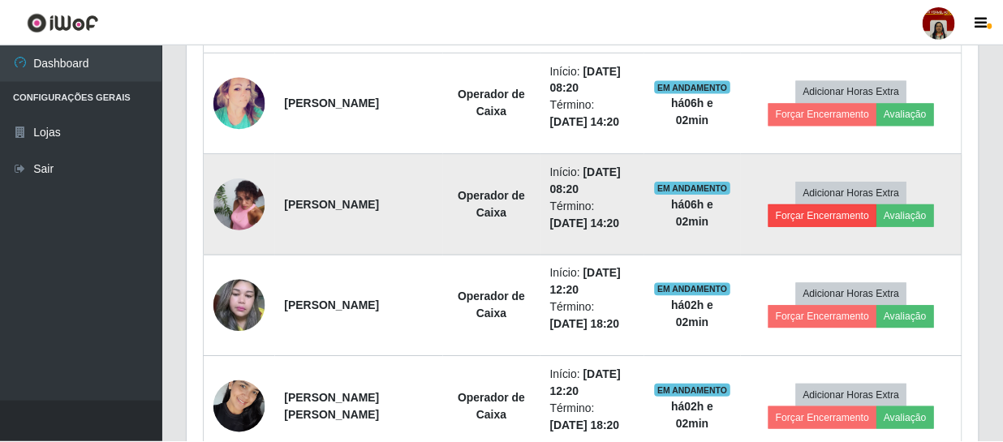
scroll to position [337, 783]
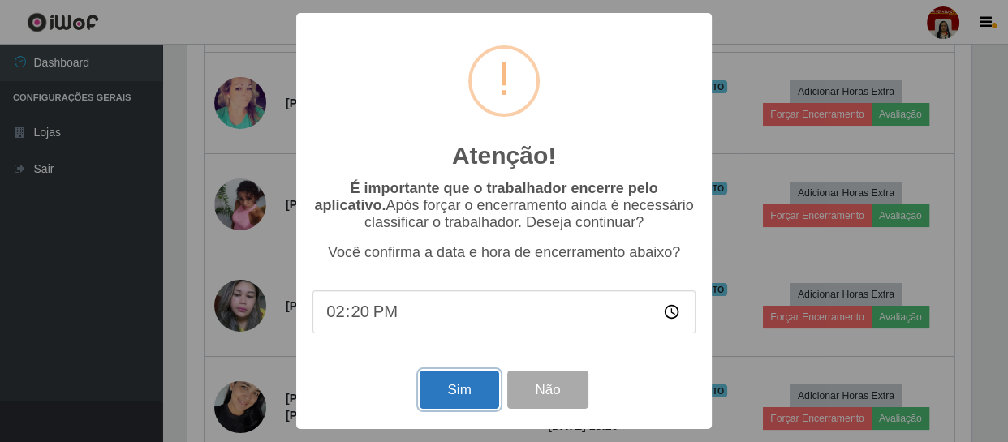
click at [447, 383] on button "Sim" at bounding box center [459, 390] width 79 height 38
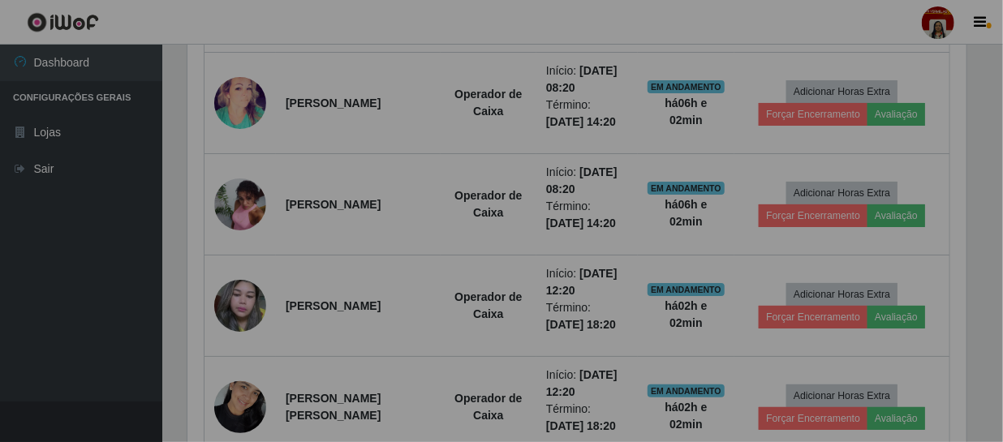
scroll to position [0, 0]
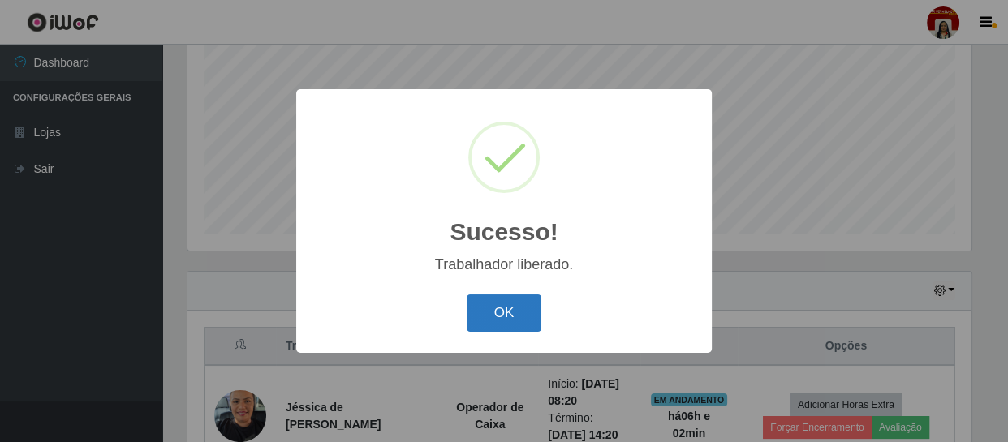
click at [502, 313] on button "OK" at bounding box center [504, 314] width 75 height 38
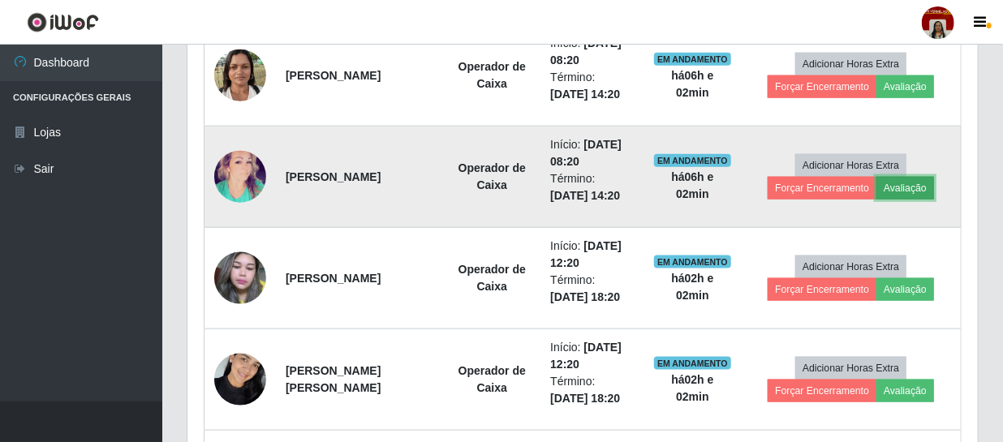
click at [912, 183] on button "Avaliação" at bounding box center [906, 188] width 58 height 23
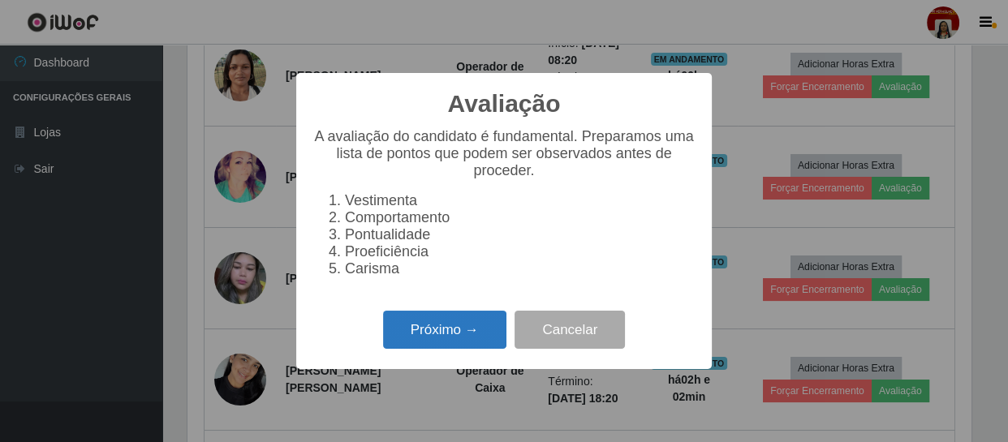
click at [489, 340] on button "Próximo →" at bounding box center [444, 330] width 123 height 38
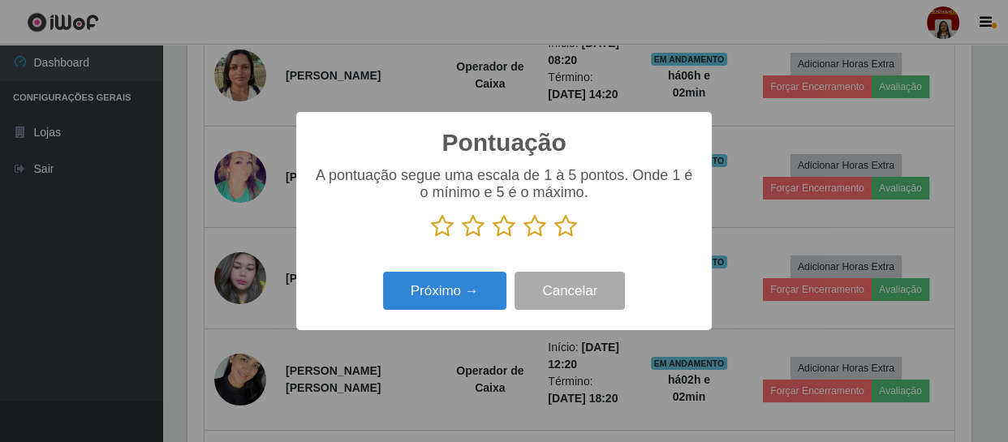
click at [561, 225] on icon at bounding box center [565, 226] width 23 height 24
click at [554, 239] on input "radio" at bounding box center [554, 239] width 0 height 0
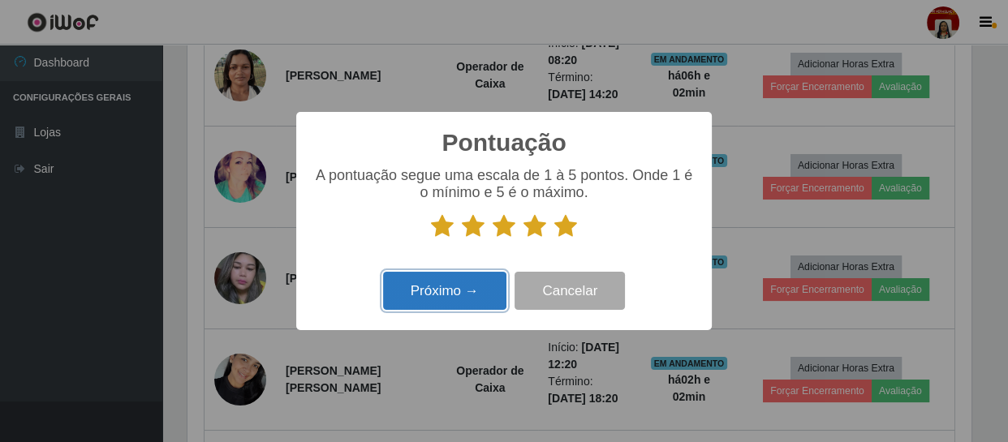
click at [472, 275] on button "Próximo →" at bounding box center [444, 291] width 123 height 38
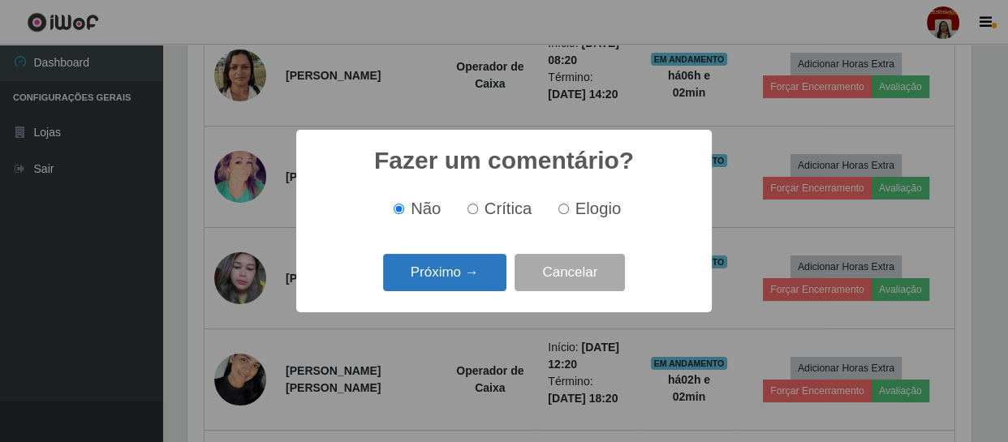
click at [489, 284] on button "Próximo →" at bounding box center [444, 273] width 123 height 38
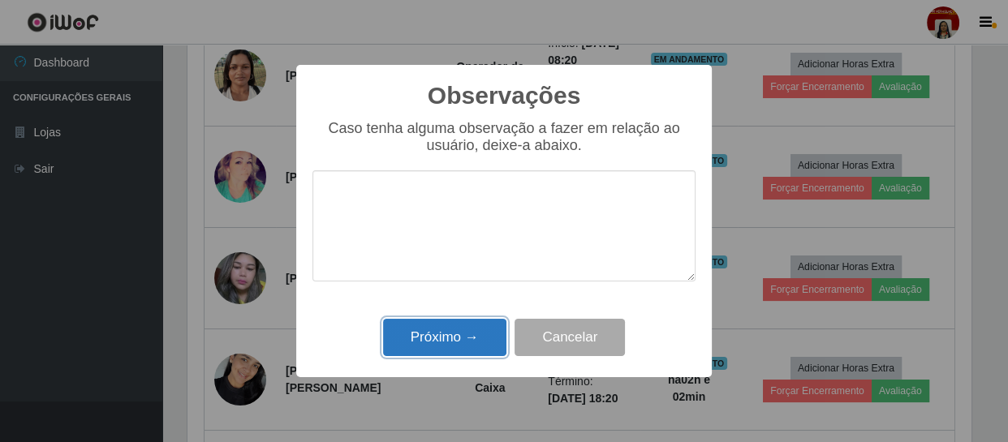
click at [481, 340] on button "Próximo →" at bounding box center [444, 338] width 123 height 38
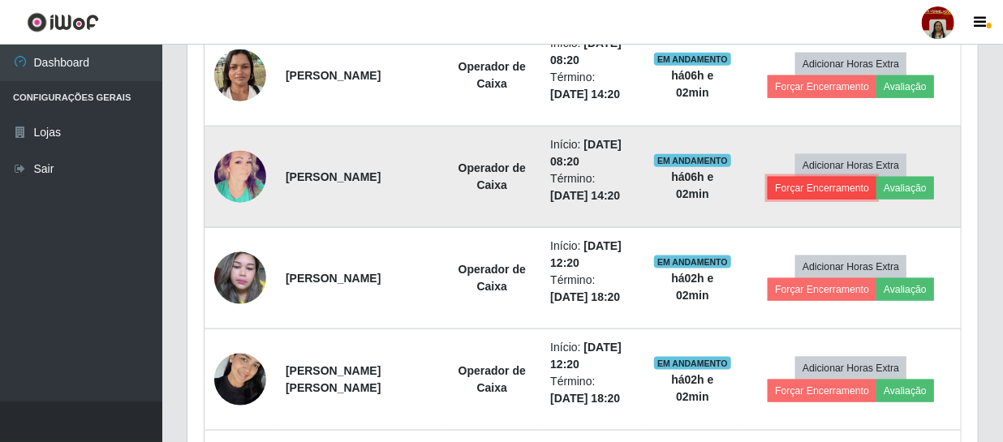
click at [839, 188] on button "Forçar Encerramento" at bounding box center [822, 188] width 109 height 23
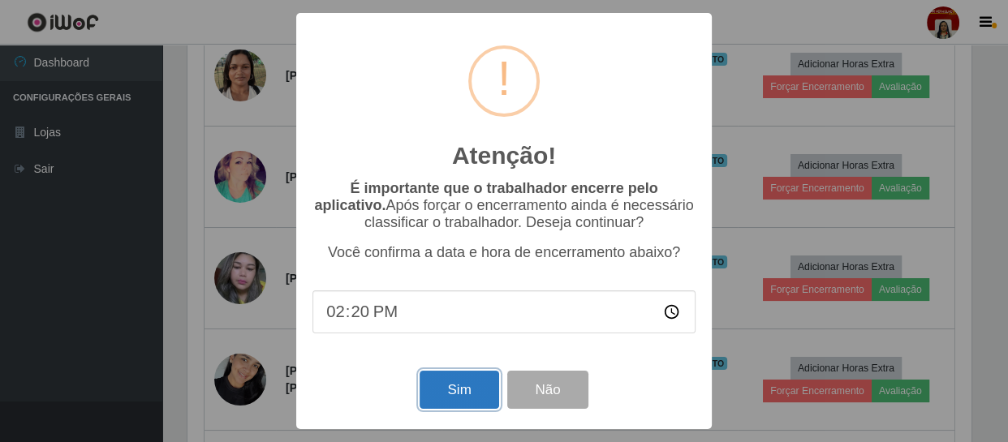
click at [451, 386] on button "Sim" at bounding box center [459, 390] width 79 height 38
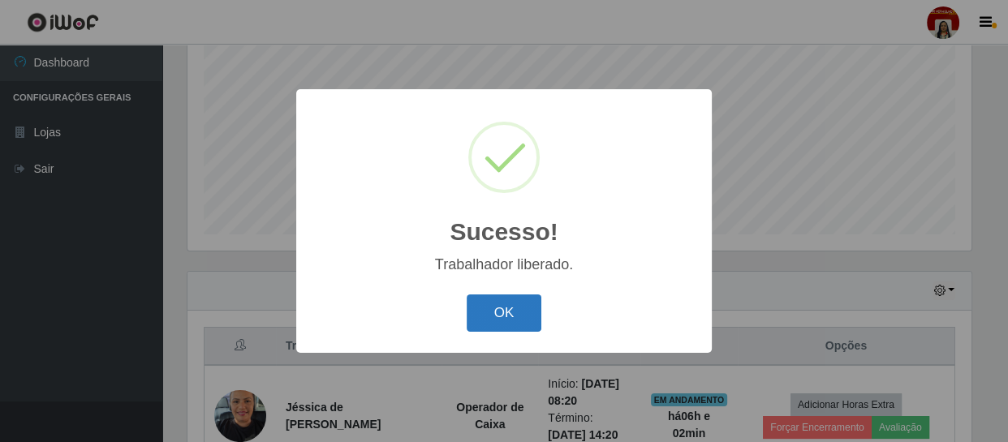
click at [500, 318] on button "OK" at bounding box center [504, 314] width 75 height 38
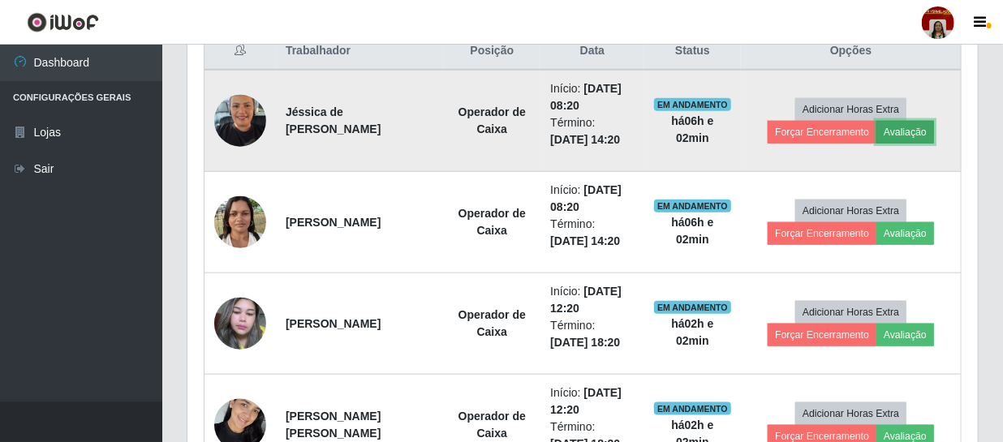
click at [903, 126] on button "Avaliação" at bounding box center [906, 132] width 58 height 23
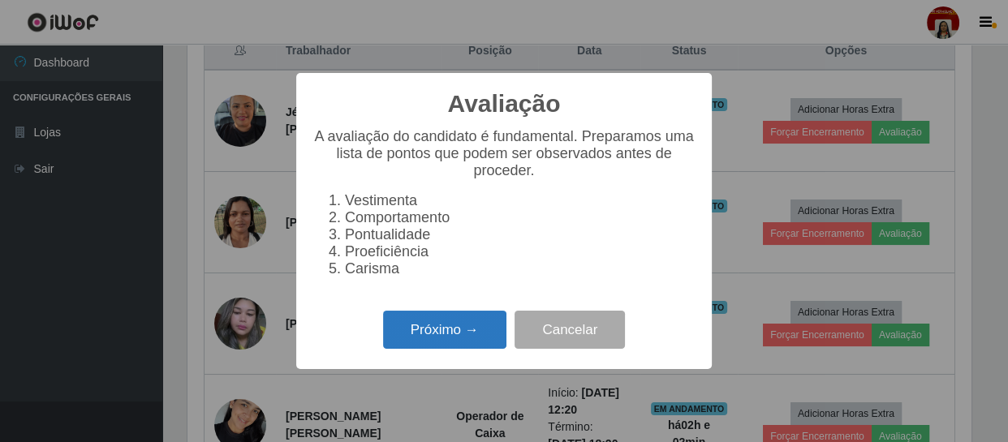
click at [454, 341] on button "Próximo →" at bounding box center [444, 330] width 123 height 38
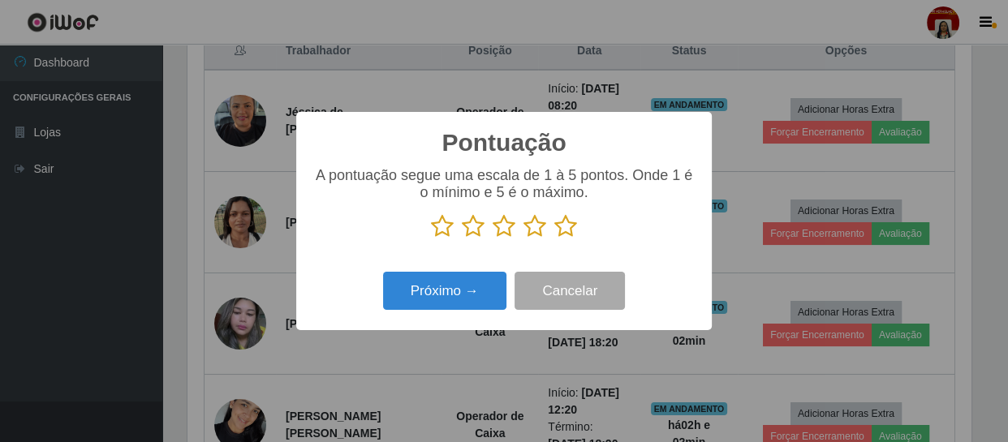
click at [562, 225] on icon at bounding box center [565, 226] width 23 height 24
click at [554, 239] on input "radio" at bounding box center [554, 239] width 0 height 0
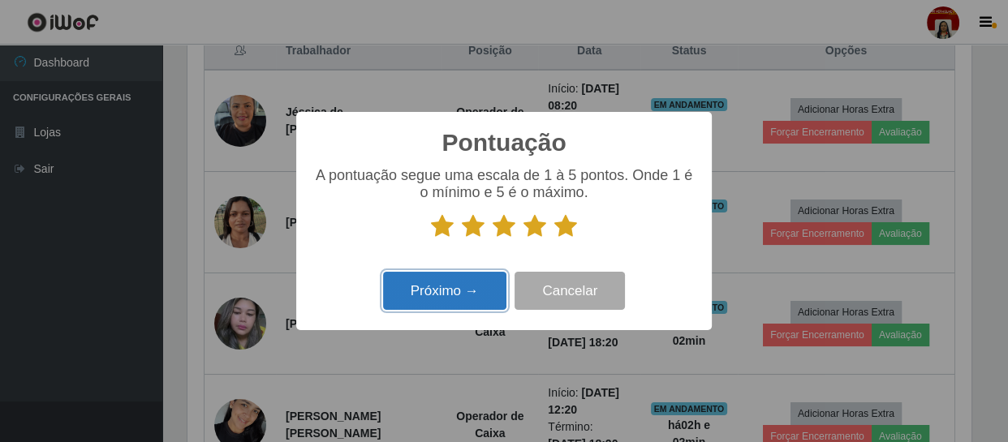
click at [448, 283] on button "Próximo →" at bounding box center [444, 291] width 123 height 38
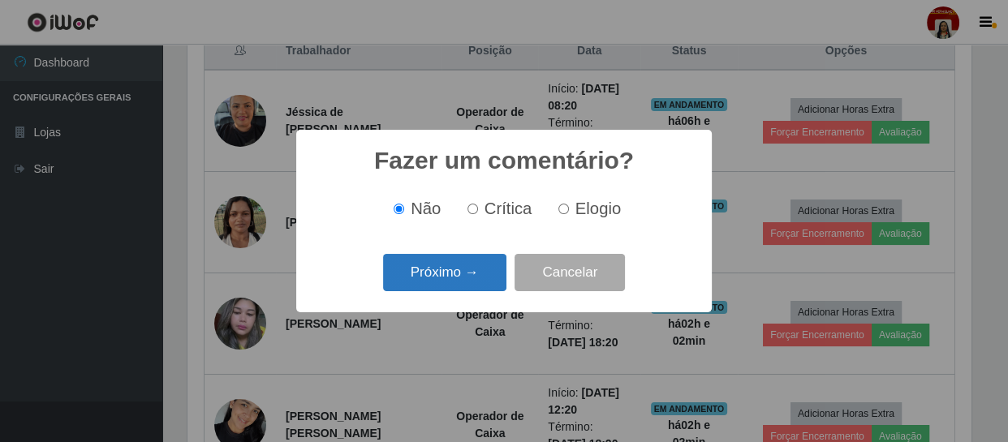
click at [457, 254] on button "Próximo →" at bounding box center [444, 273] width 123 height 38
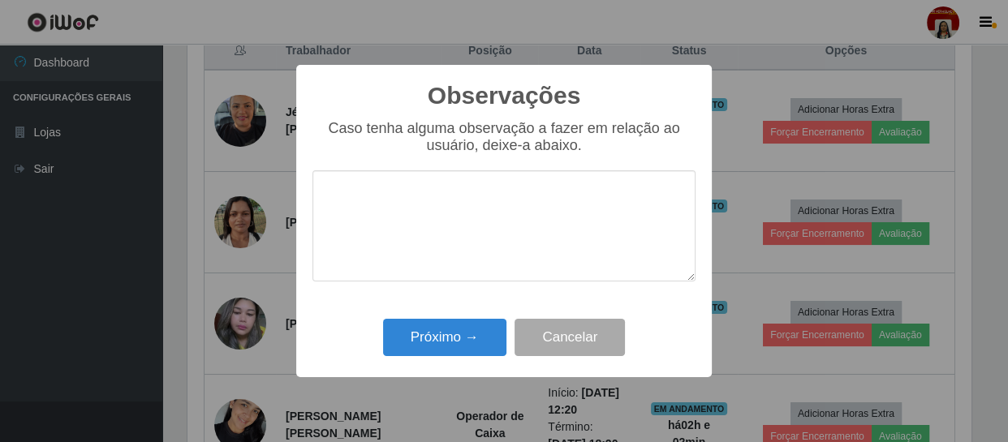
click at [462, 294] on div "Caso tenha alguma observação a fazer em relação ao usuário, deixe-a abaixo." at bounding box center [504, 209] width 383 height 178
click at [468, 347] on button "Próximo →" at bounding box center [444, 338] width 123 height 38
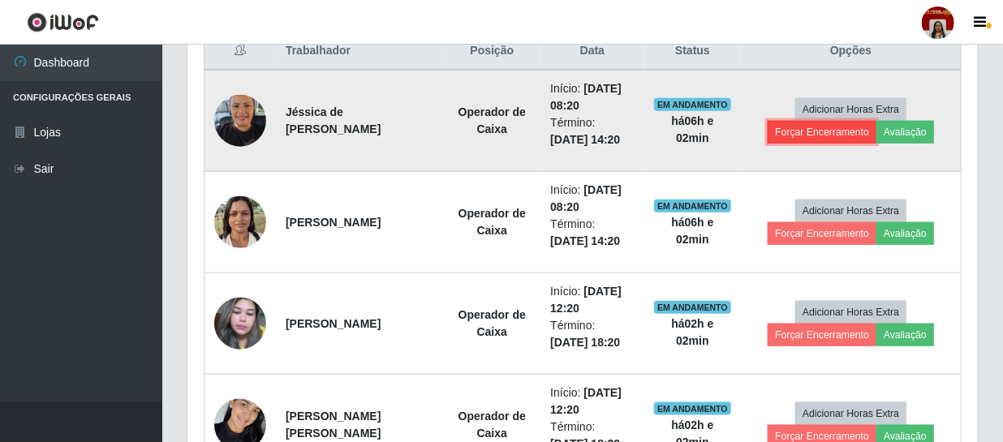
click at [796, 124] on button "Forçar Encerramento" at bounding box center [822, 132] width 109 height 23
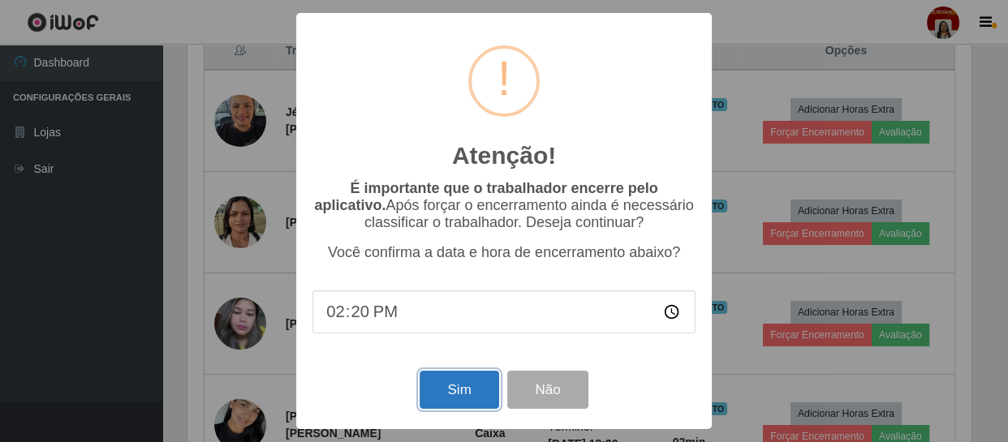
click at [473, 384] on button "Sim" at bounding box center [459, 390] width 79 height 38
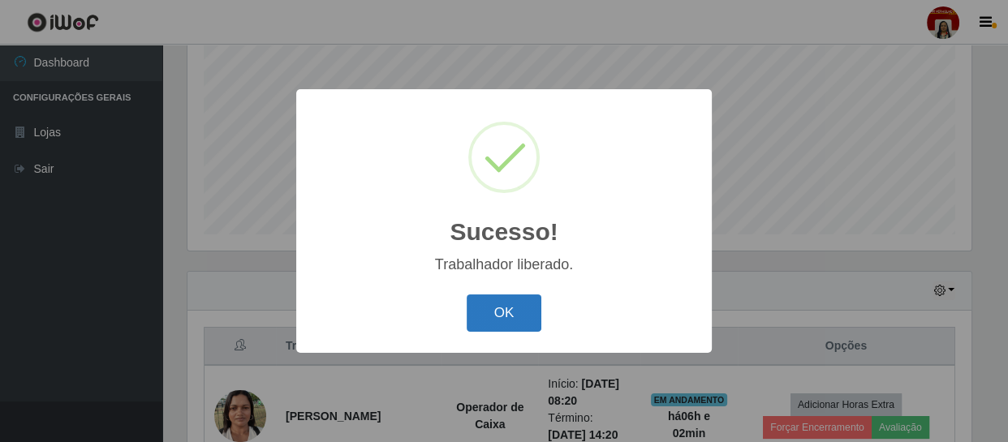
click at [508, 299] on button "OK" at bounding box center [504, 314] width 75 height 38
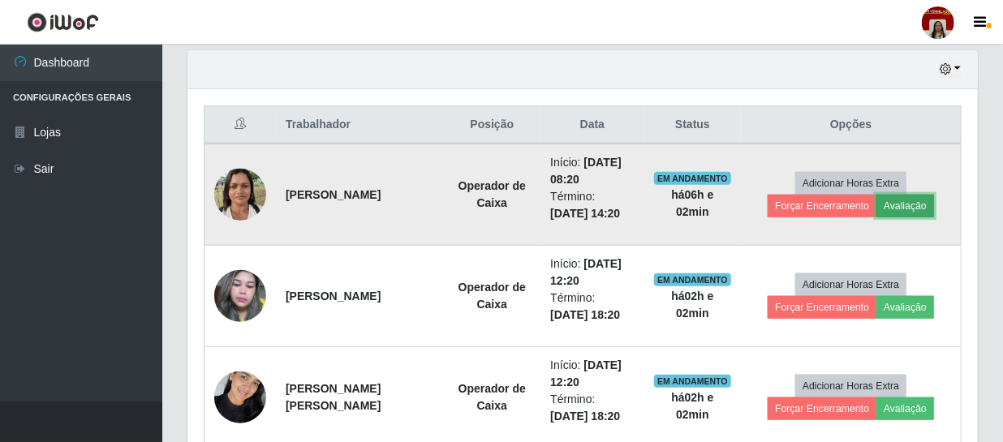
click at [909, 203] on button "Avaliação" at bounding box center [906, 206] width 58 height 23
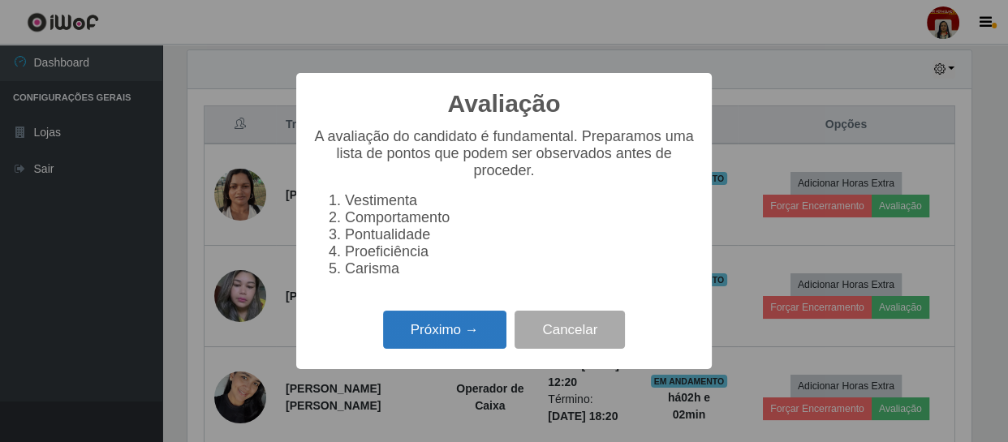
click at [446, 347] on button "Próximo →" at bounding box center [444, 330] width 123 height 38
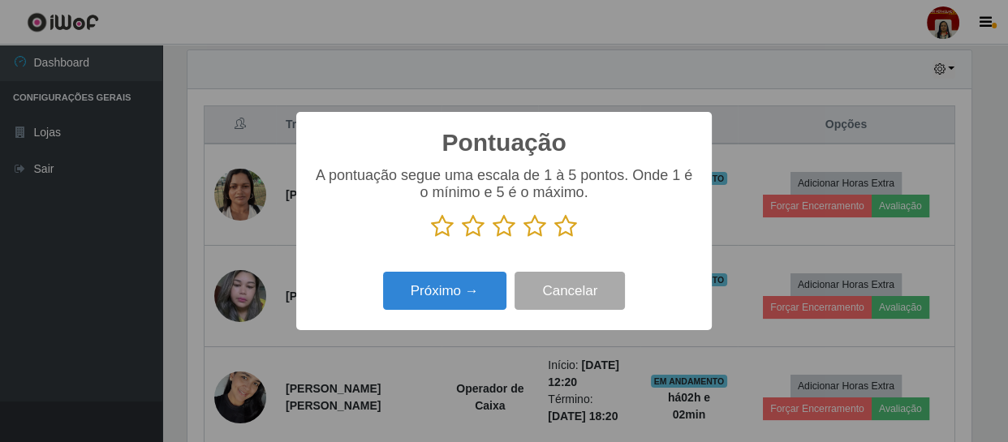
click at [561, 227] on icon at bounding box center [565, 226] width 23 height 24
click at [554, 239] on input "radio" at bounding box center [554, 239] width 0 height 0
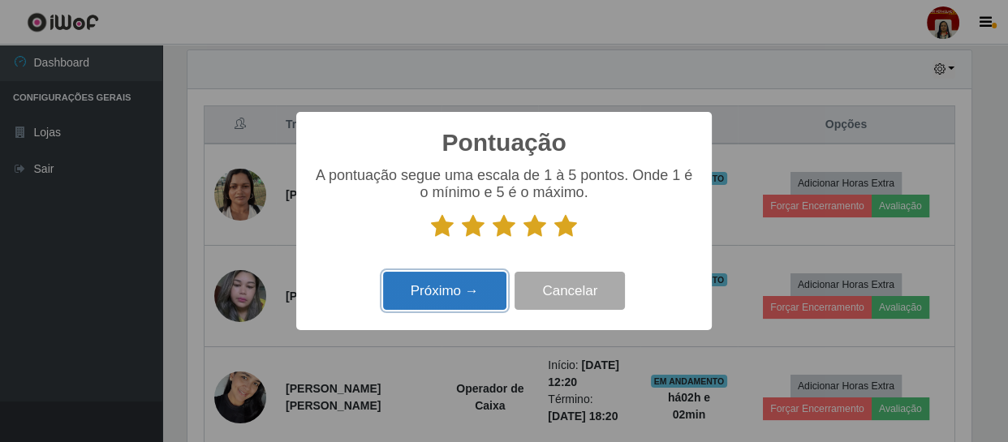
click at [458, 294] on button "Próximo →" at bounding box center [444, 291] width 123 height 38
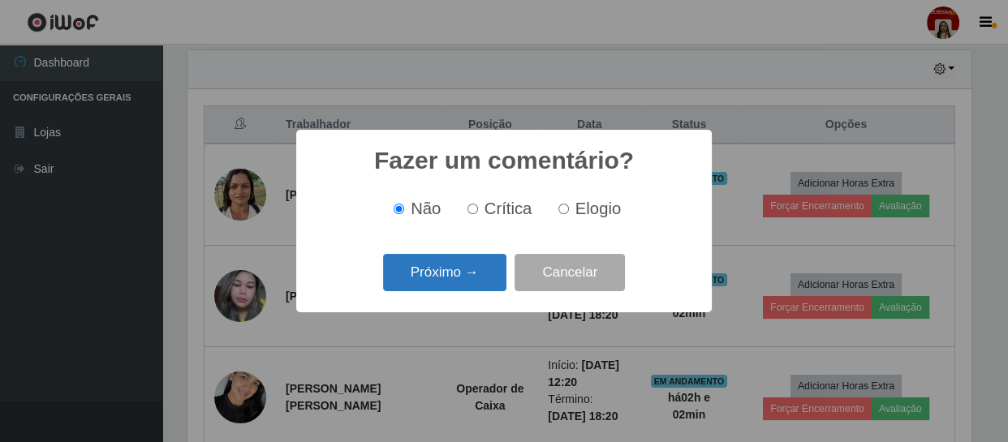
click at [483, 287] on button "Próximo →" at bounding box center [444, 273] width 123 height 38
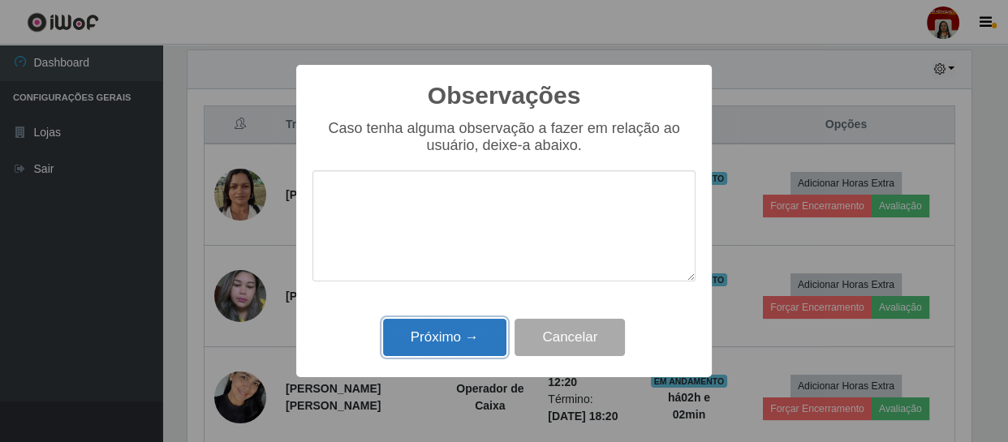
click at [480, 339] on button "Próximo →" at bounding box center [444, 338] width 123 height 38
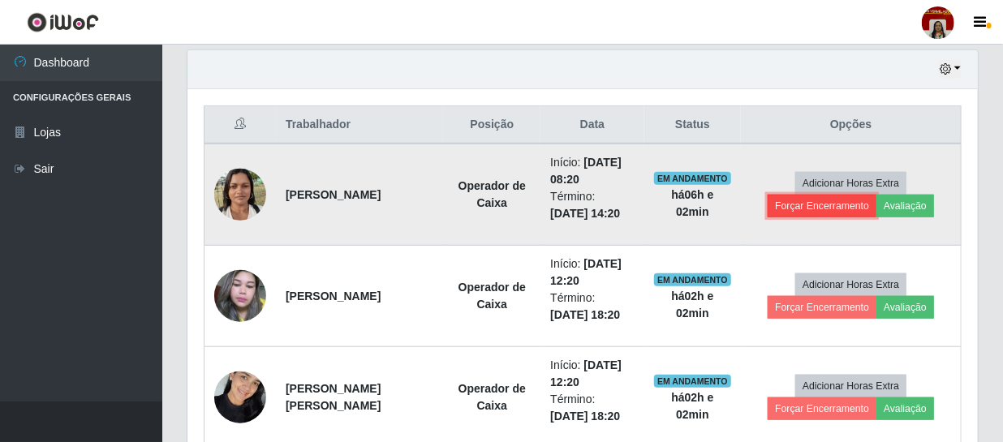
click at [813, 204] on button "Forçar Encerramento" at bounding box center [822, 206] width 109 height 23
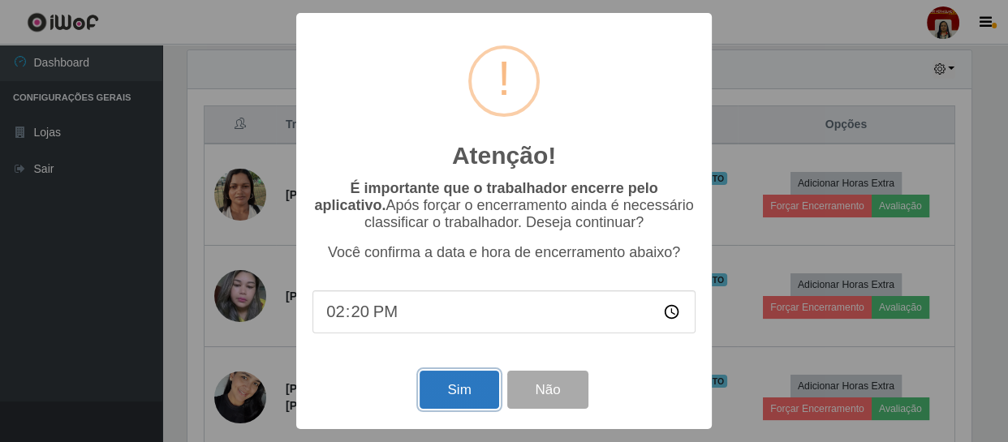
click at [460, 386] on button "Sim" at bounding box center [459, 390] width 79 height 38
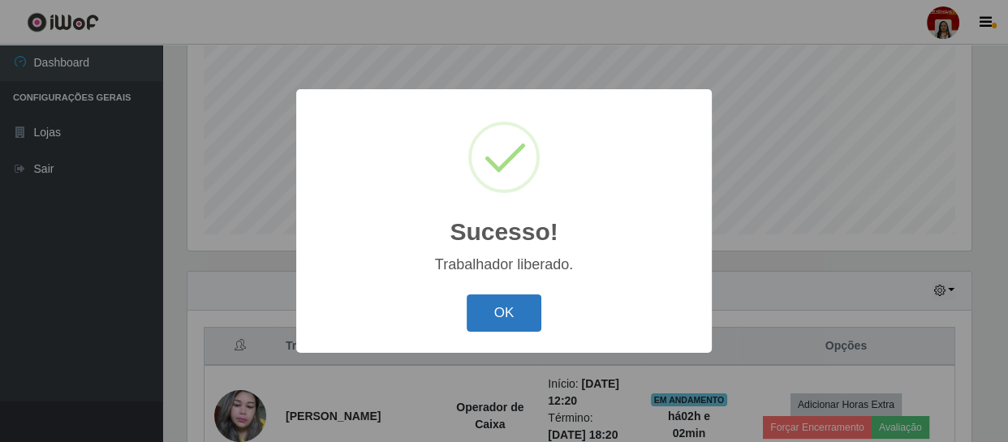
click at [472, 322] on button "OK" at bounding box center [504, 314] width 75 height 38
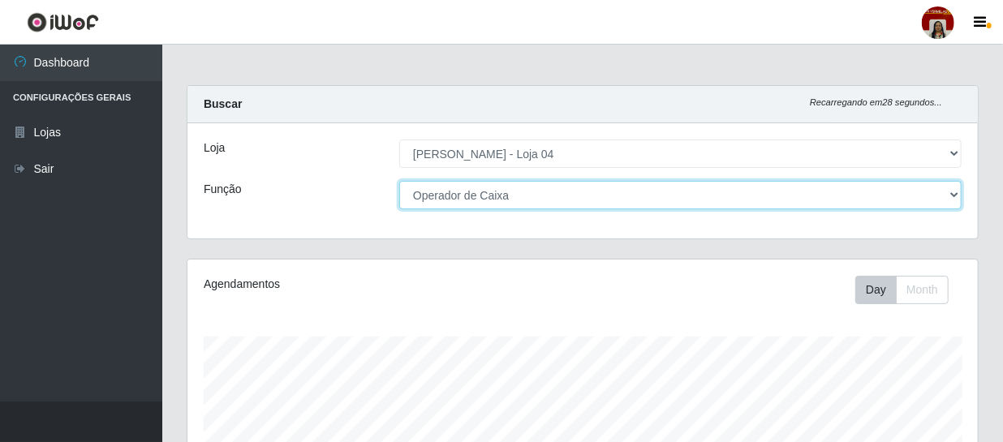
click at [955, 192] on select "[Selecione...] ASG ASG + ASG ++ Auxiliar de Depósito Auxiliar de Depósito + Aux…" at bounding box center [680, 195] width 563 height 28
select select "1"
click at [399, 181] on select "[Selecione...] ASG ASG + ASG ++ Auxiliar de Depósito Auxiliar de Depósito + Aux…" at bounding box center [680, 195] width 563 height 28
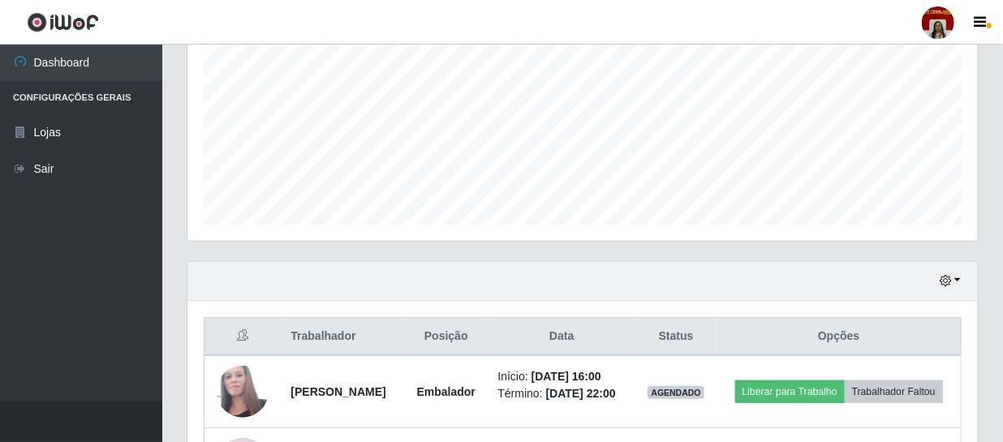
scroll to position [114, 0]
